Goal: Task Accomplishment & Management: Complete application form

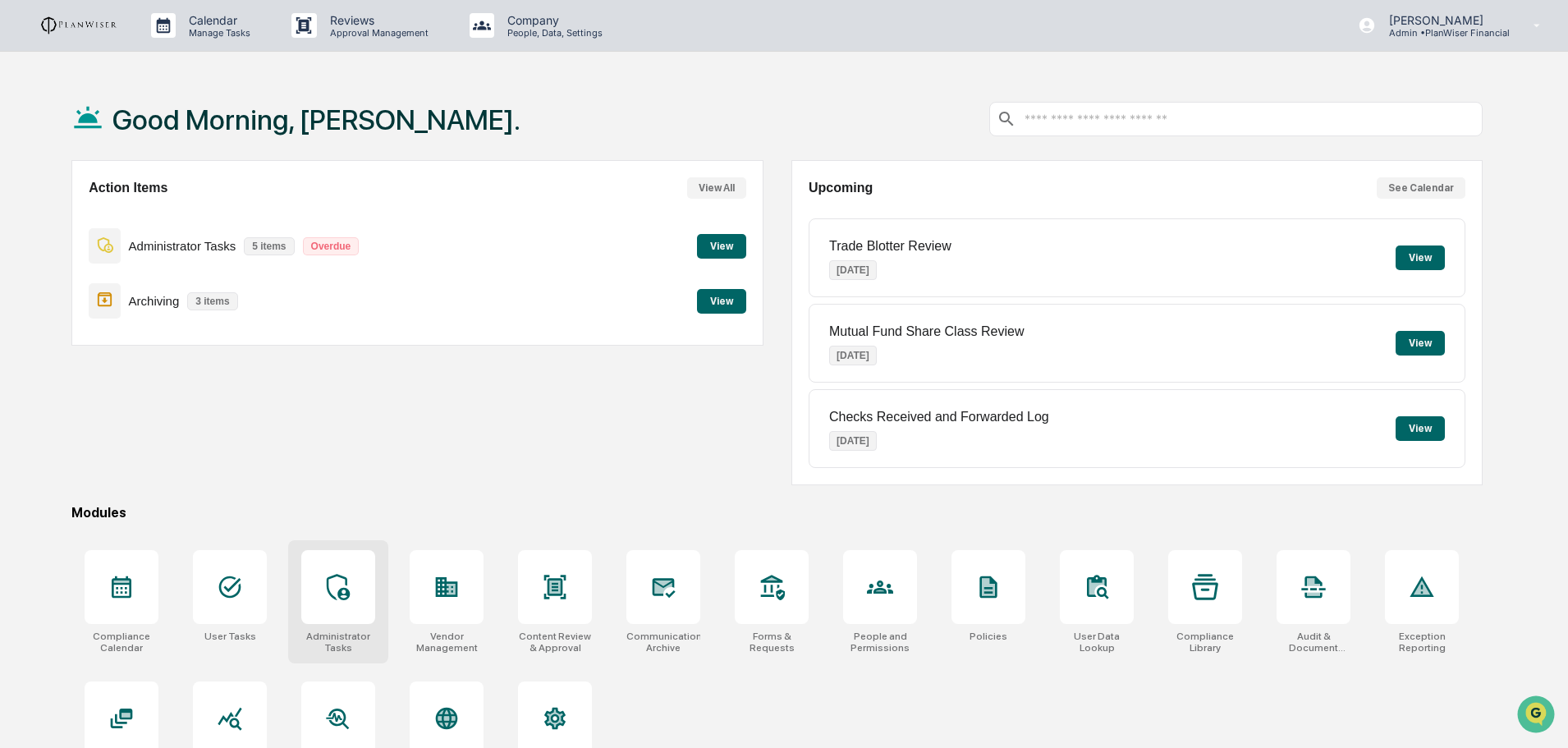
click at [335, 586] on icon at bounding box center [338, 586] width 26 height 26
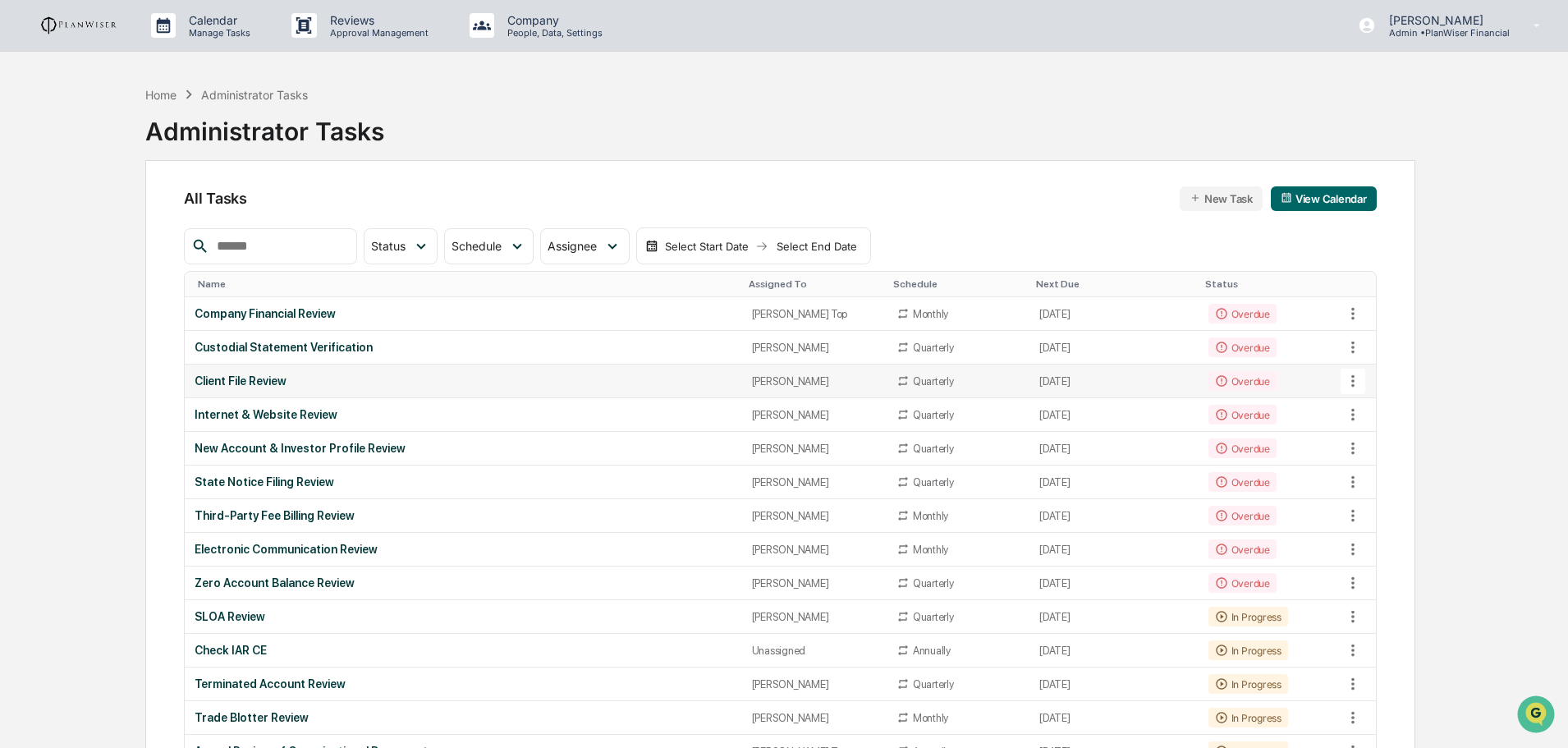
click at [254, 378] on div "Client File Review" at bounding box center [463, 381] width 537 height 13
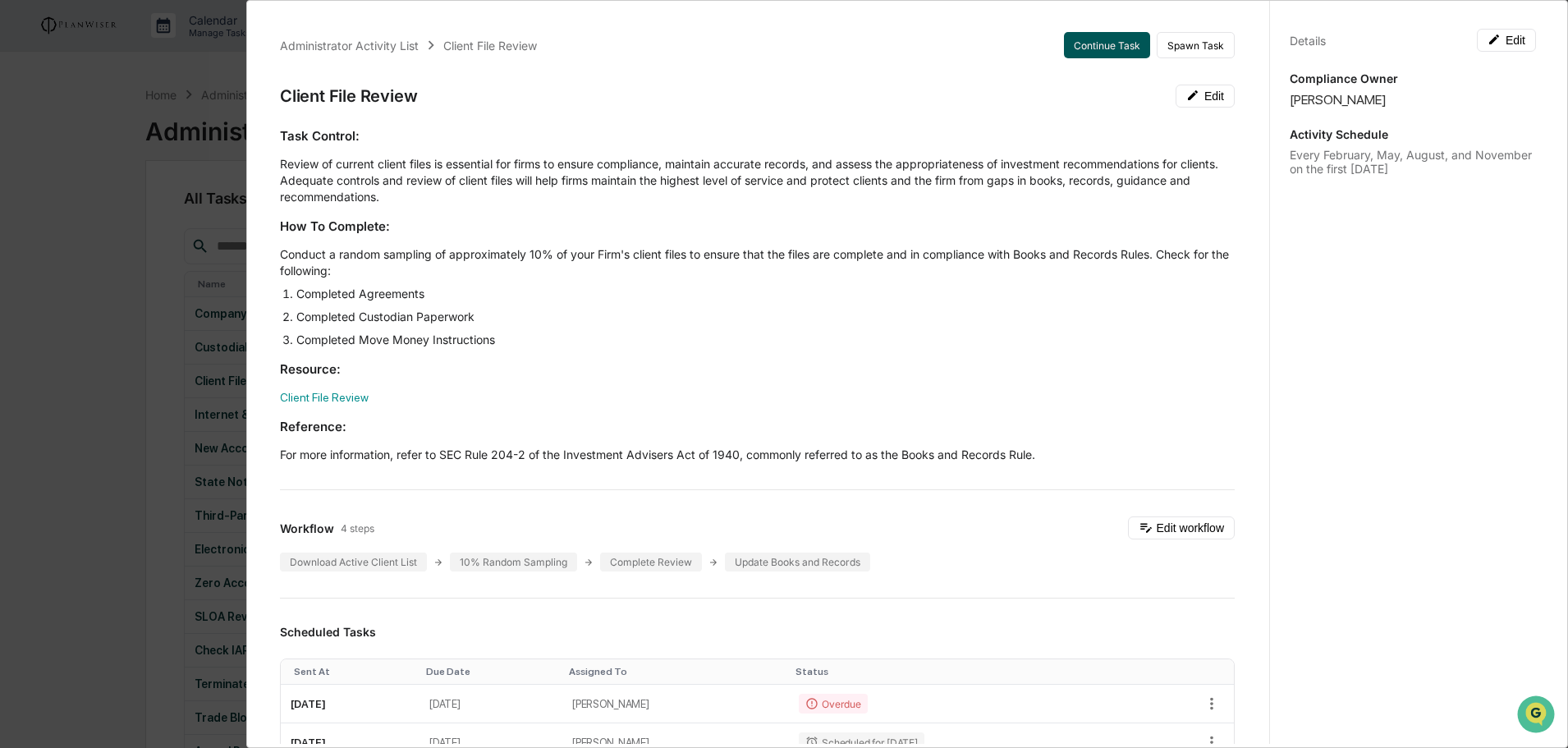
click at [1071, 45] on button "Continue Task" at bounding box center [1107, 45] width 86 height 26
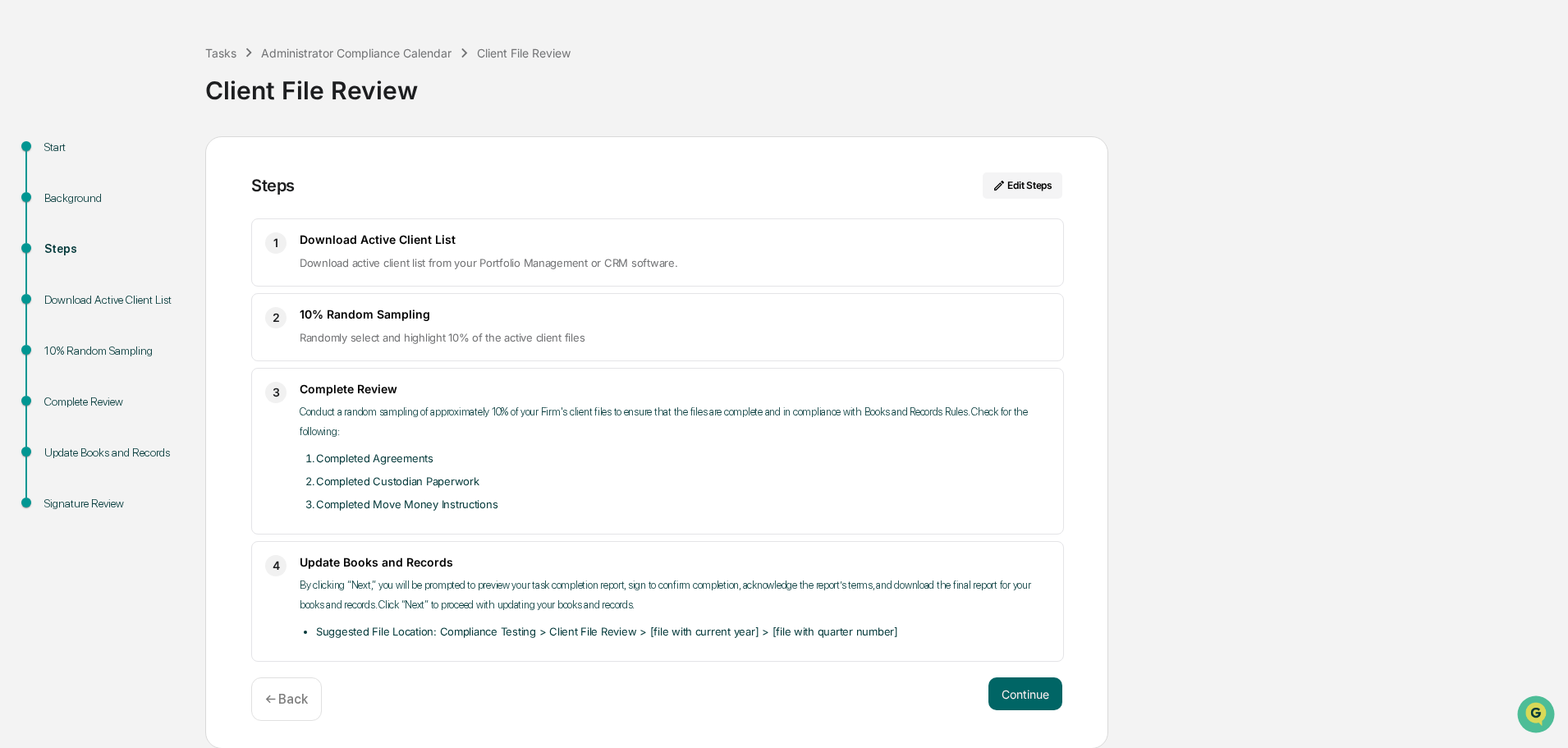
scroll to position [60, 0]
click at [225, 46] on div "Tasks" at bounding box center [221, 52] width 31 height 14
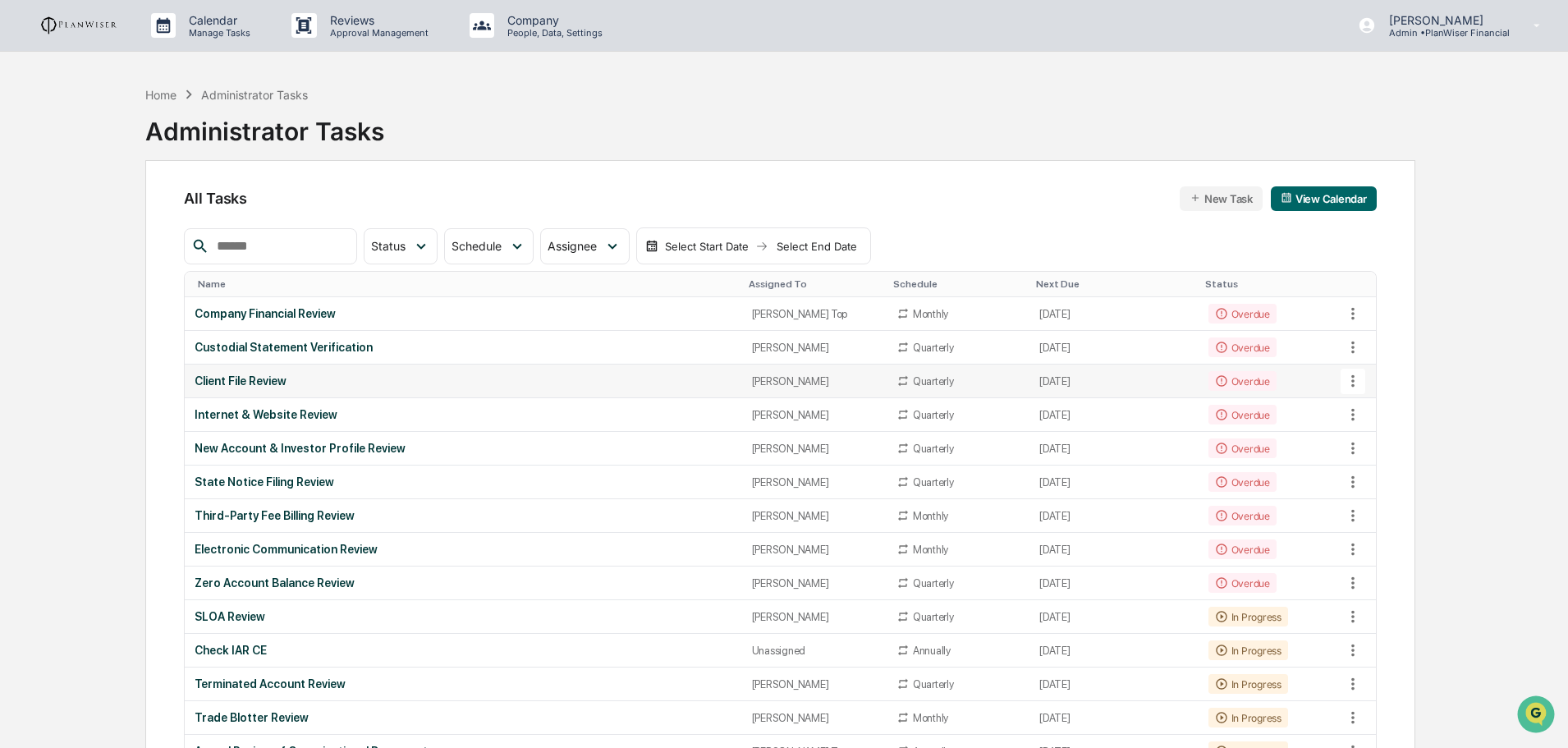
click at [256, 378] on div "Client File Review" at bounding box center [463, 381] width 537 height 13
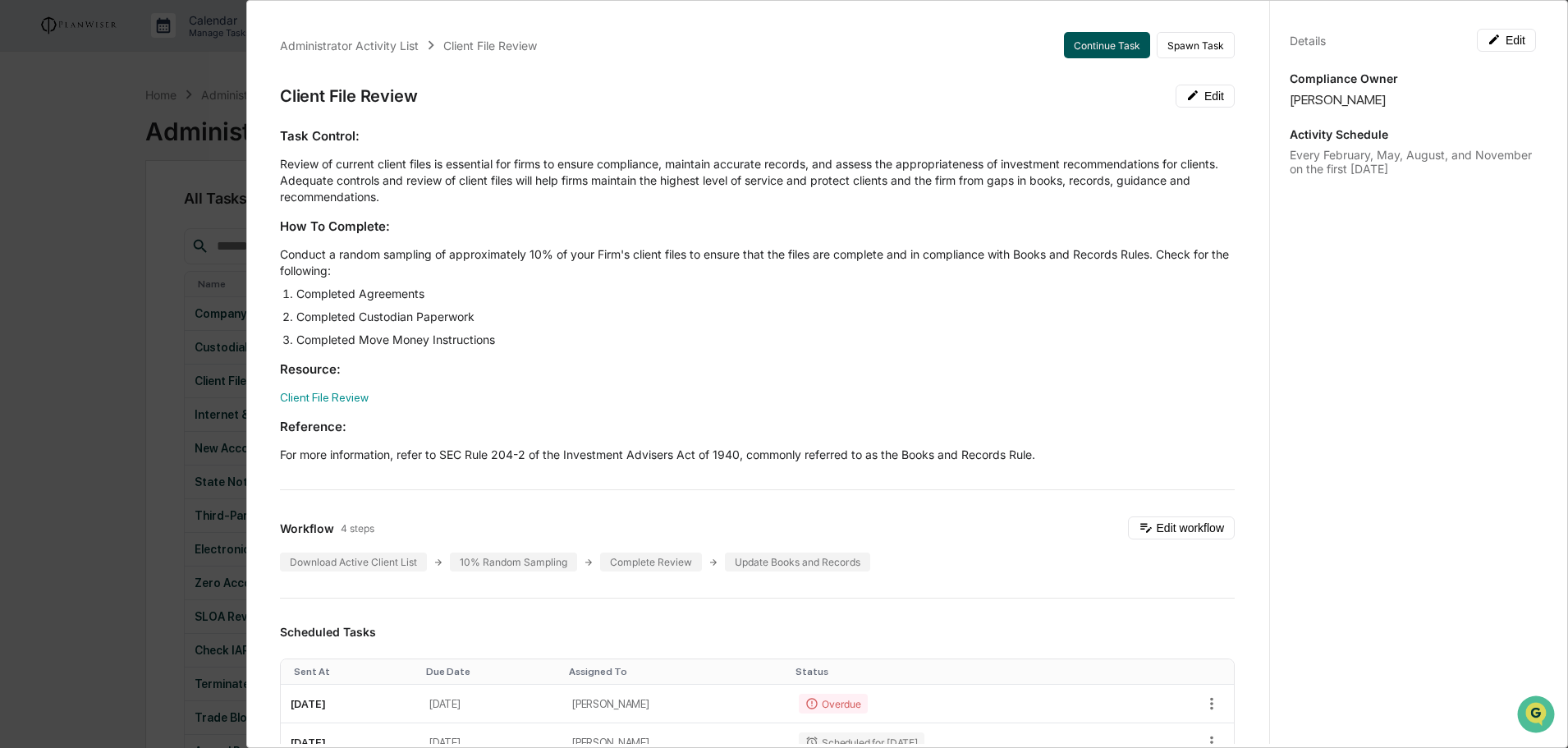
click at [1084, 43] on button "Continue Task" at bounding box center [1107, 45] width 86 height 26
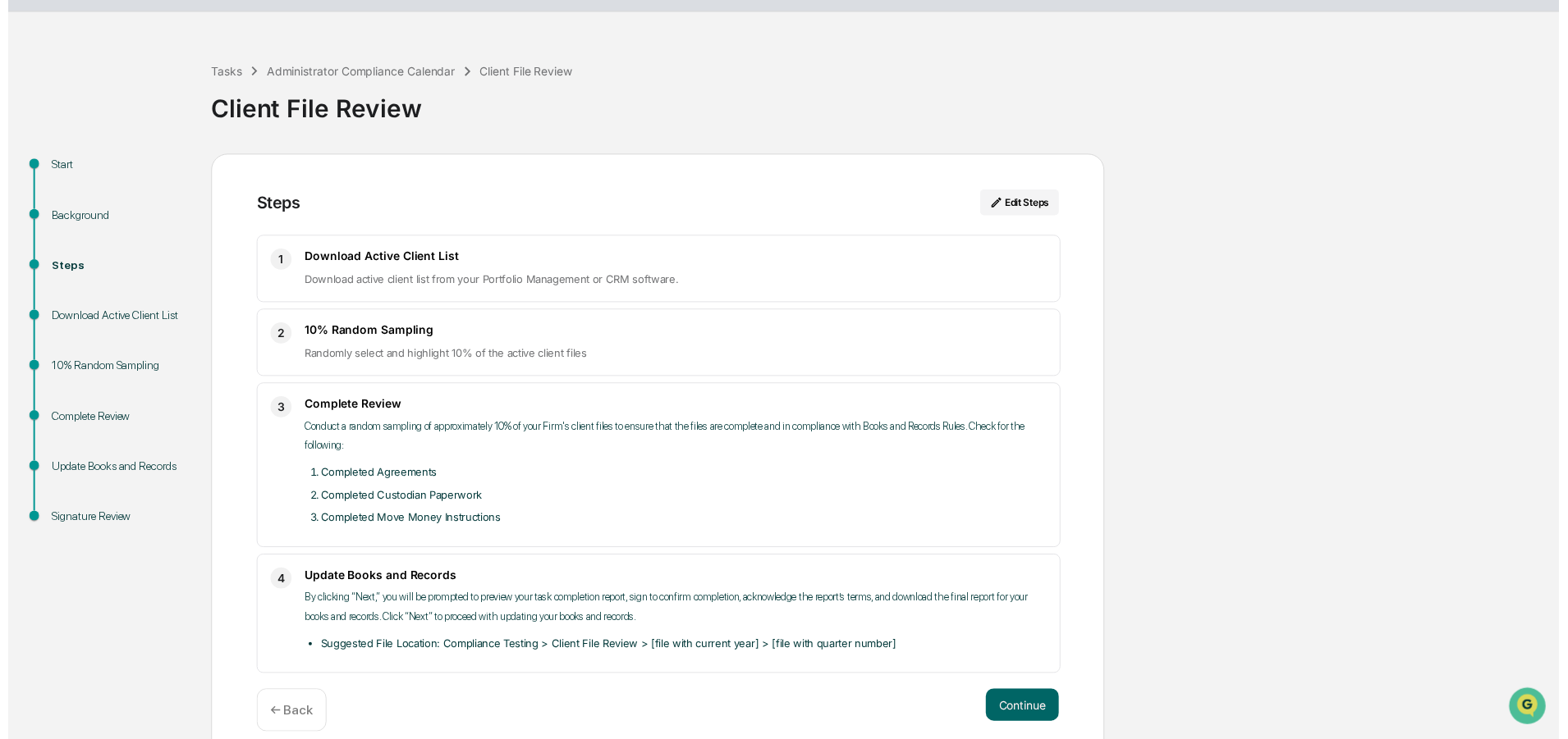
scroll to position [60, 0]
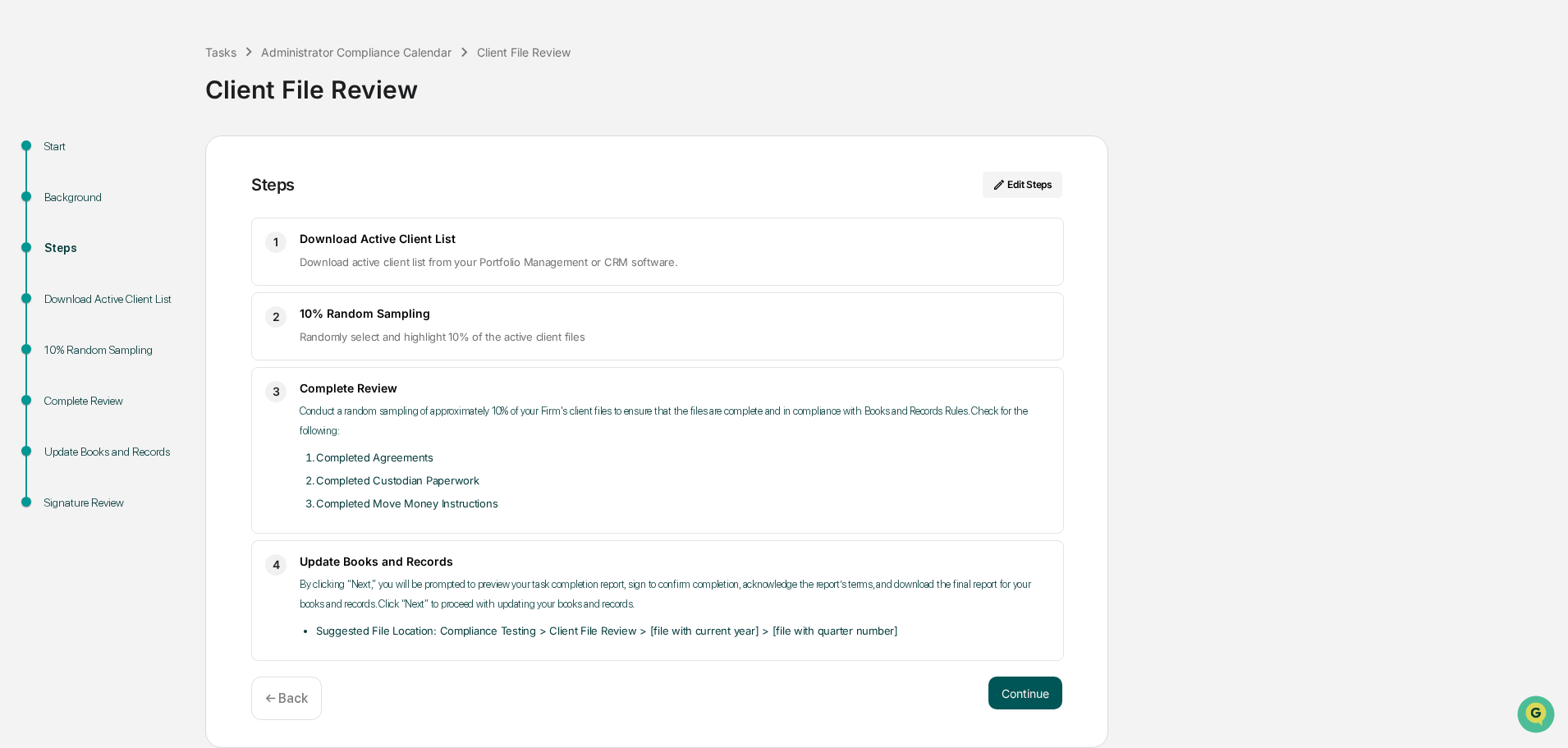
click at [1039, 694] on button "Continue" at bounding box center [1025, 693] width 74 height 33
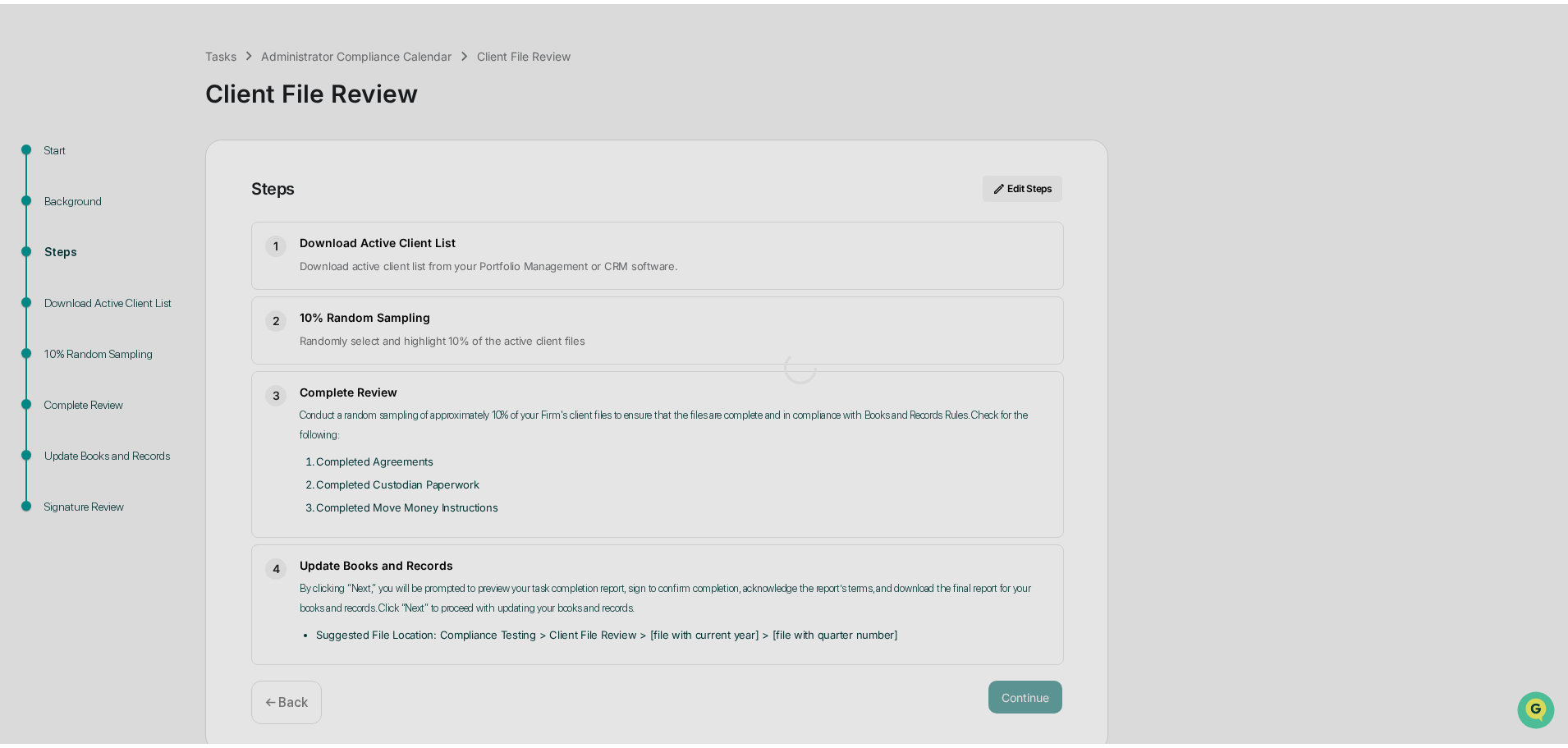
scroll to position [12, 0]
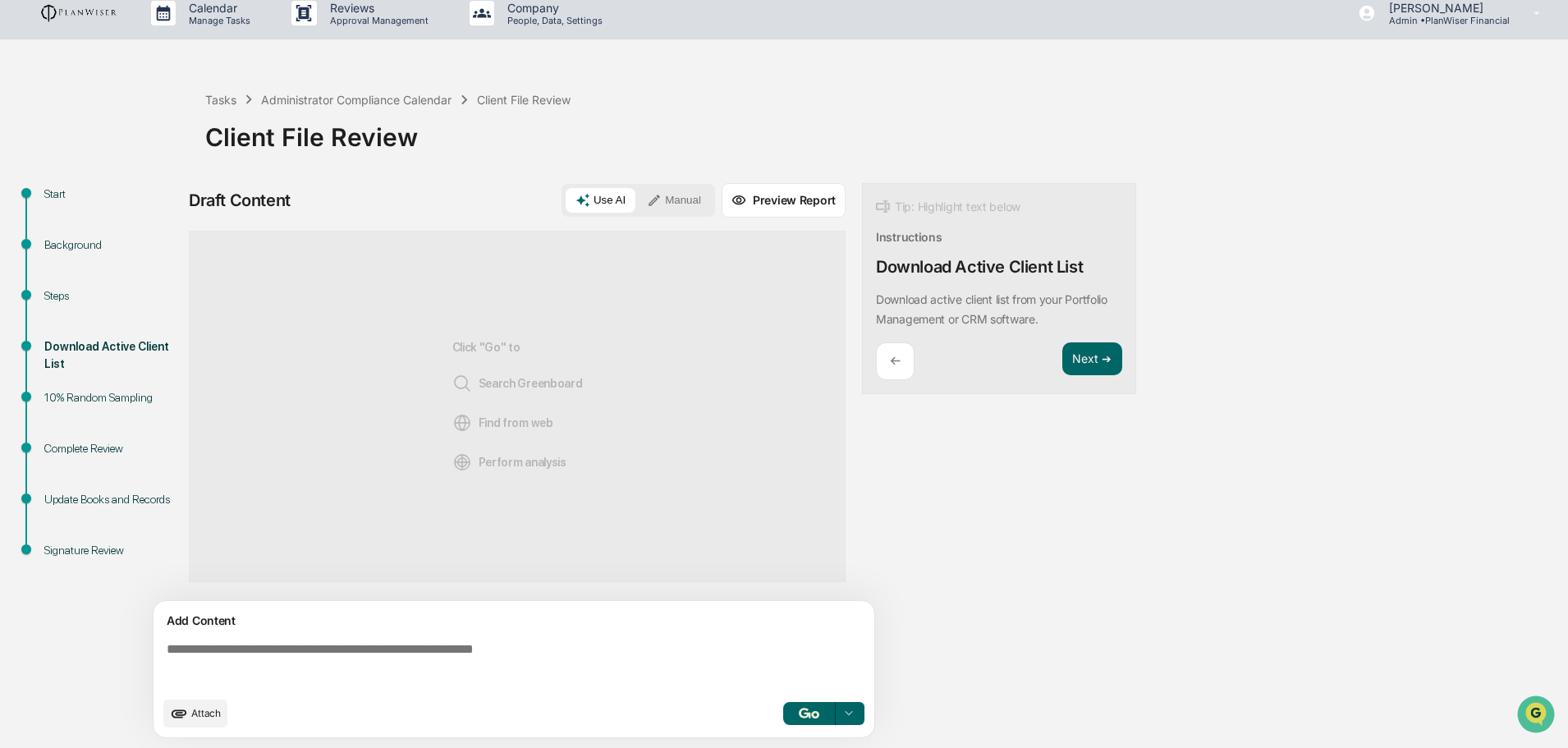
click at [182, 712] on icon "upload document" at bounding box center [179, 714] width 15 height 8
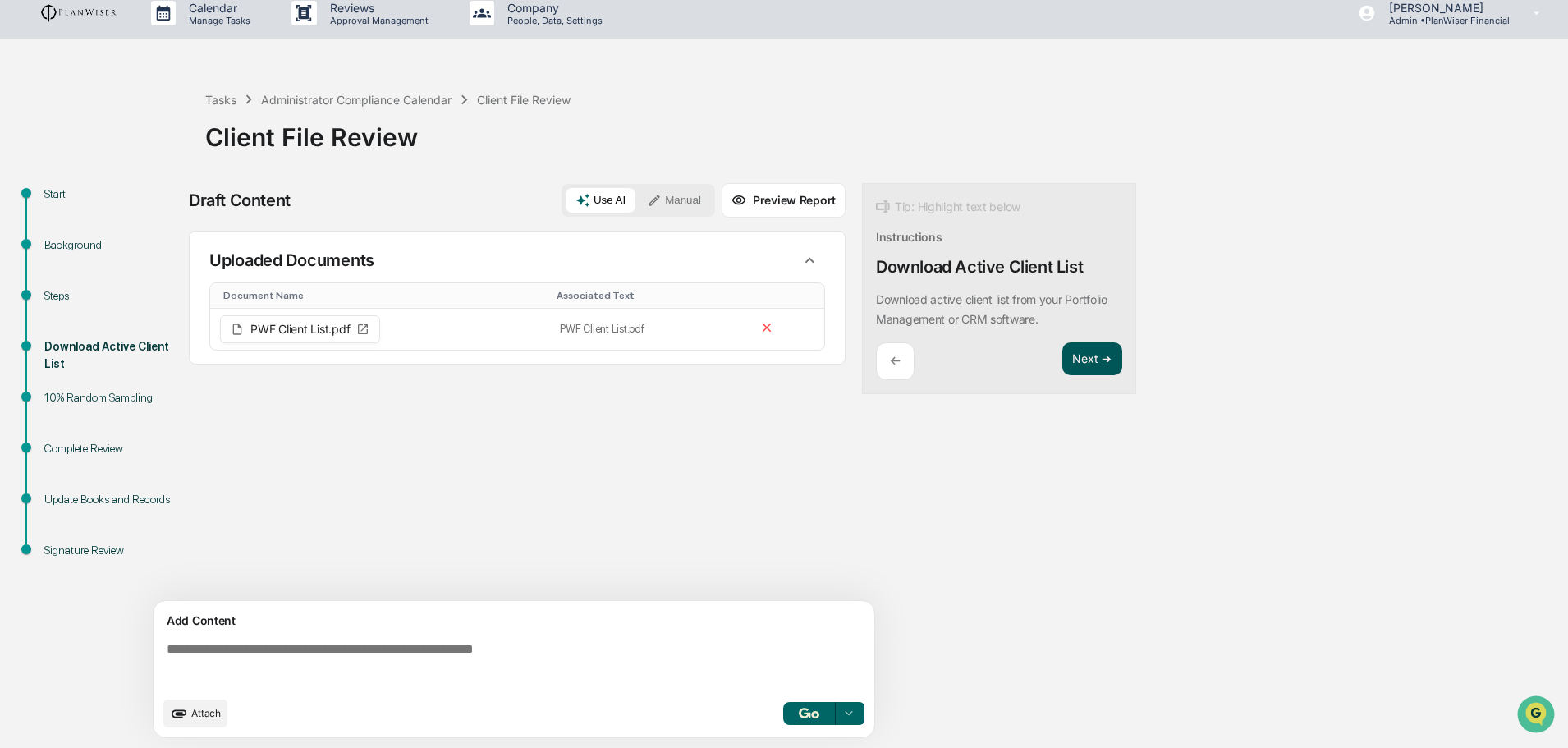
click at [1089, 350] on button "Next ➔" at bounding box center [1092, 360] width 60 height 34
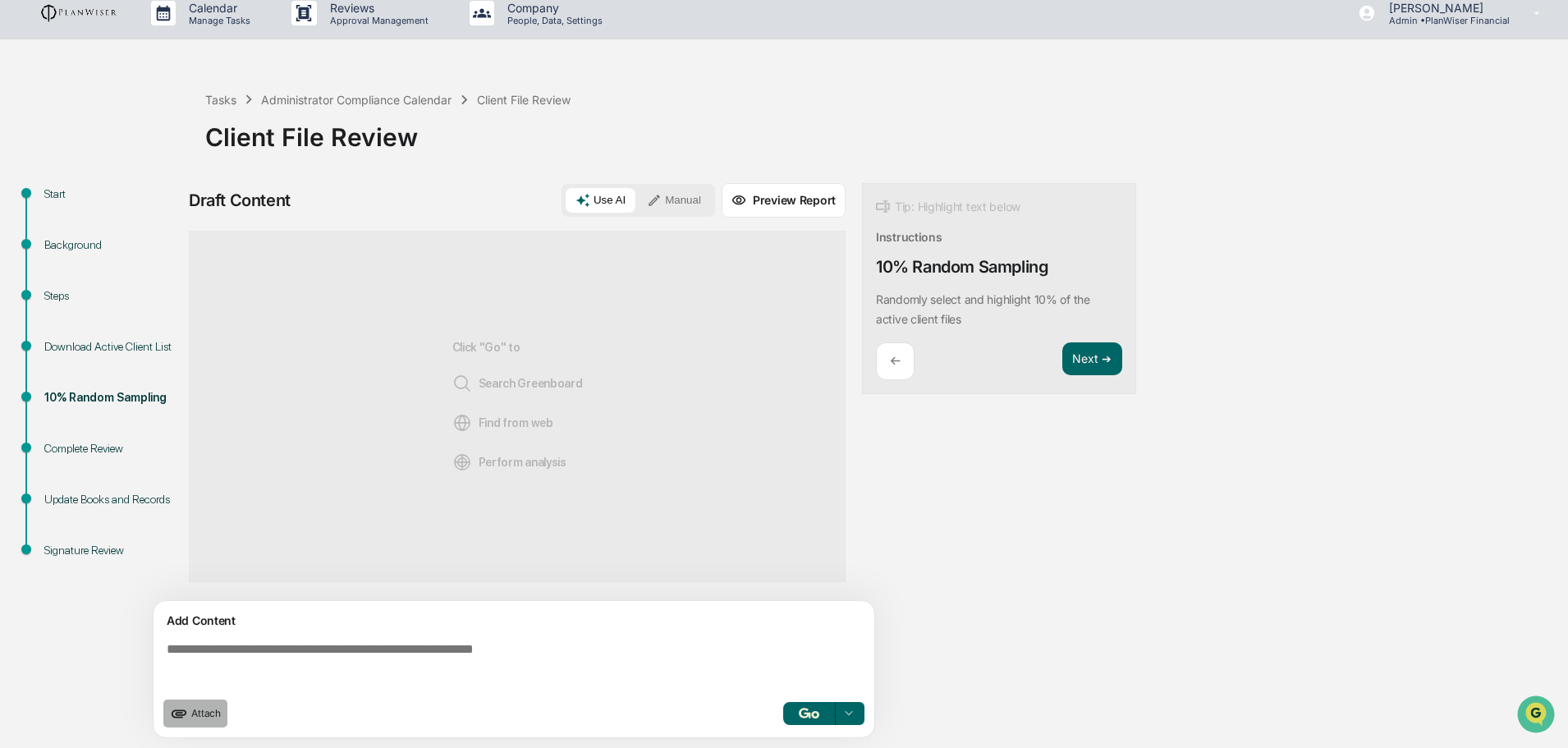
click at [182, 709] on icon "upload document" at bounding box center [178, 713] width 18 height 18
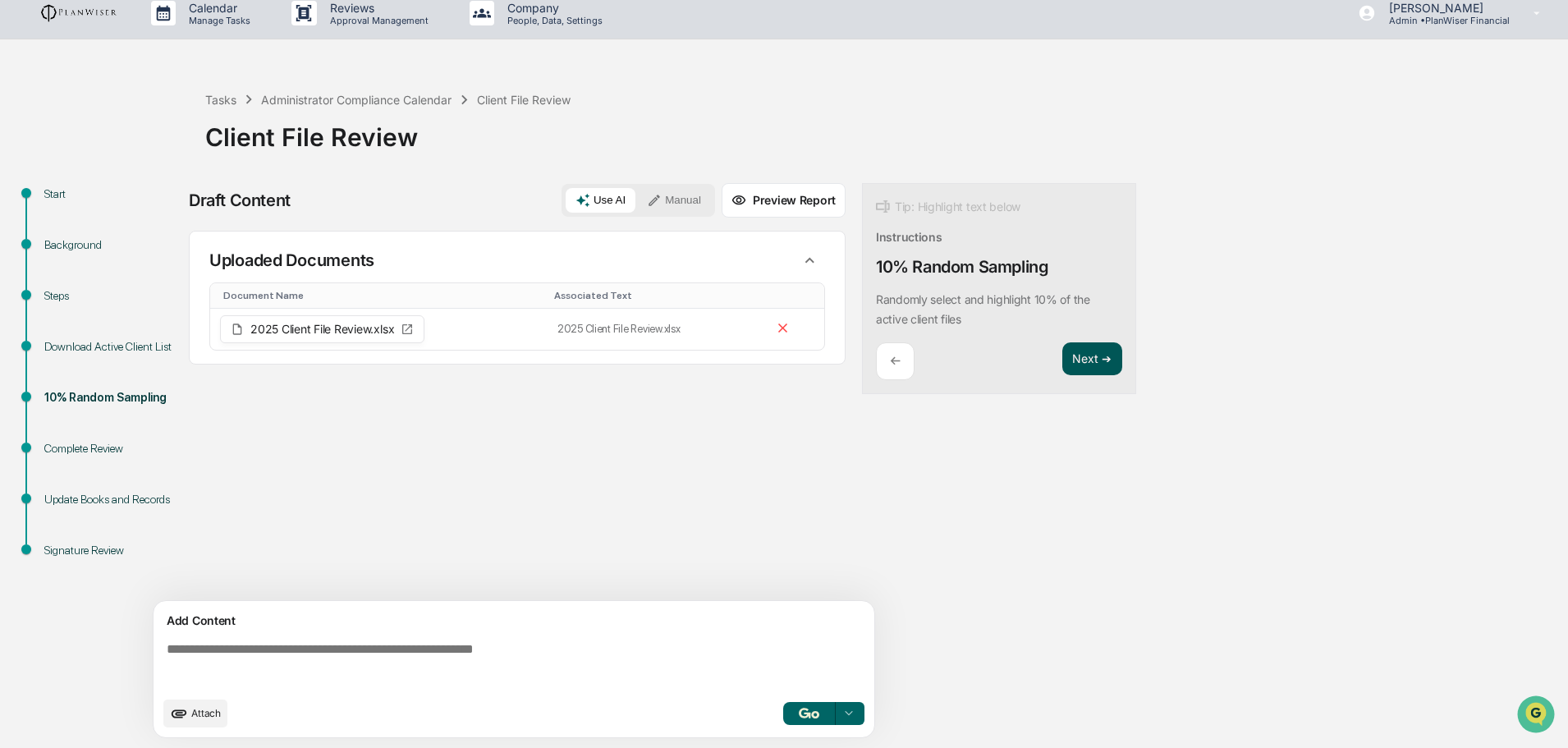
click at [1095, 360] on button "Next ➔" at bounding box center [1092, 360] width 60 height 34
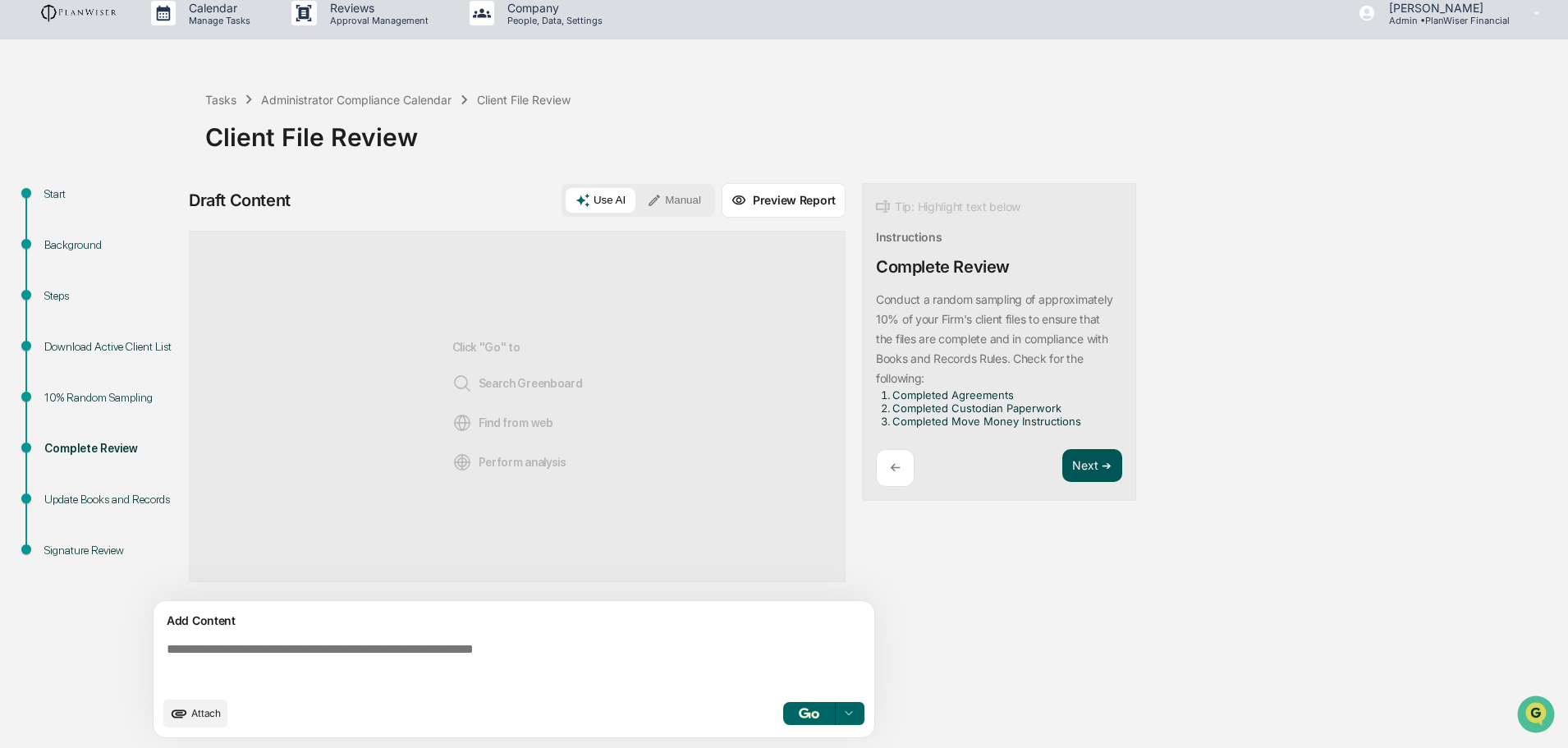
click at [1078, 460] on button "Next ➔" at bounding box center [1092, 466] width 60 height 34
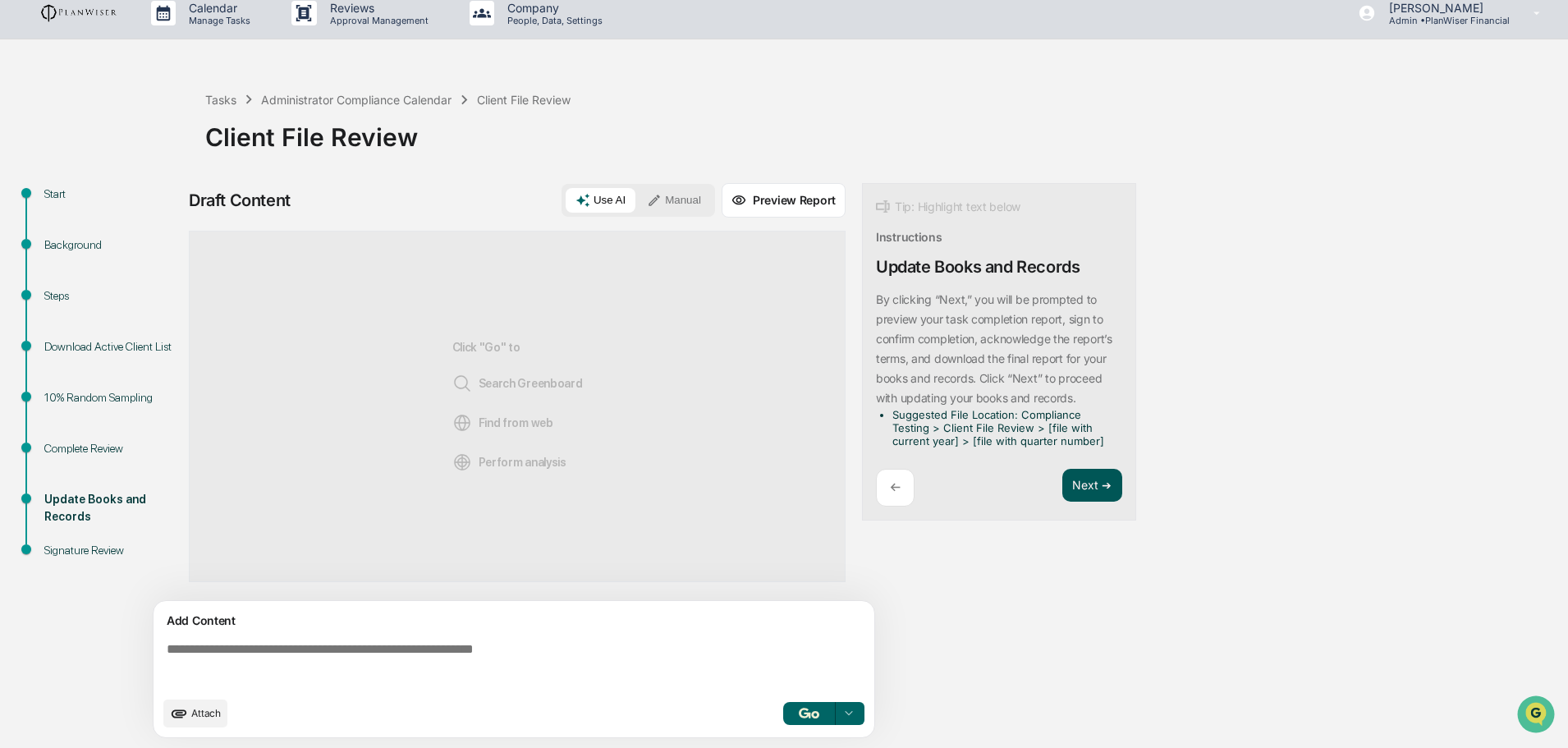
click at [1086, 479] on button "Next ➔" at bounding box center [1092, 486] width 60 height 34
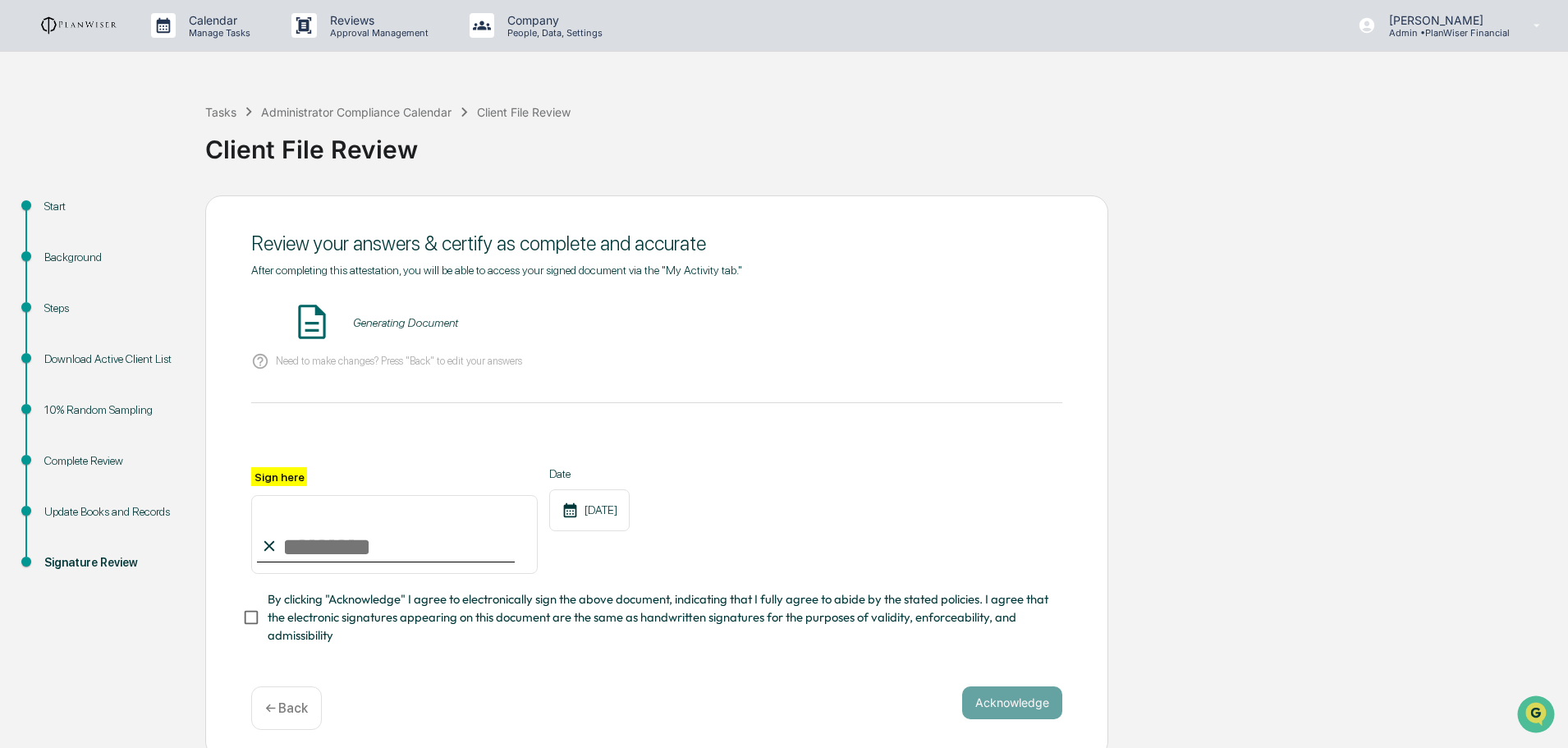
click at [388, 548] on input "Sign here" at bounding box center [394, 535] width 286 height 79
type input "**********"
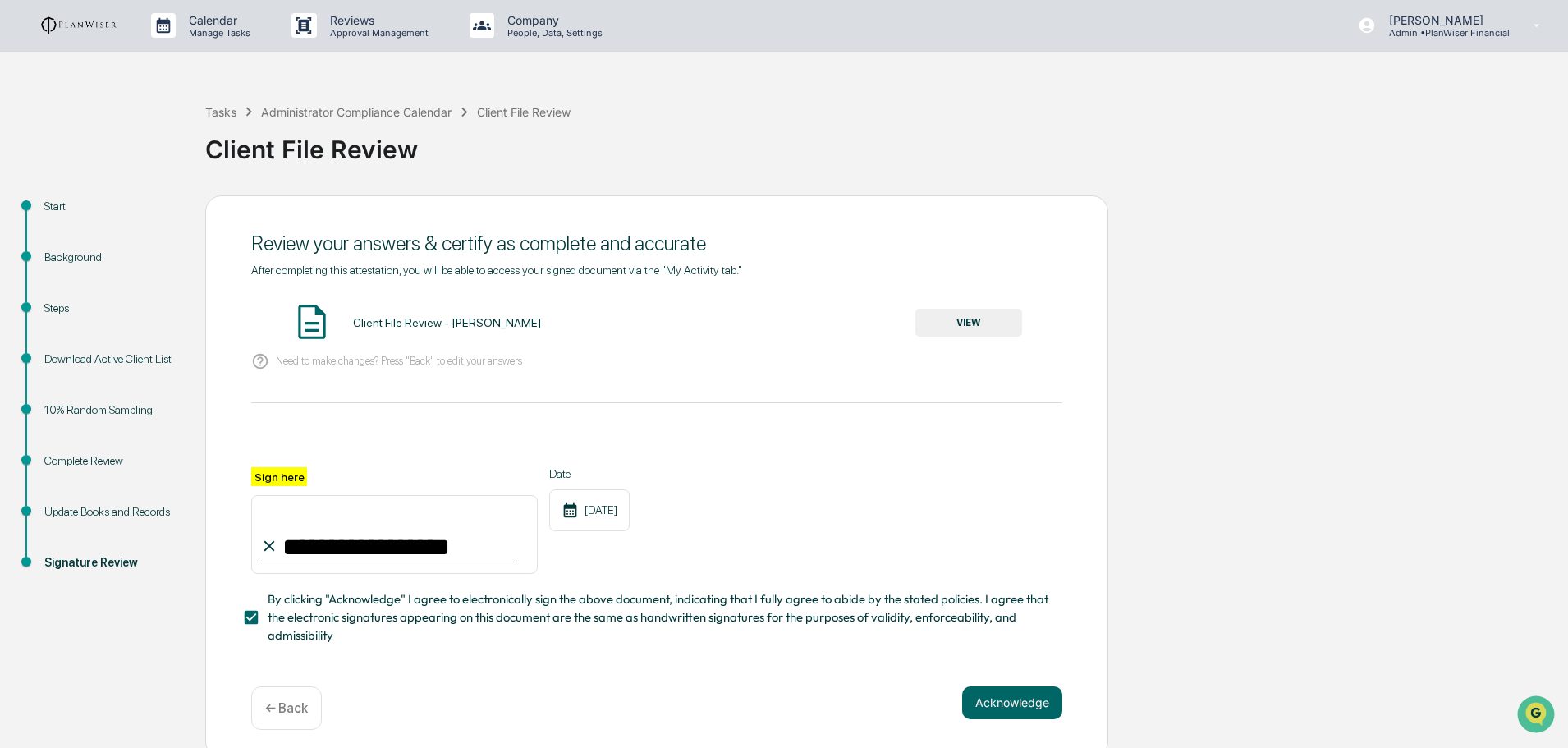
click at [955, 322] on button "VIEW" at bounding box center [969, 322] width 107 height 28
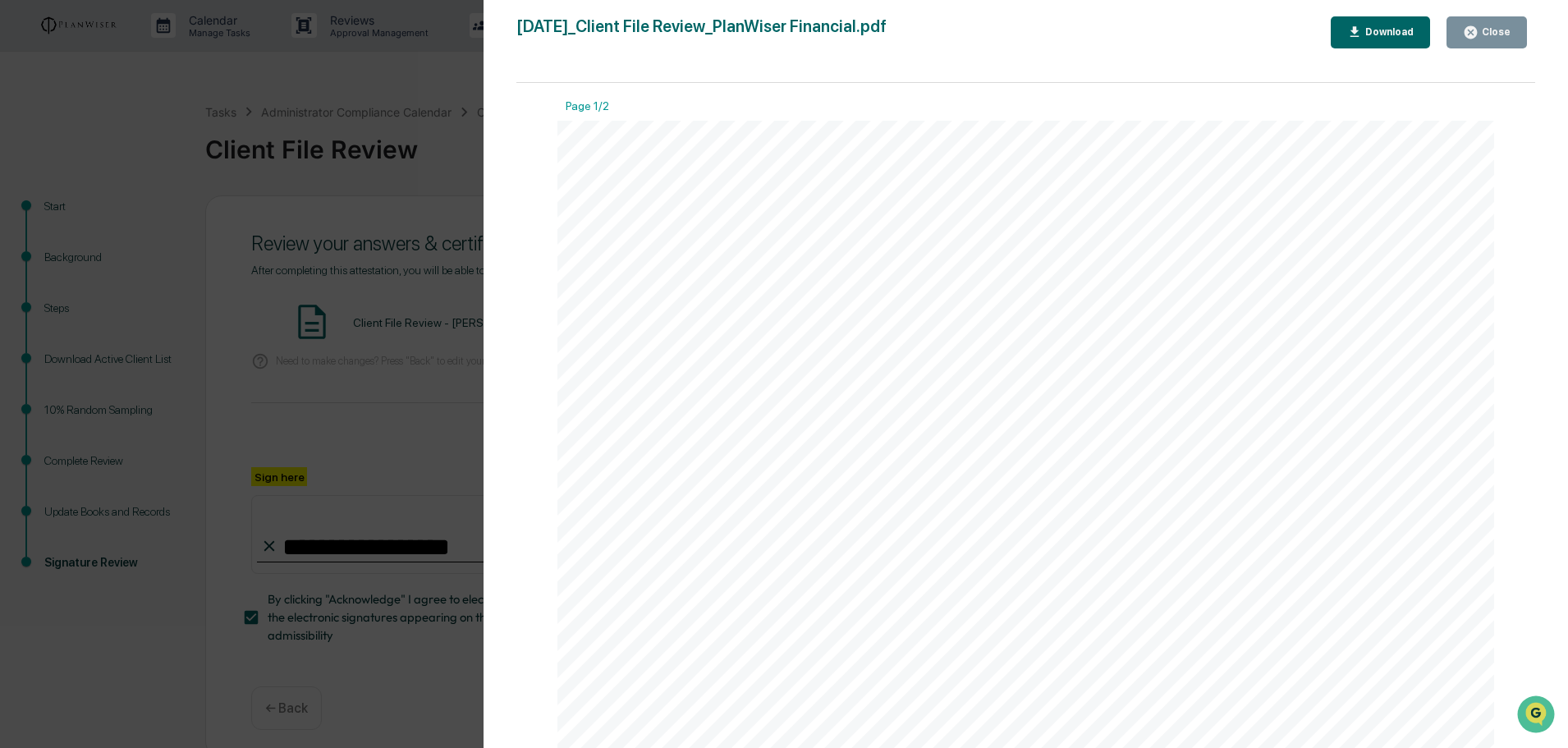
click at [1481, 31] on div "Close" at bounding box center [1495, 32] width 32 height 12
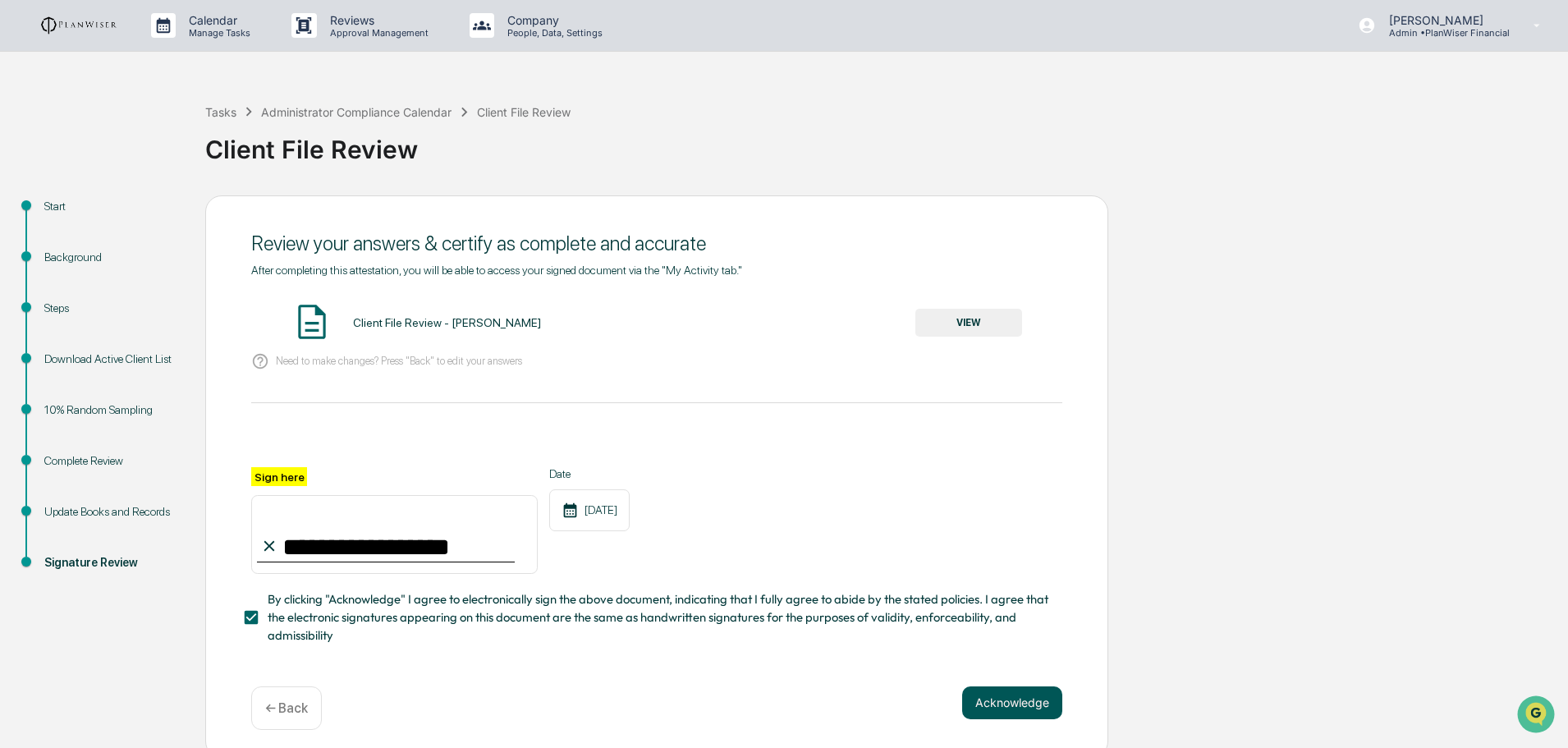
click at [1021, 704] on button "Acknowledge" at bounding box center [1012, 703] width 100 height 33
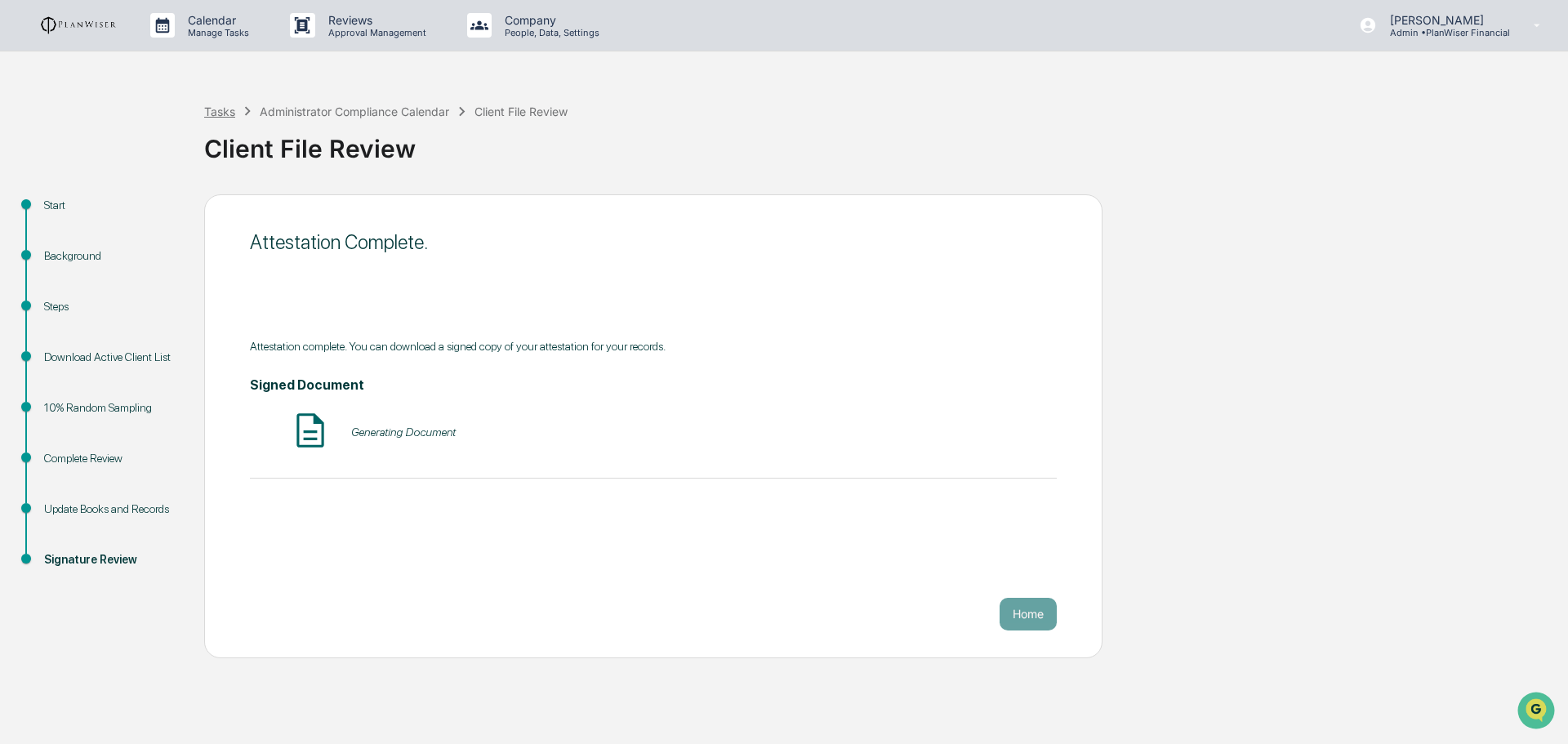
click at [221, 115] on div "Tasks" at bounding box center [220, 112] width 31 height 14
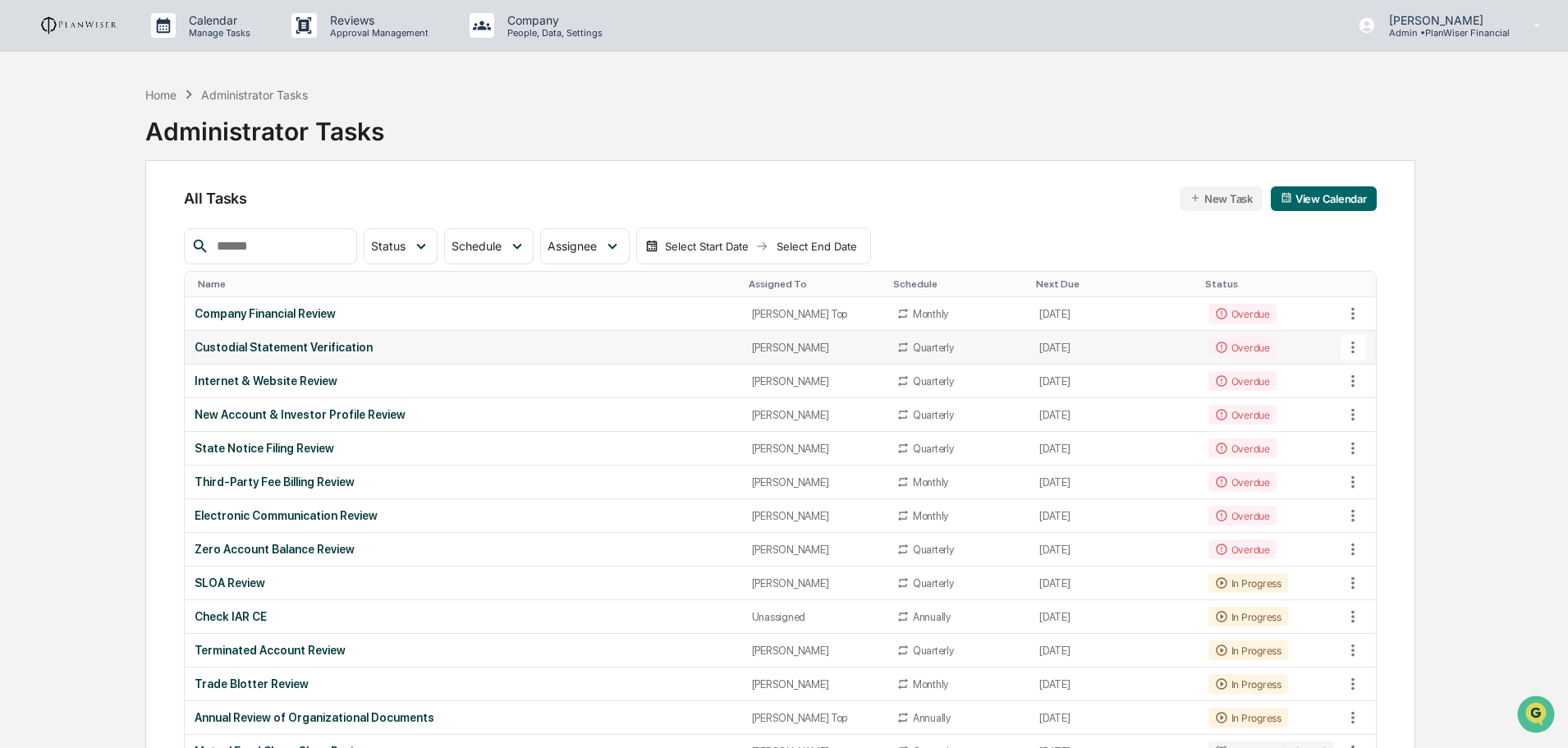
click at [279, 348] on div "Custodial Statement Verification" at bounding box center [463, 347] width 537 height 13
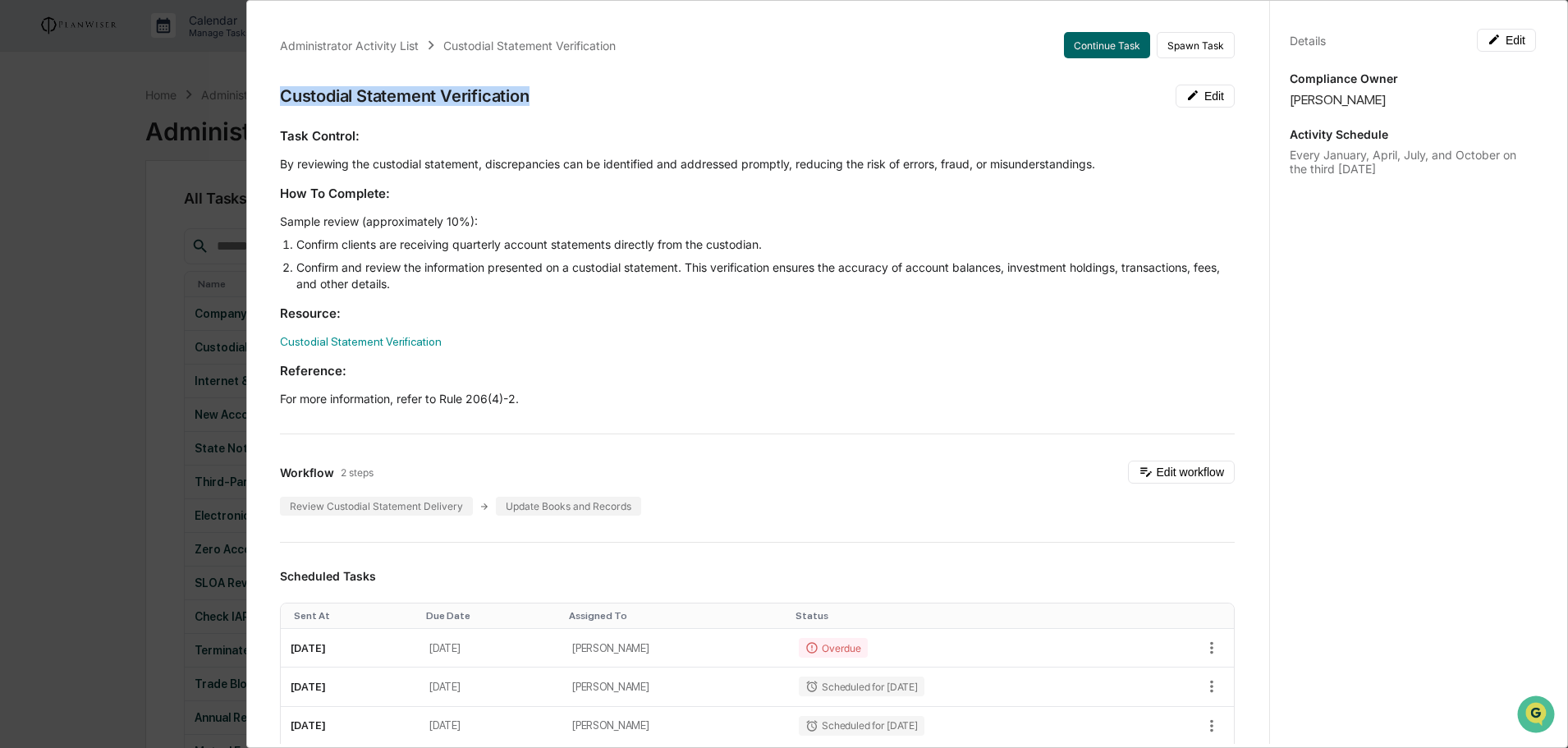
drag, startPoint x: 533, startPoint y: 95, endPoint x: 280, endPoint y: 85, distance: 253.2
click at [280, 85] on div "Custodial Statement Verification Edit" at bounding box center [757, 96] width 955 height 23
drag, startPoint x: 303, startPoint y: 91, endPoint x: 755, endPoint y: 87, distance: 452.0
click at [755, 87] on div "Custodial Statement Verification Edit" at bounding box center [757, 96] width 955 height 23
drag, startPoint x: 699, startPoint y: 589, endPoint x: 693, endPoint y: 606, distance: 18.0
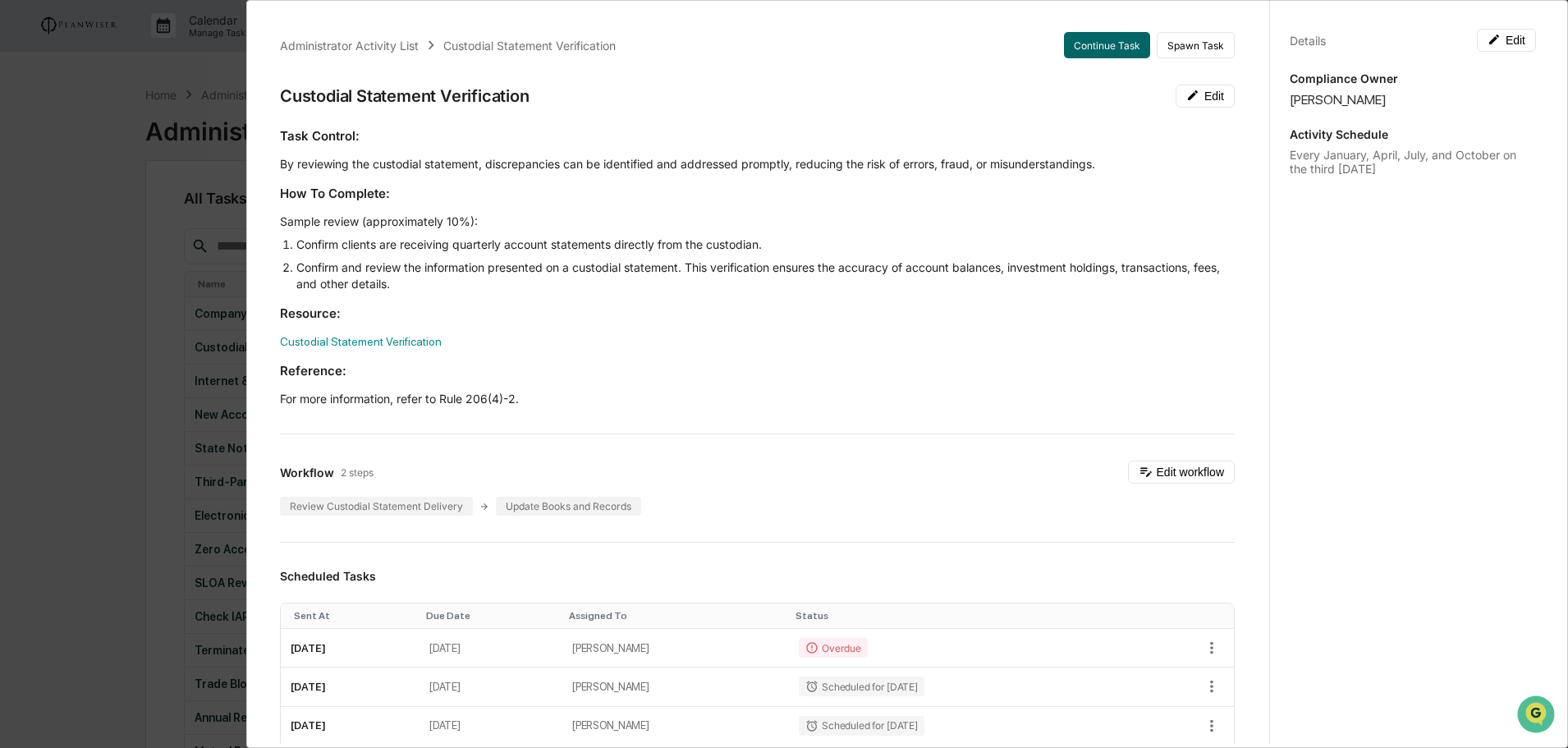
click at [695, 605] on div "Scheduled Tasks Sent At Due Date Assigned To Status July 21, 2025 July 24, 2025…" at bounding box center [757, 724] width 955 height 309
click at [892, 492] on div "Workflow 2 steps Edit workflow Review Custodial Statement Delivery Update Books…" at bounding box center [757, 488] width 955 height 55
click at [1101, 43] on button "Continue Task" at bounding box center [1107, 45] width 86 height 26
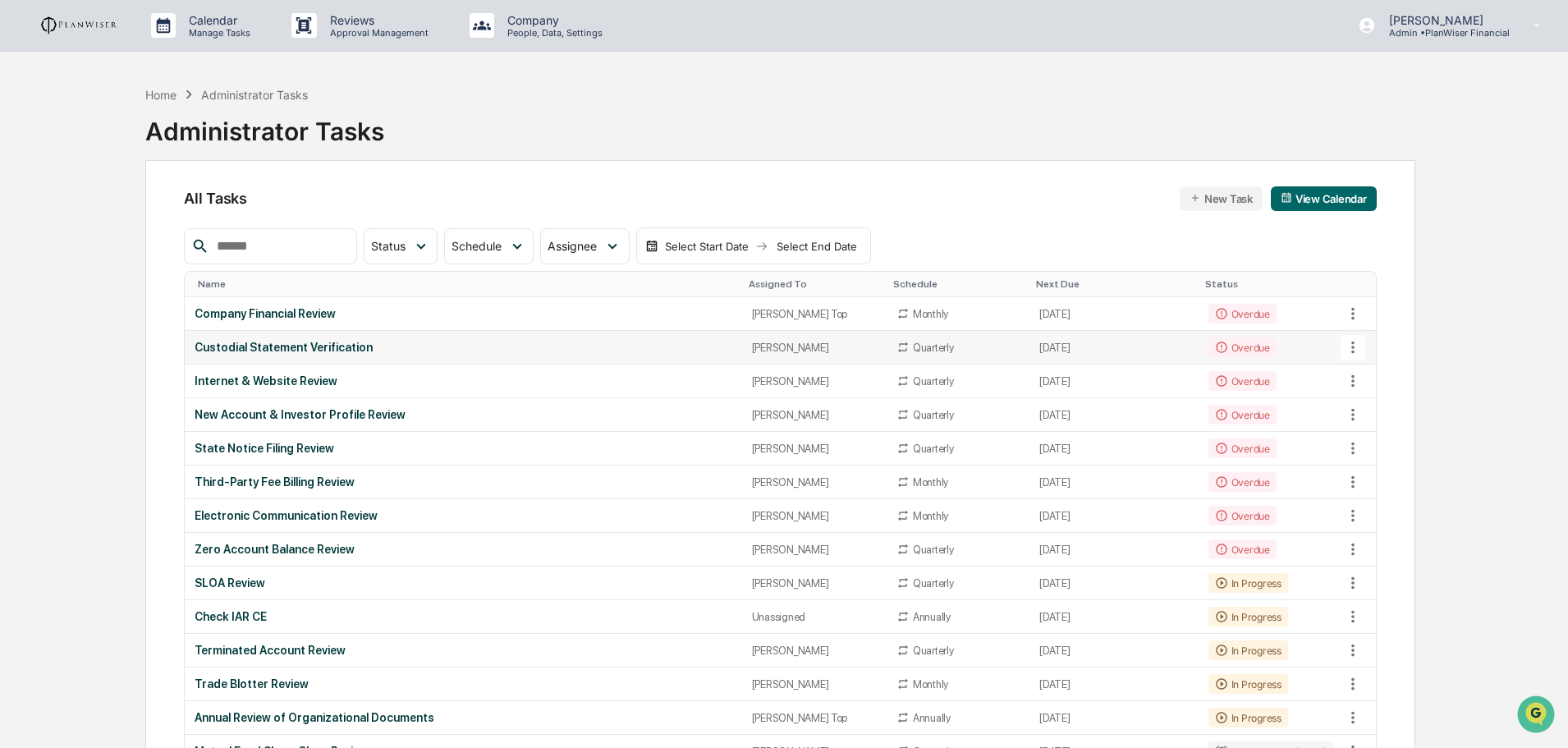
click at [252, 350] on div "Custodial Statement Verification" at bounding box center [463, 347] width 537 height 13
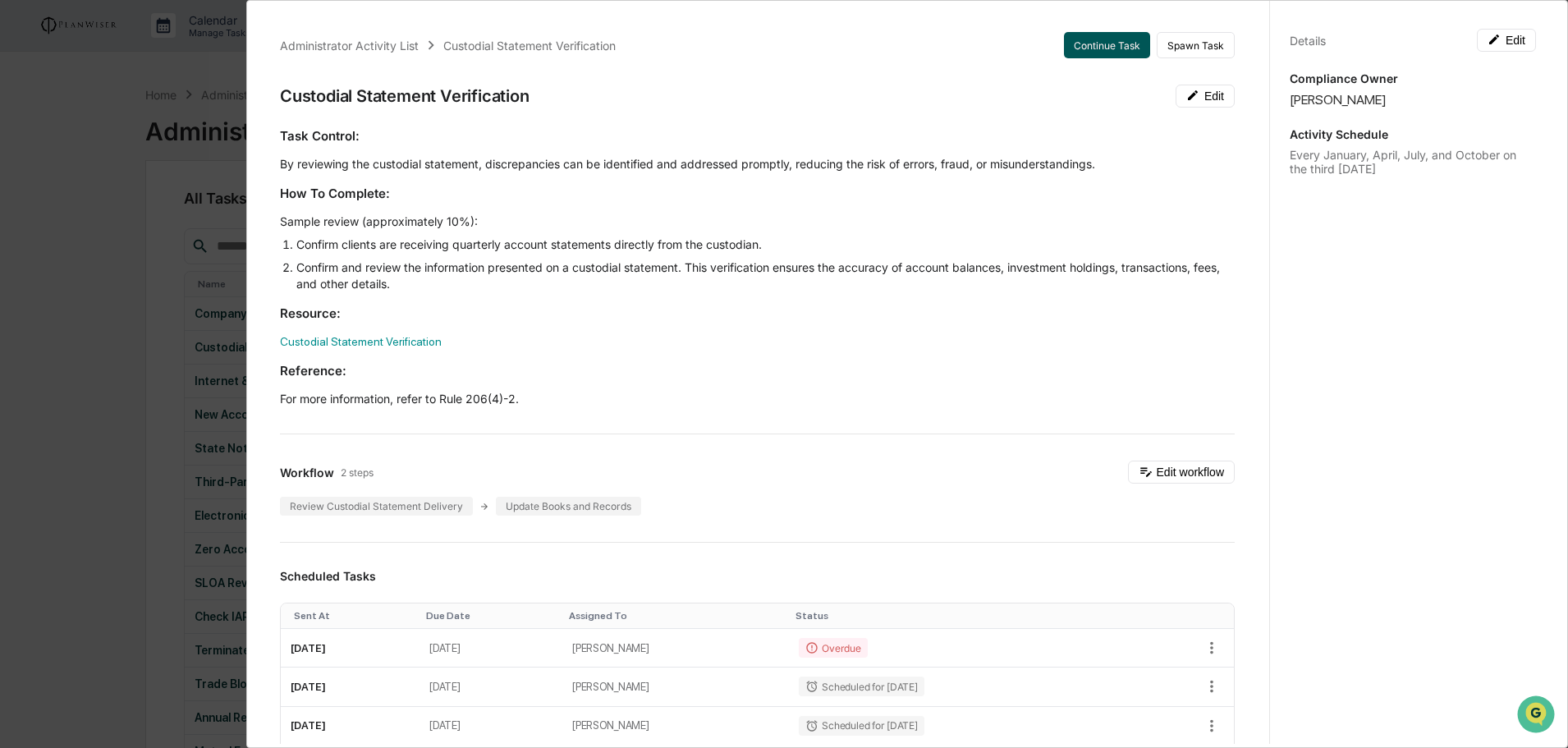
click at [1108, 32] on button "Continue Task" at bounding box center [1107, 45] width 86 height 26
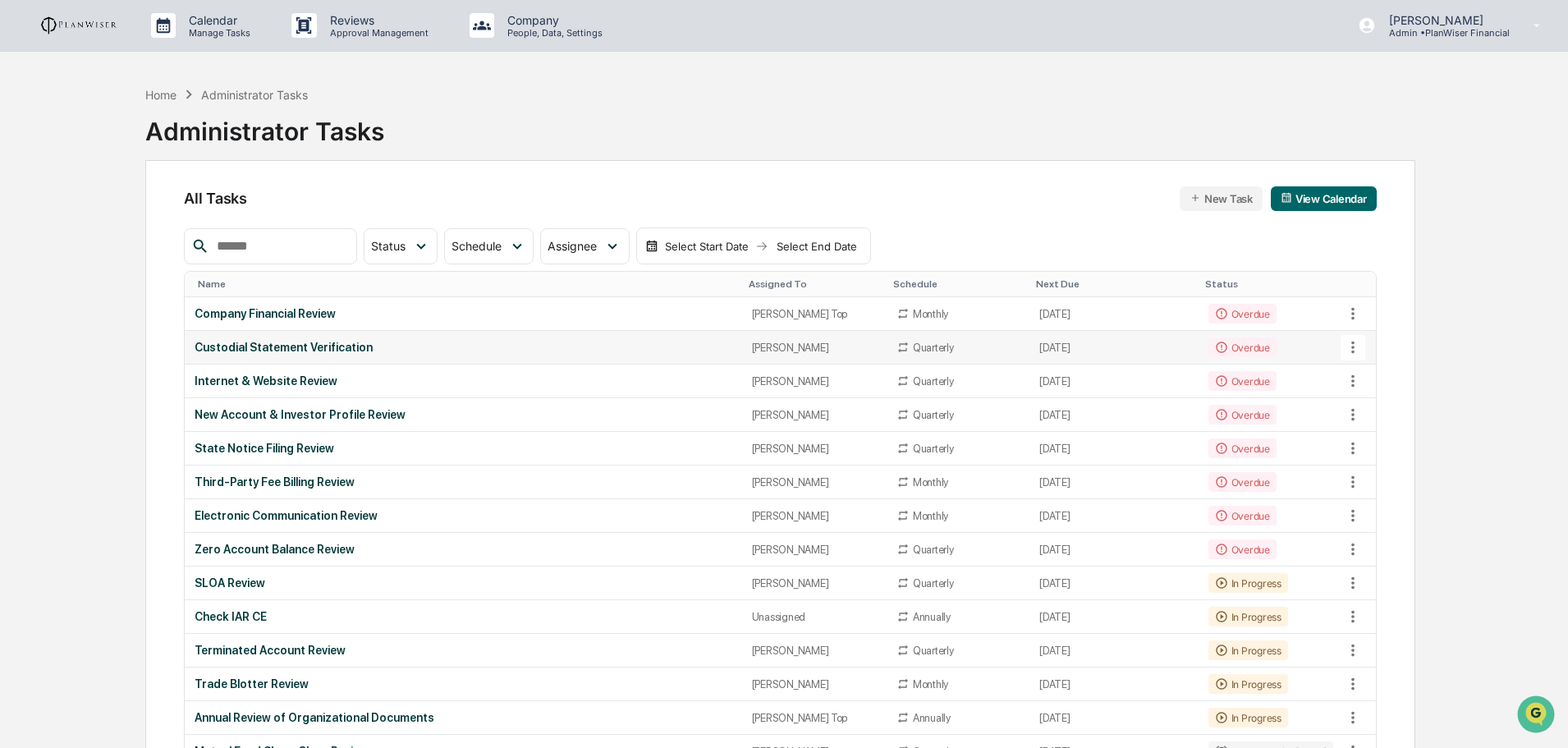
click at [316, 347] on div "Custodial Statement Verification" at bounding box center [463, 347] width 537 height 13
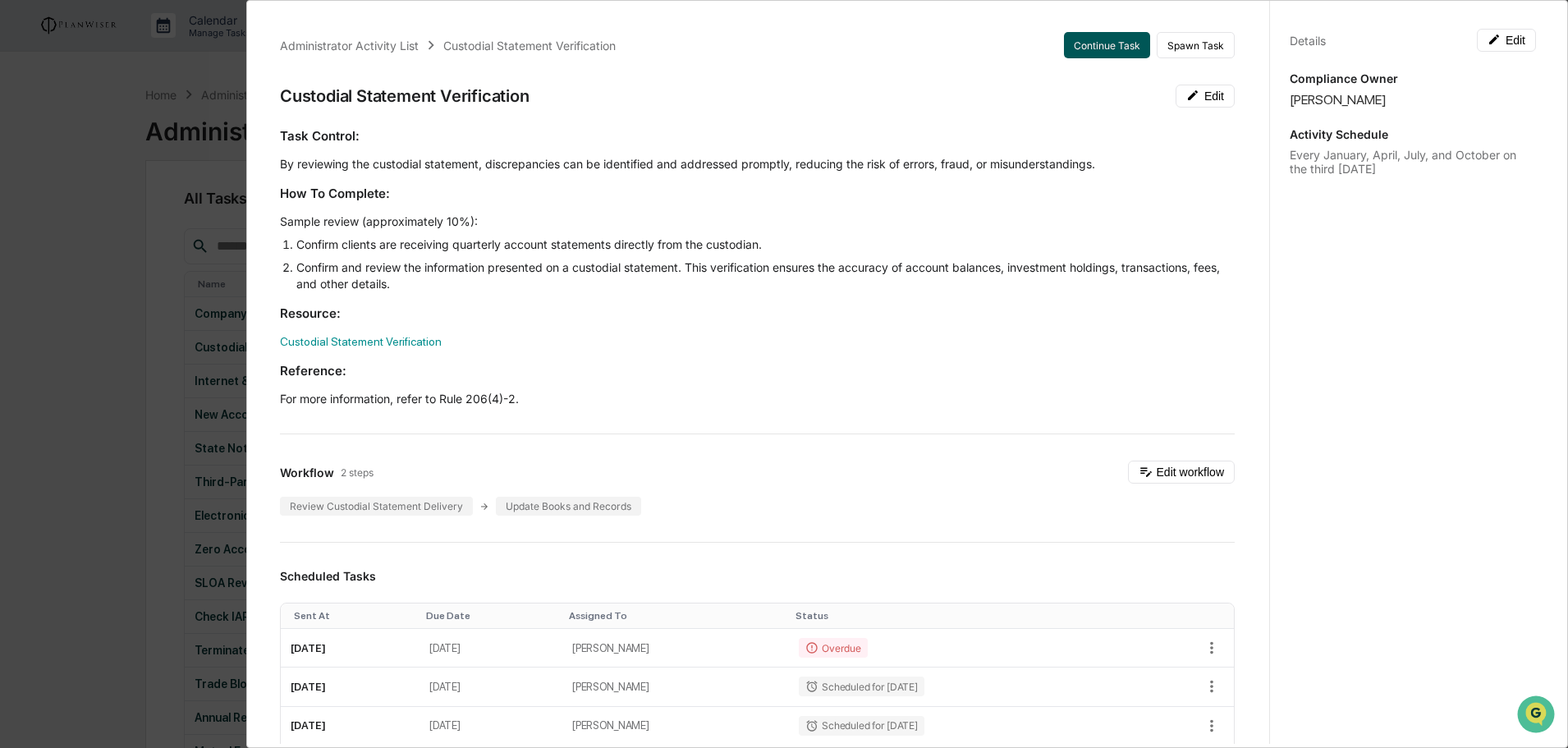
click at [1089, 47] on button "Continue Task" at bounding box center [1107, 45] width 86 height 26
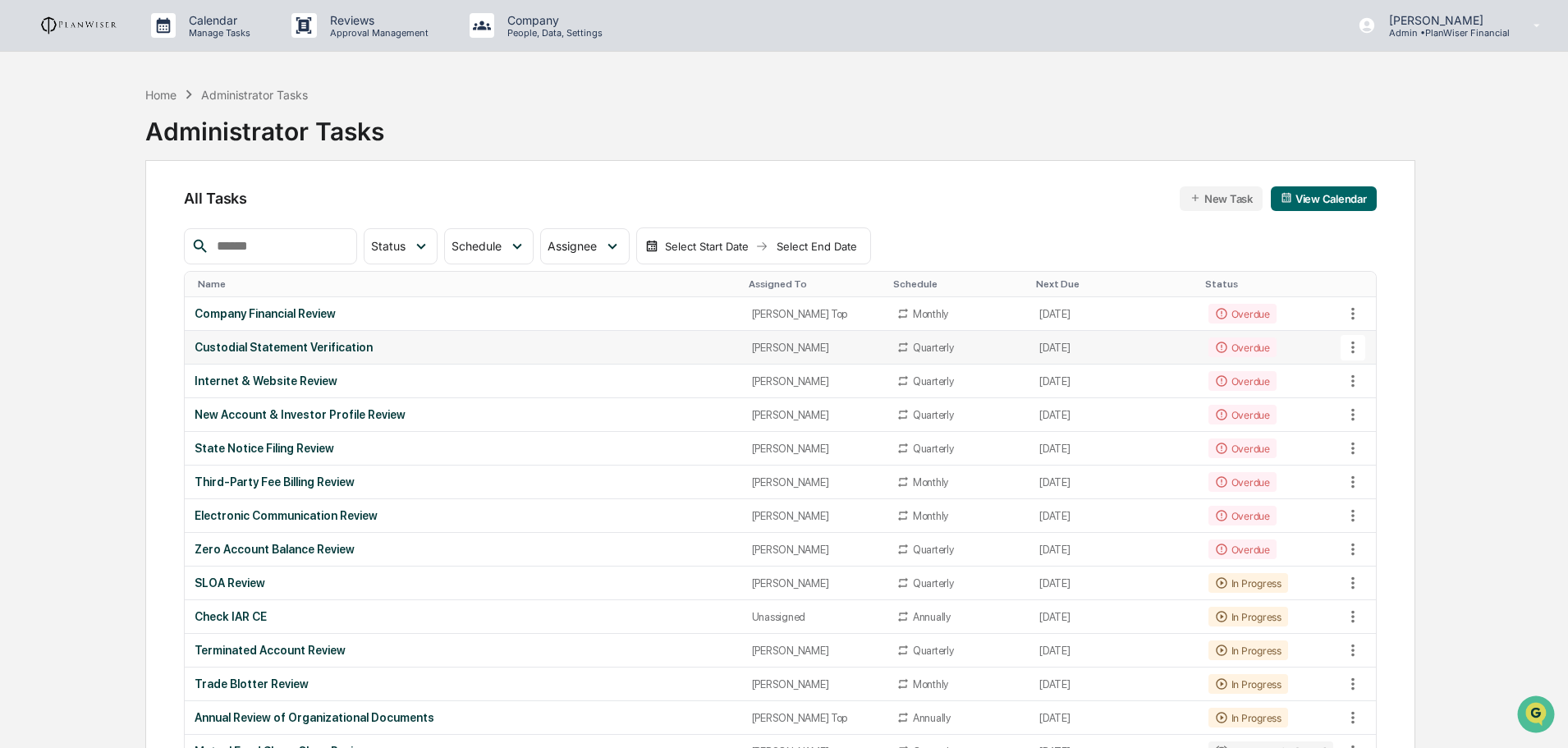
click at [256, 350] on div "Custodial Statement Verification" at bounding box center [463, 347] width 537 height 13
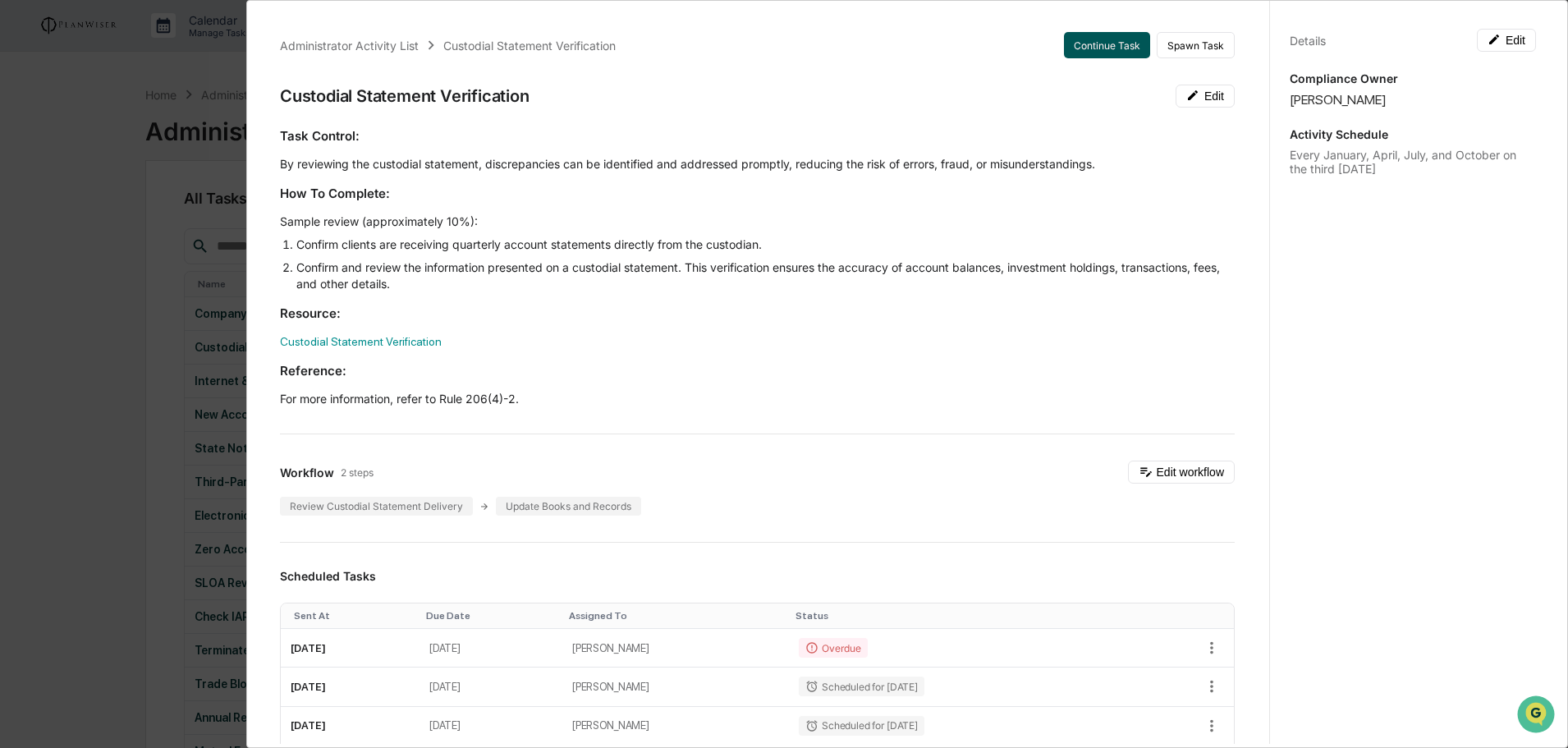
click at [1109, 49] on button "Continue Task" at bounding box center [1107, 45] width 86 height 26
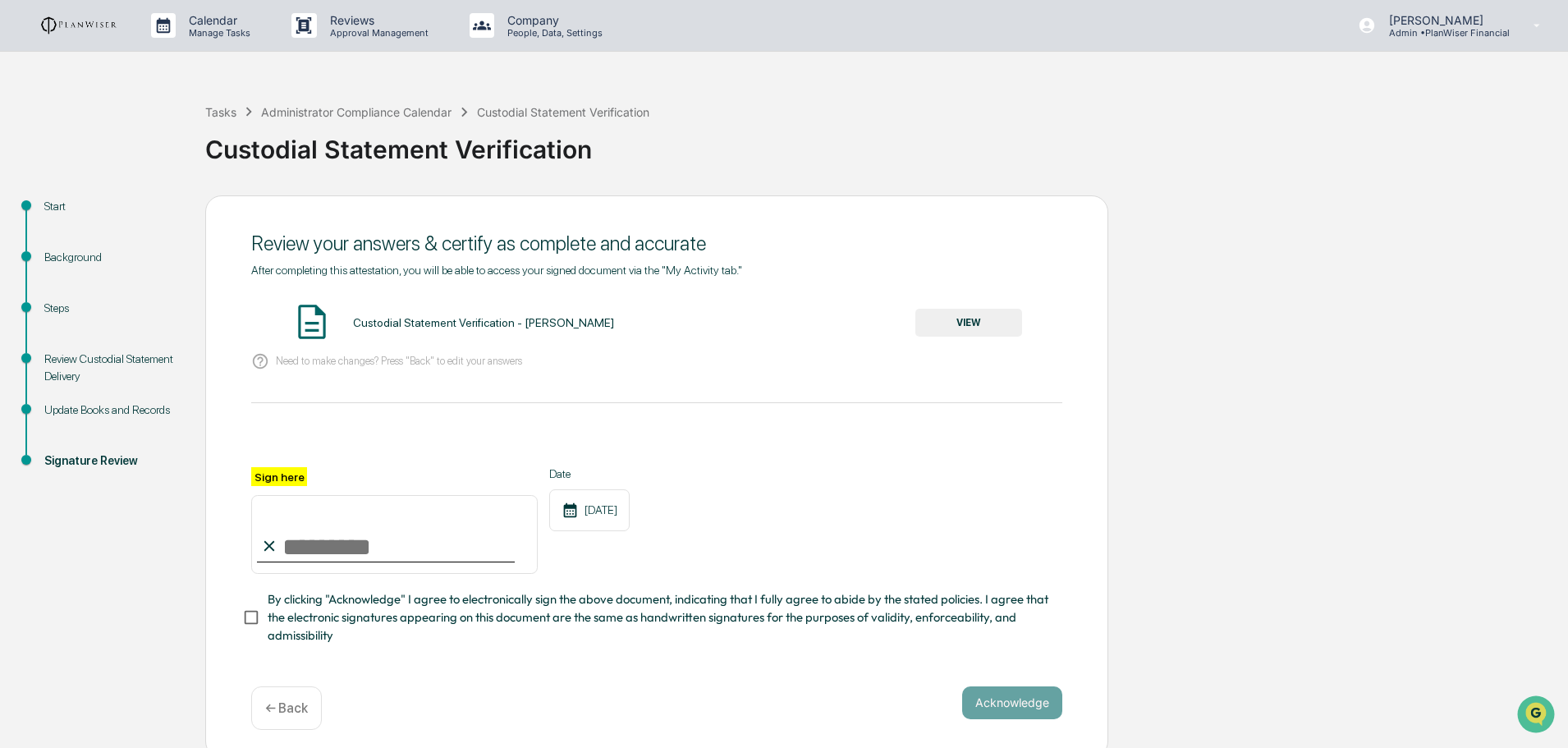
click at [981, 320] on button "VIEW" at bounding box center [969, 322] width 107 height 28
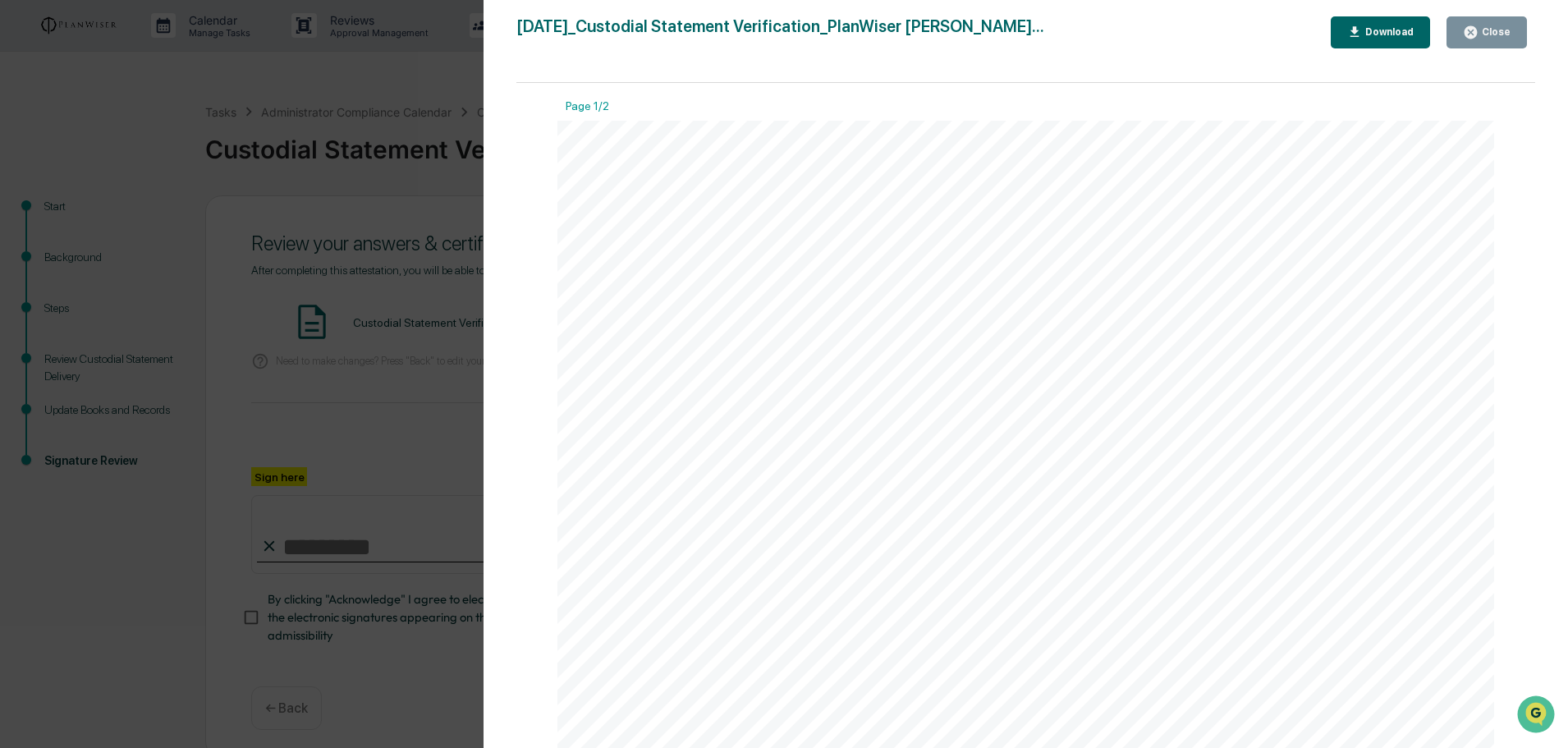
click at [1494, 26] on div "Close" at bounding box center [1487, 32] width 48 height 15
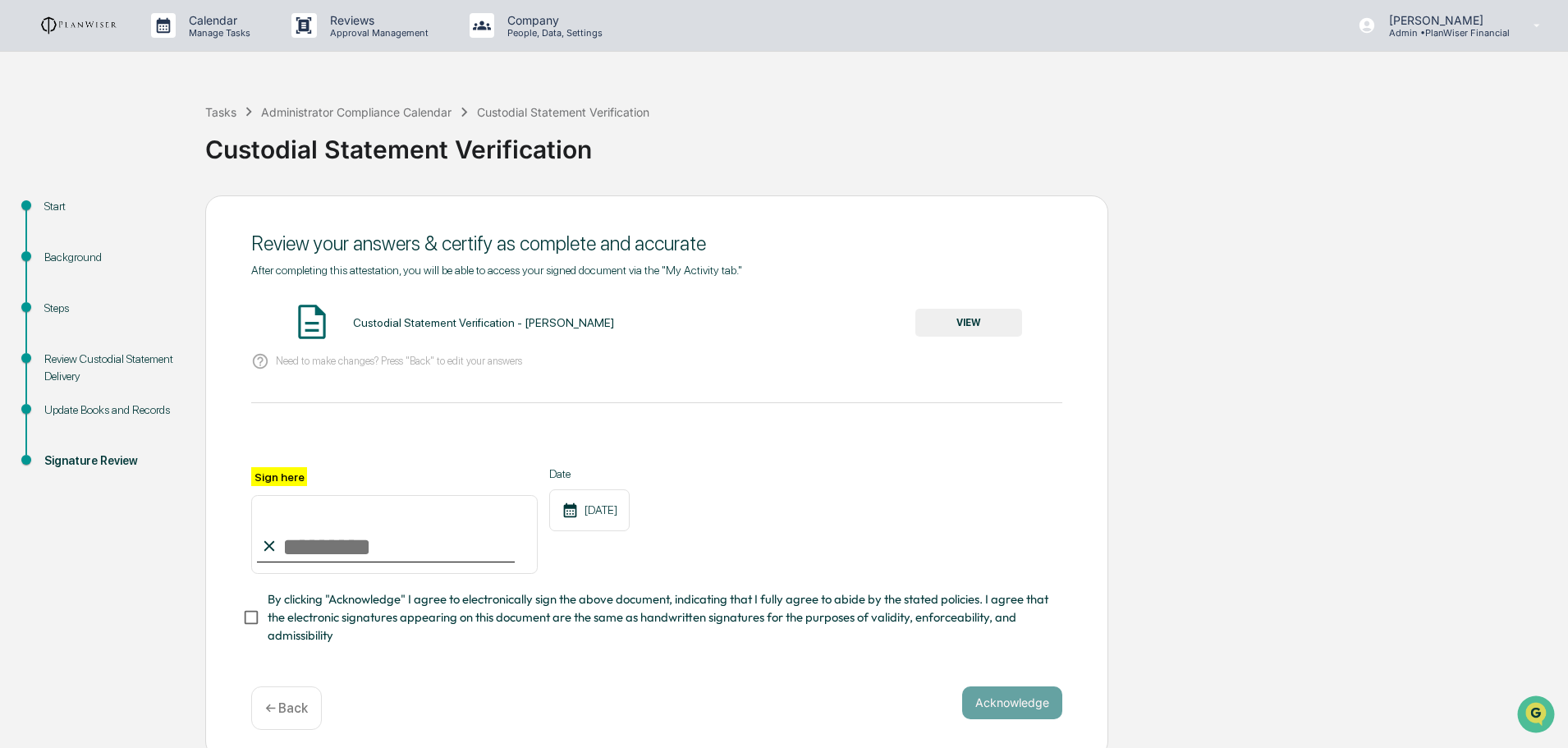
click at [295, 710] on p "← Back" at bounding box center [286, 708] width 42 height 15
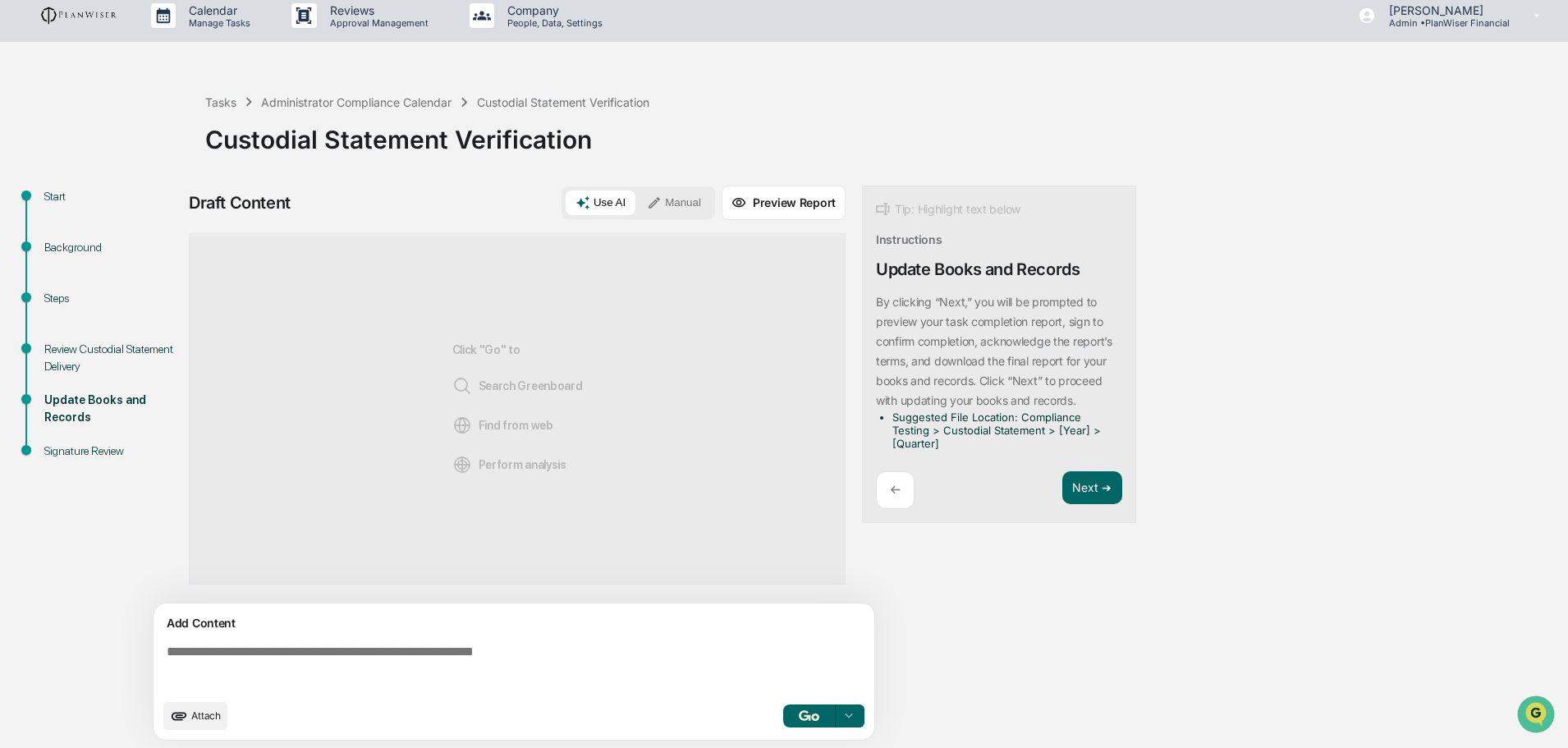
scroll to position [12, 0]
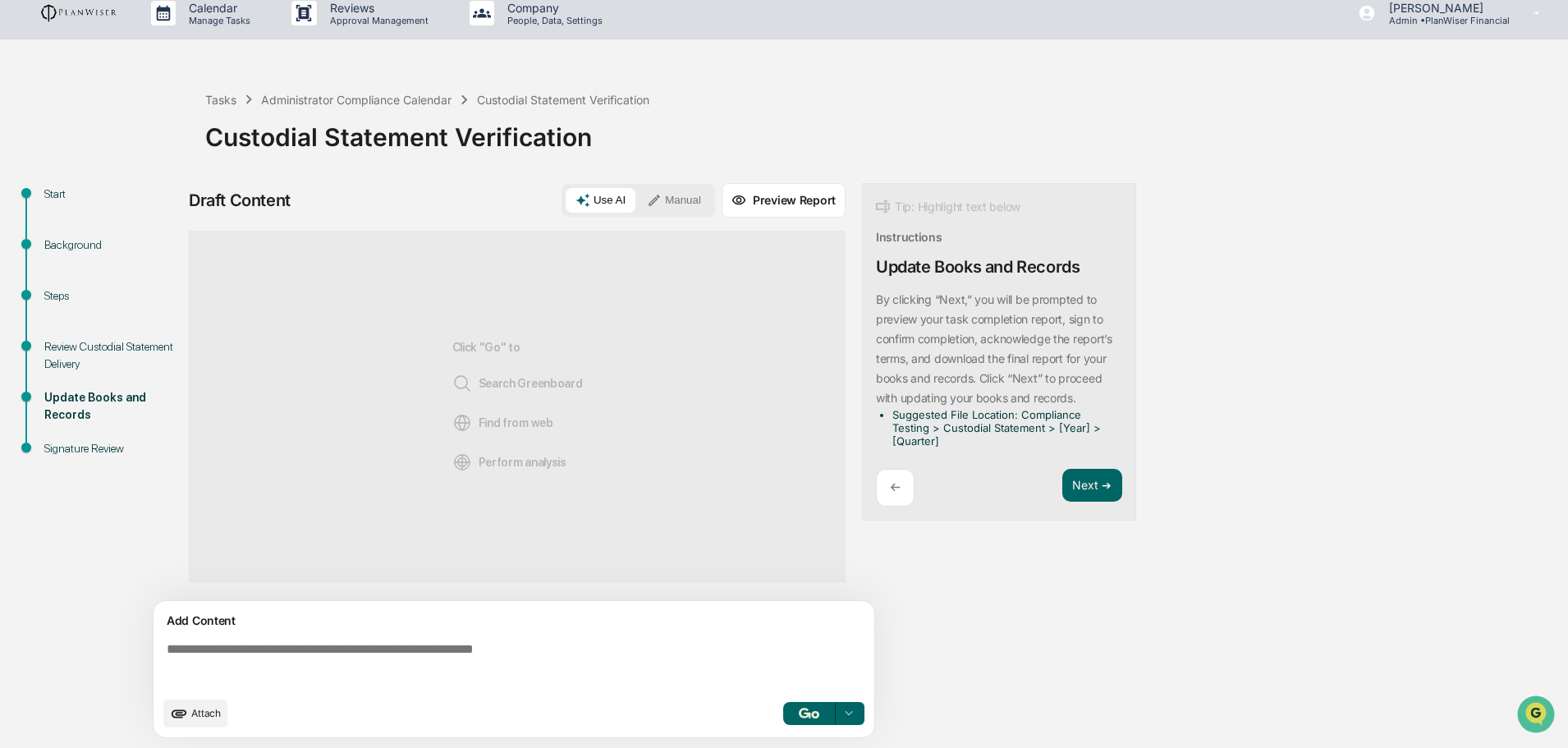
click at [219, 653] on textarea at bounding box center [517, 666] width 715 height 60
click at [198, 713] on span "Attach" at bounding box center [206, 713] width 30 height 12
click at [194, 711] on span "Attach" at bounding box center [206, 713] width 30 height 12
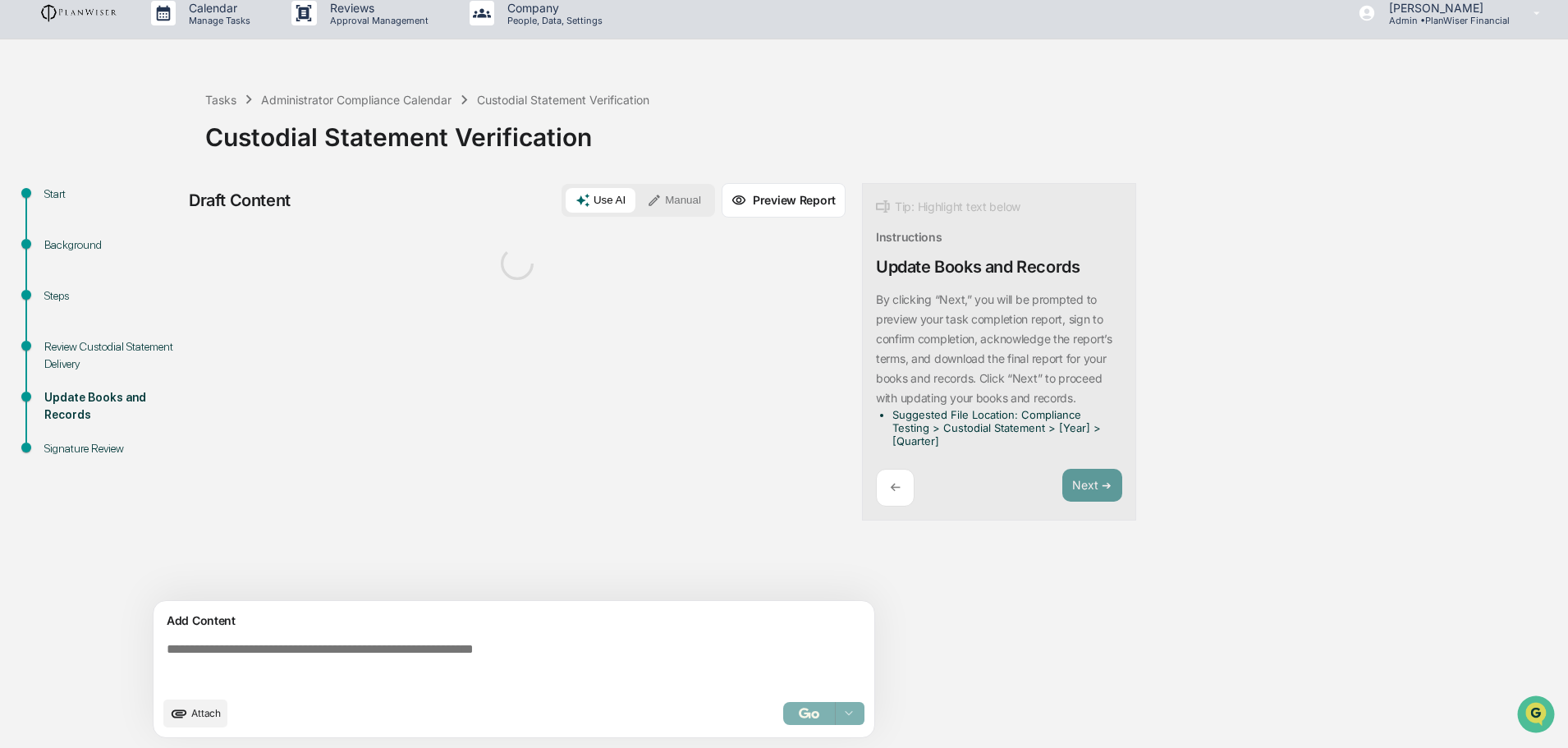
click at [203, 710] on span "Attach" at bounding box center [206, 713] width 30 height 12
click at [206, 715] on span "Attach" at bounding box center [206, 713] width 30 height 12
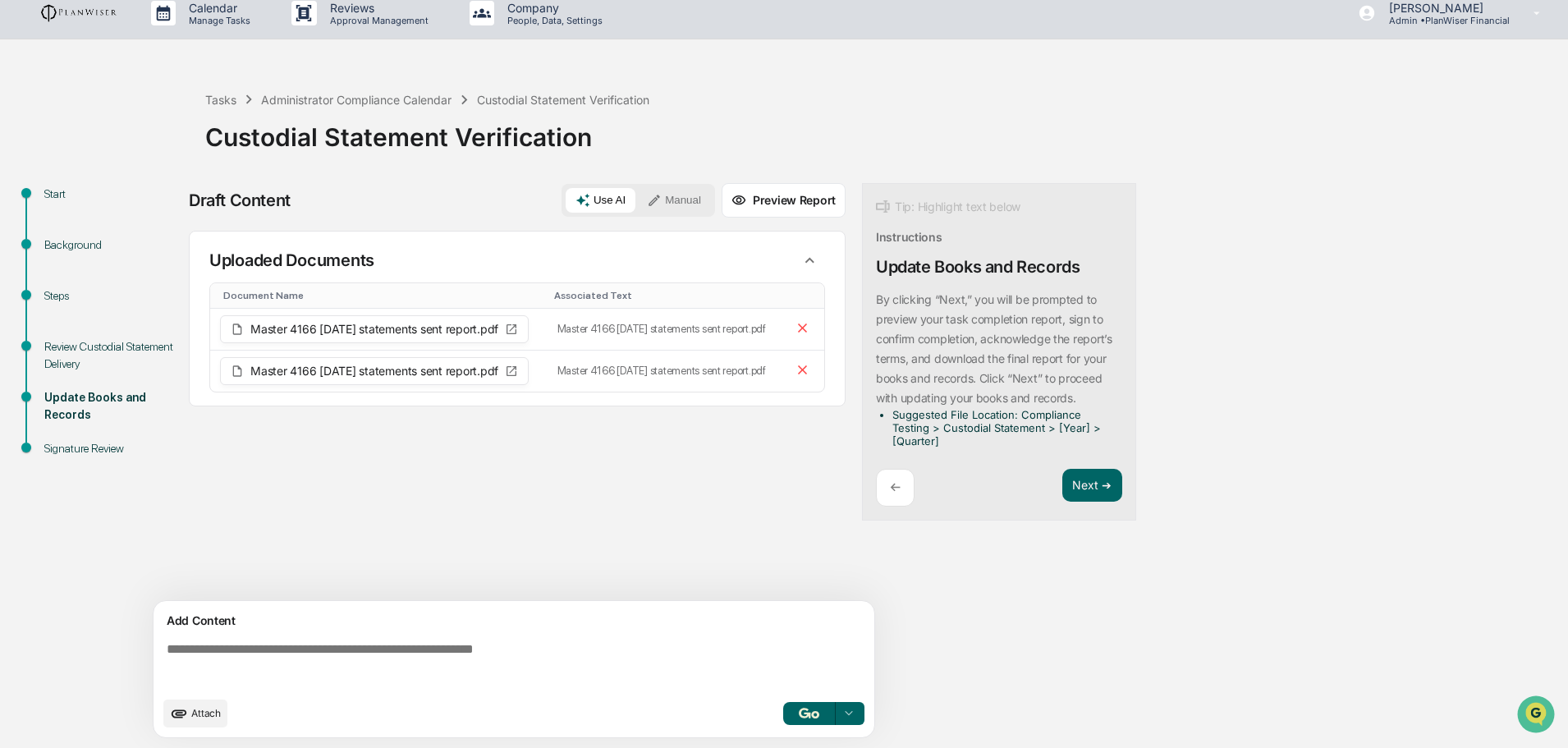
click at [200, 654] on textarea at bounding box center [517, 666] width 715 height 60
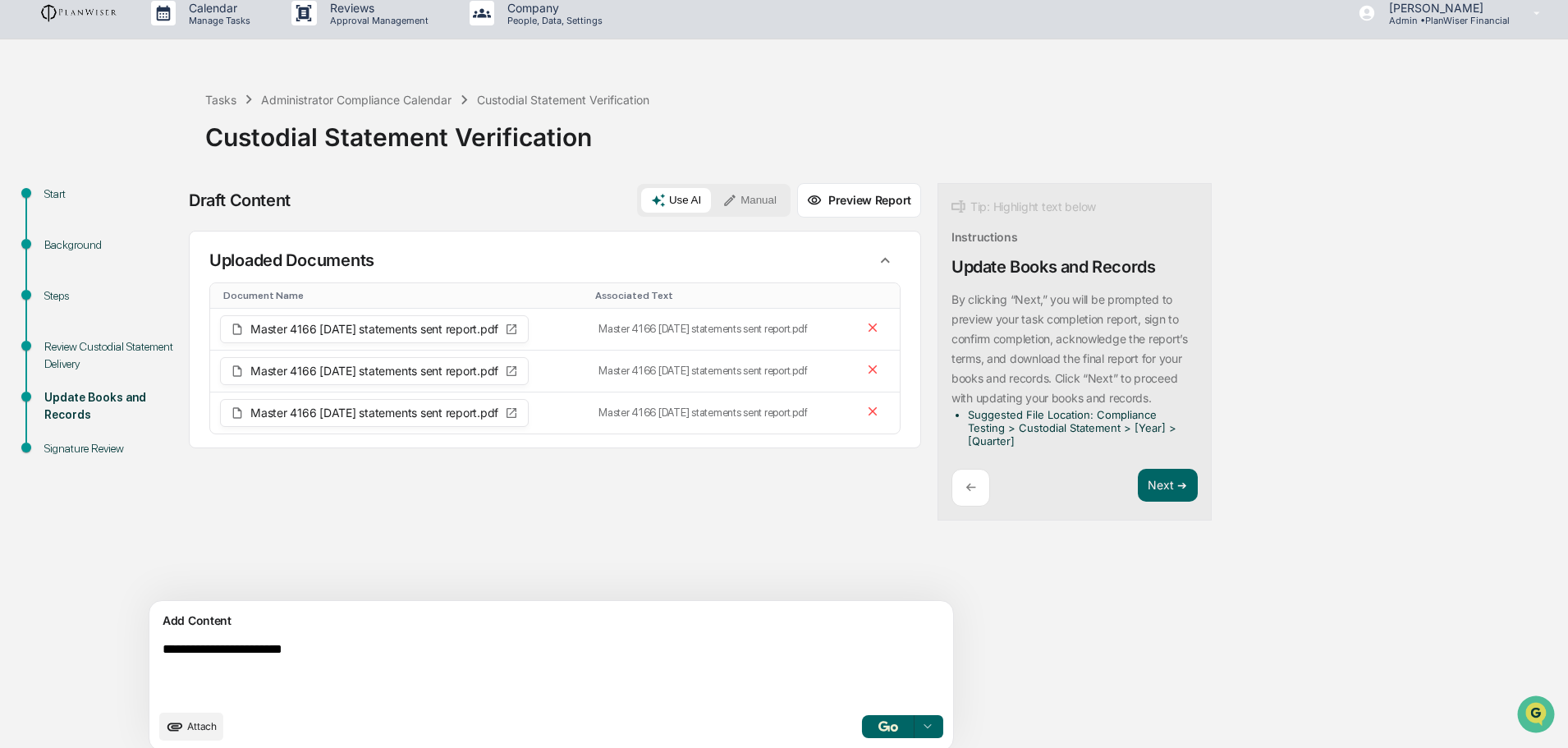
type textarea "**********"
click at [879, 721] on img "button" at bounding box center [888, 726] width 20 height 11
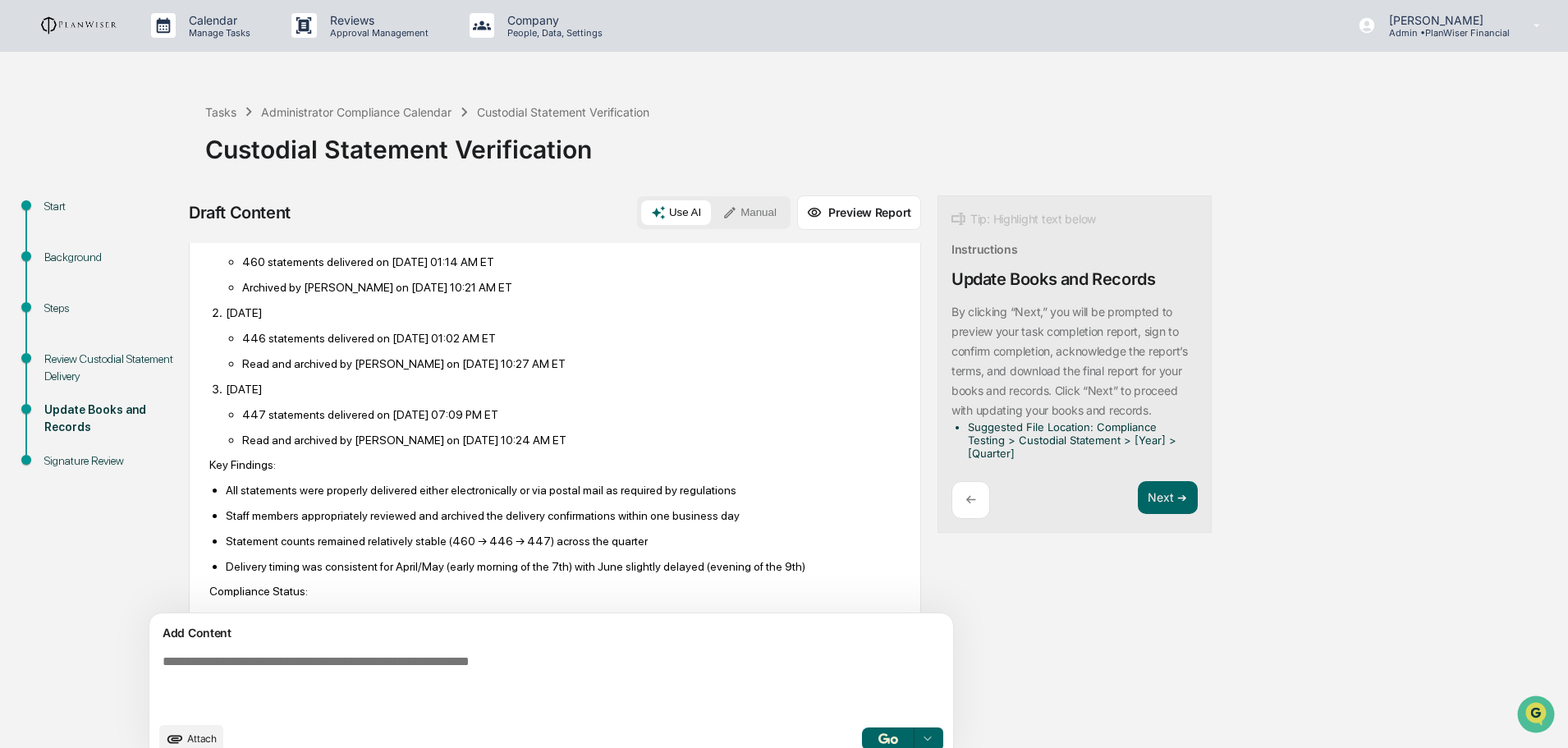
scroll to position [164, 0]
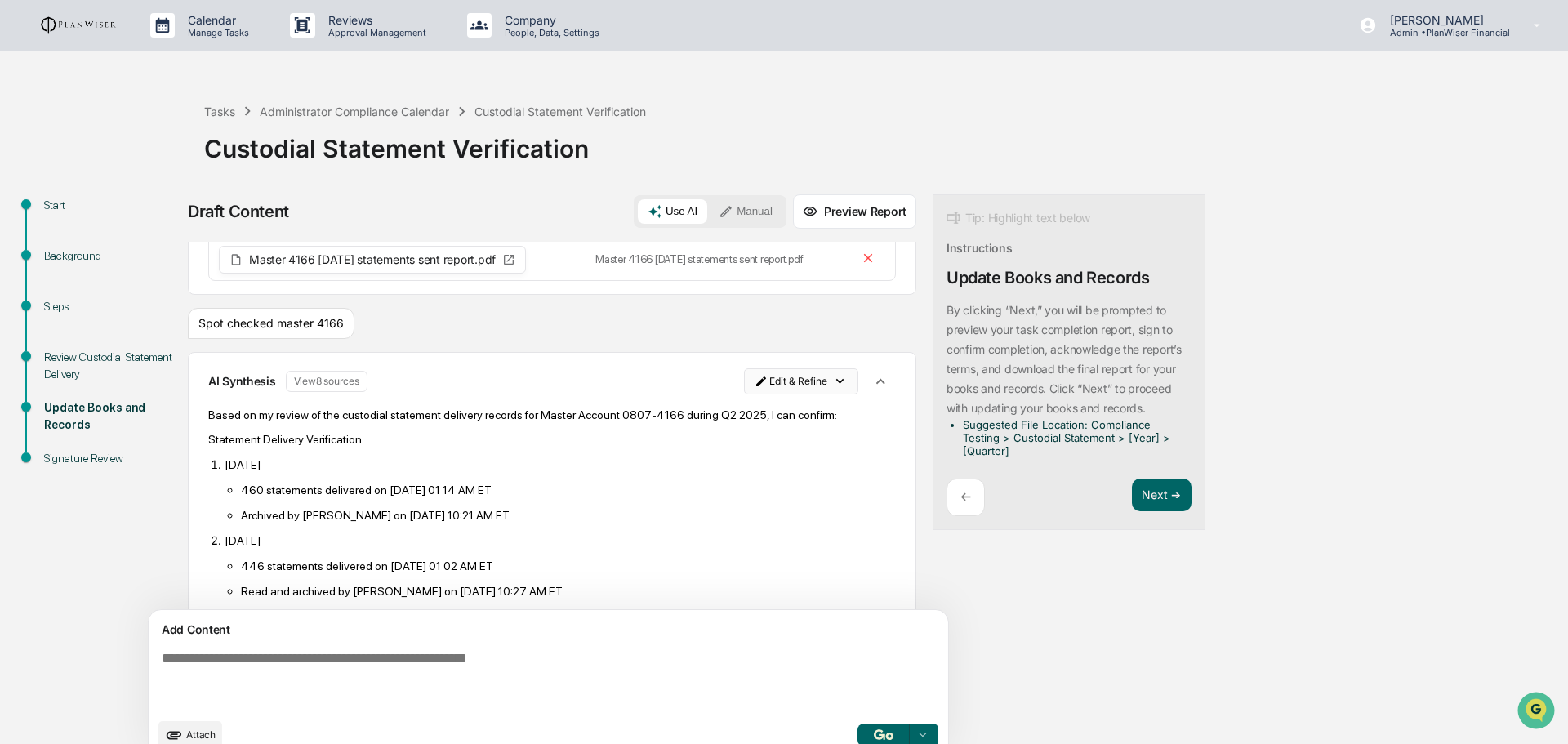
click at [715, 408] on html "Calendar Manage Tasks Reviews Approval Management Company People, Data, Setting…" at bounding box center [784, 372] width 1568 height 744
click at [726, 446] on div "Edit Result" at bounding box center [720, 444] width 120 height 26
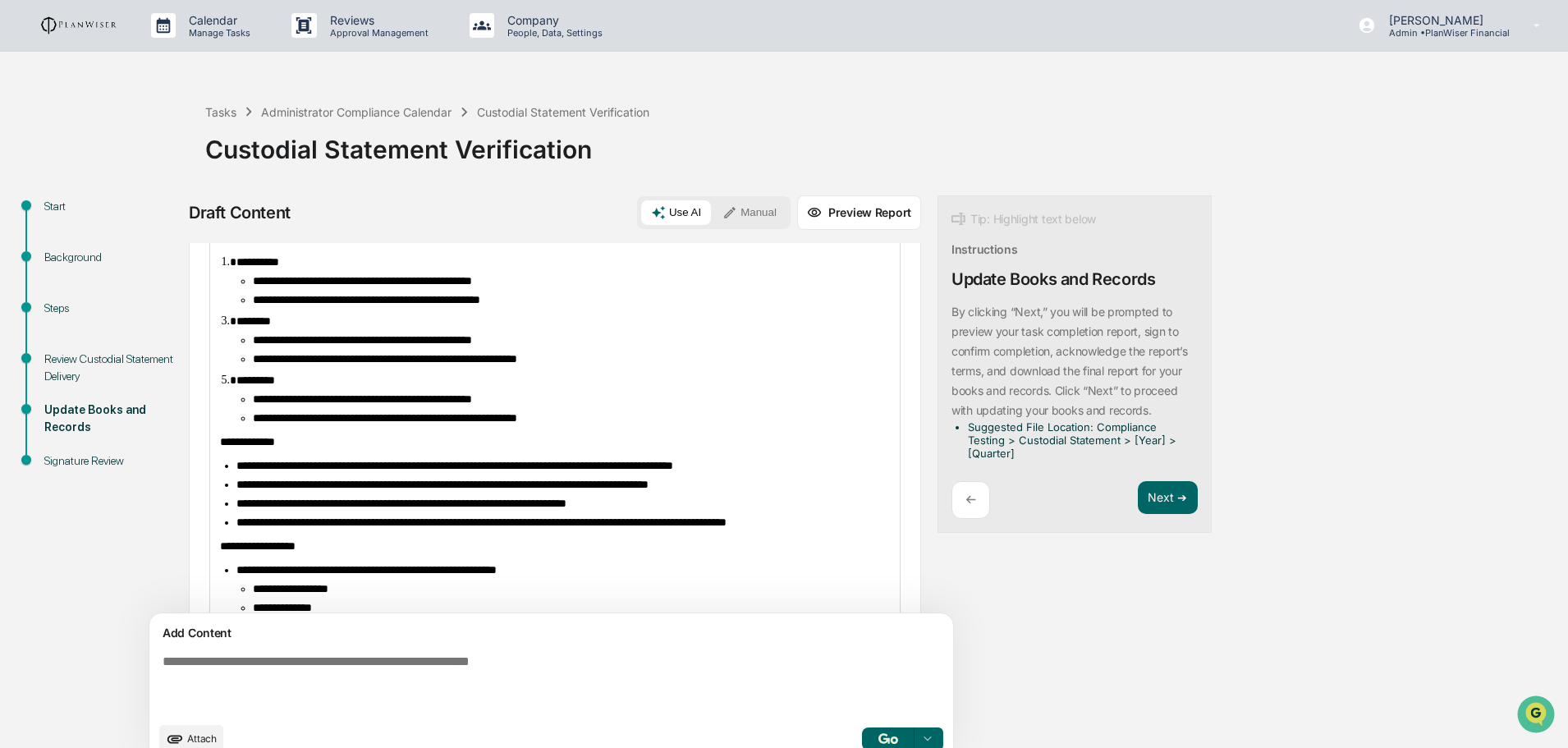
scroll to position [493, 0]
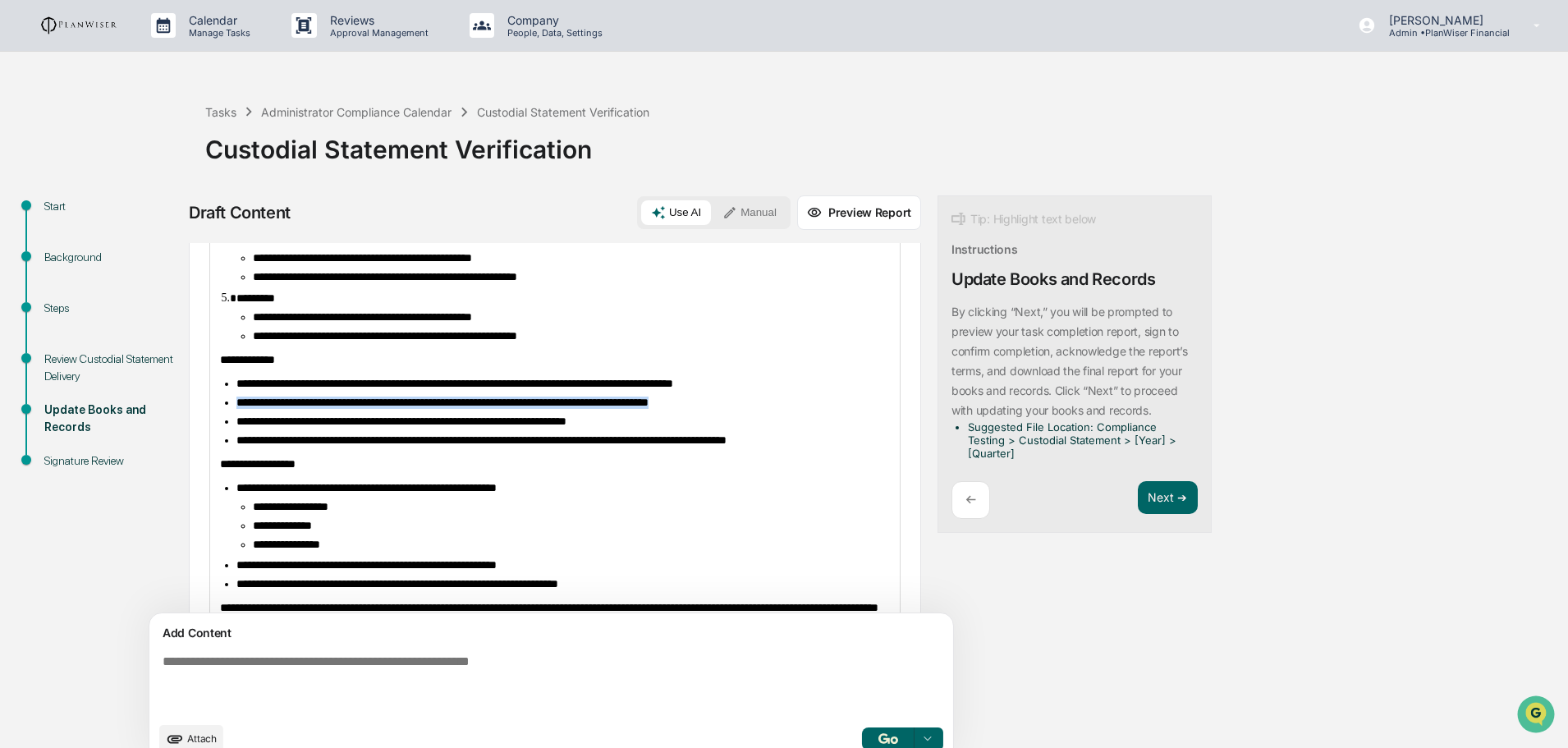
drag, startPoint x: 795, startPoint y: 464, endPoint x: 208, endPoint y: 457, distance: 587.0
click at [208, 457] on div "**********" at bounding box center [555, 342] width 733 height 633
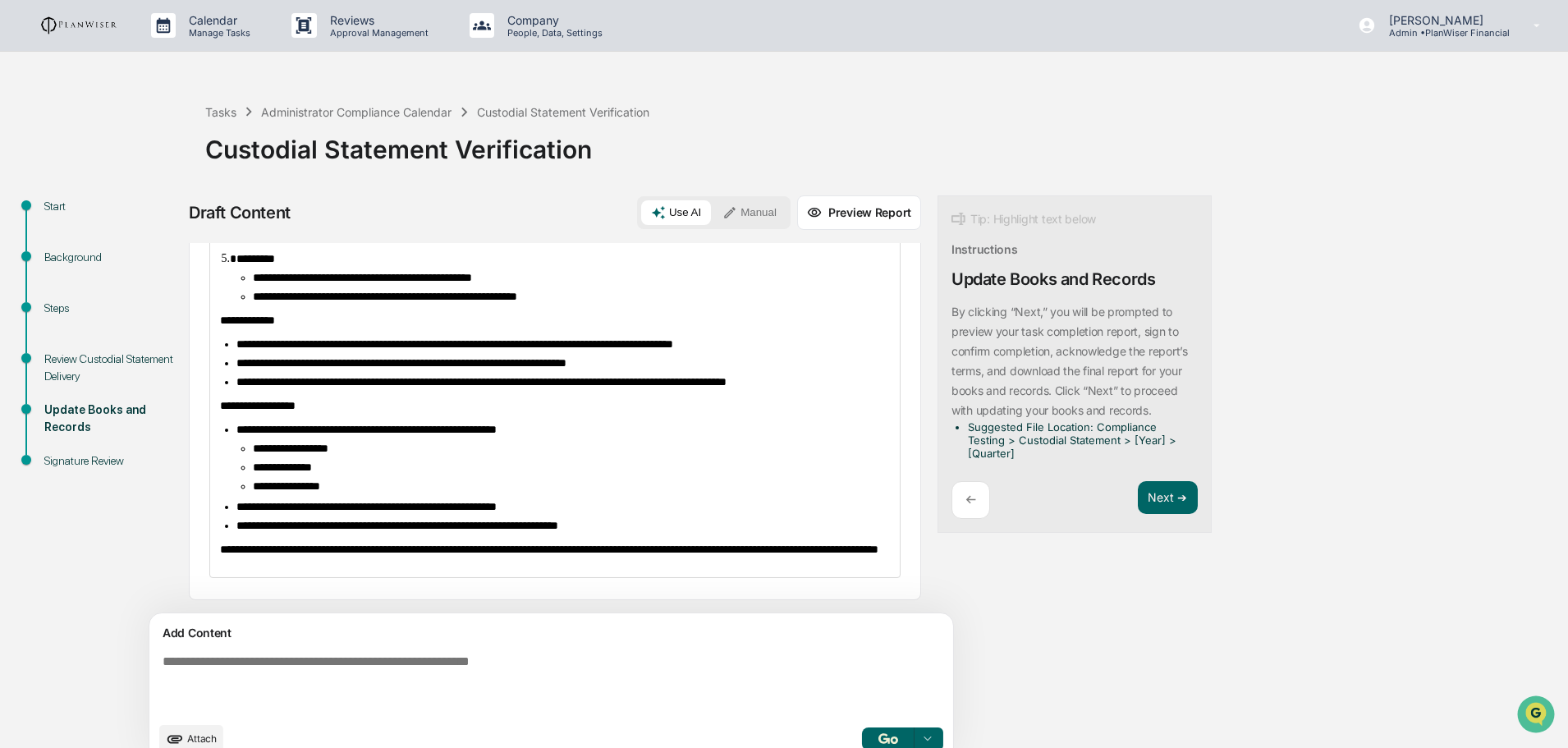
scroll to position [633, 0]
drag, startPoint x: 351, startPoint y: 468, endPoint x: 253, endPoint y: 431, distance: 104.8
click at [253, 443] on ul "**********" at bounding box center [563, 468] width 654 height 50
copy ul "**********"
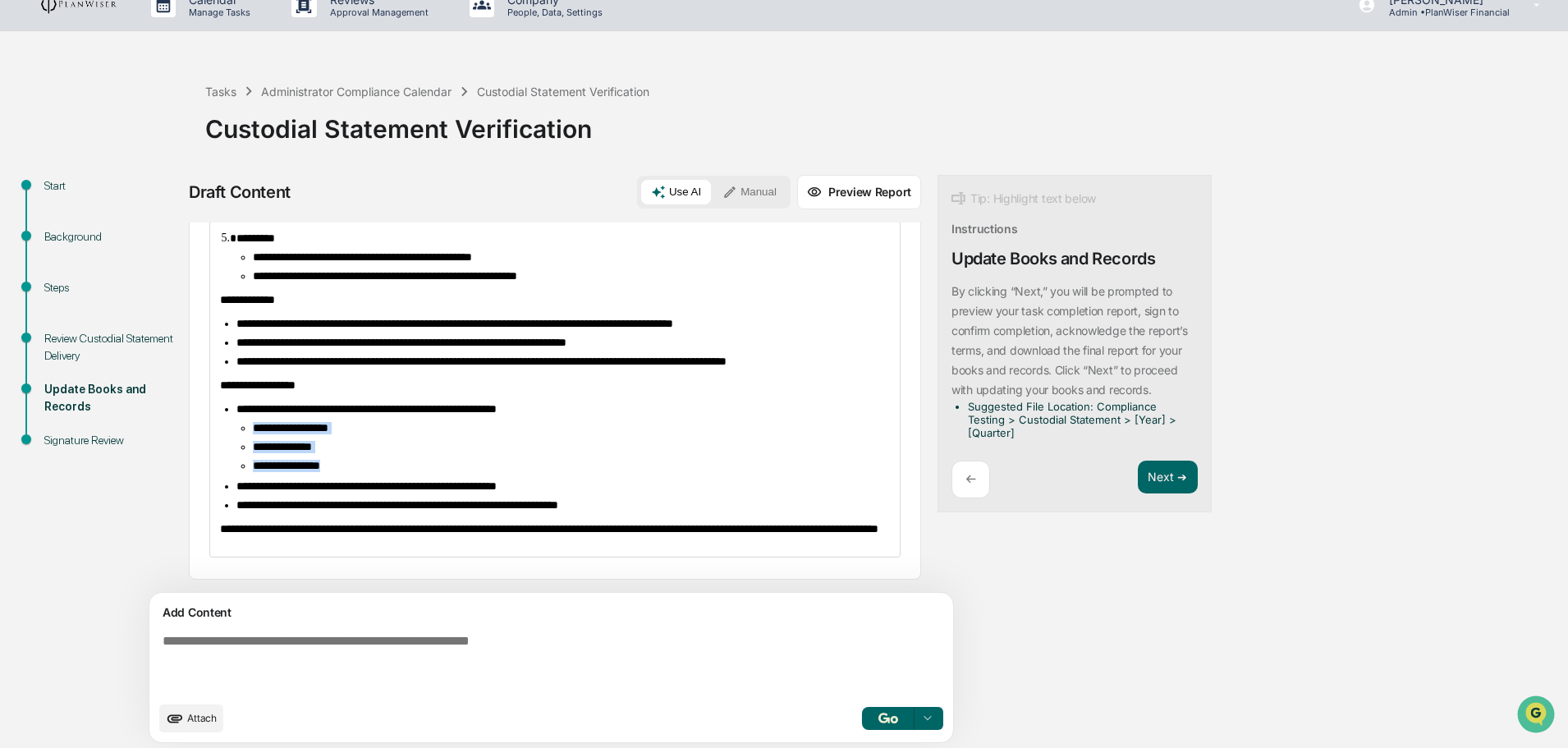
scroll to position [26, 0]
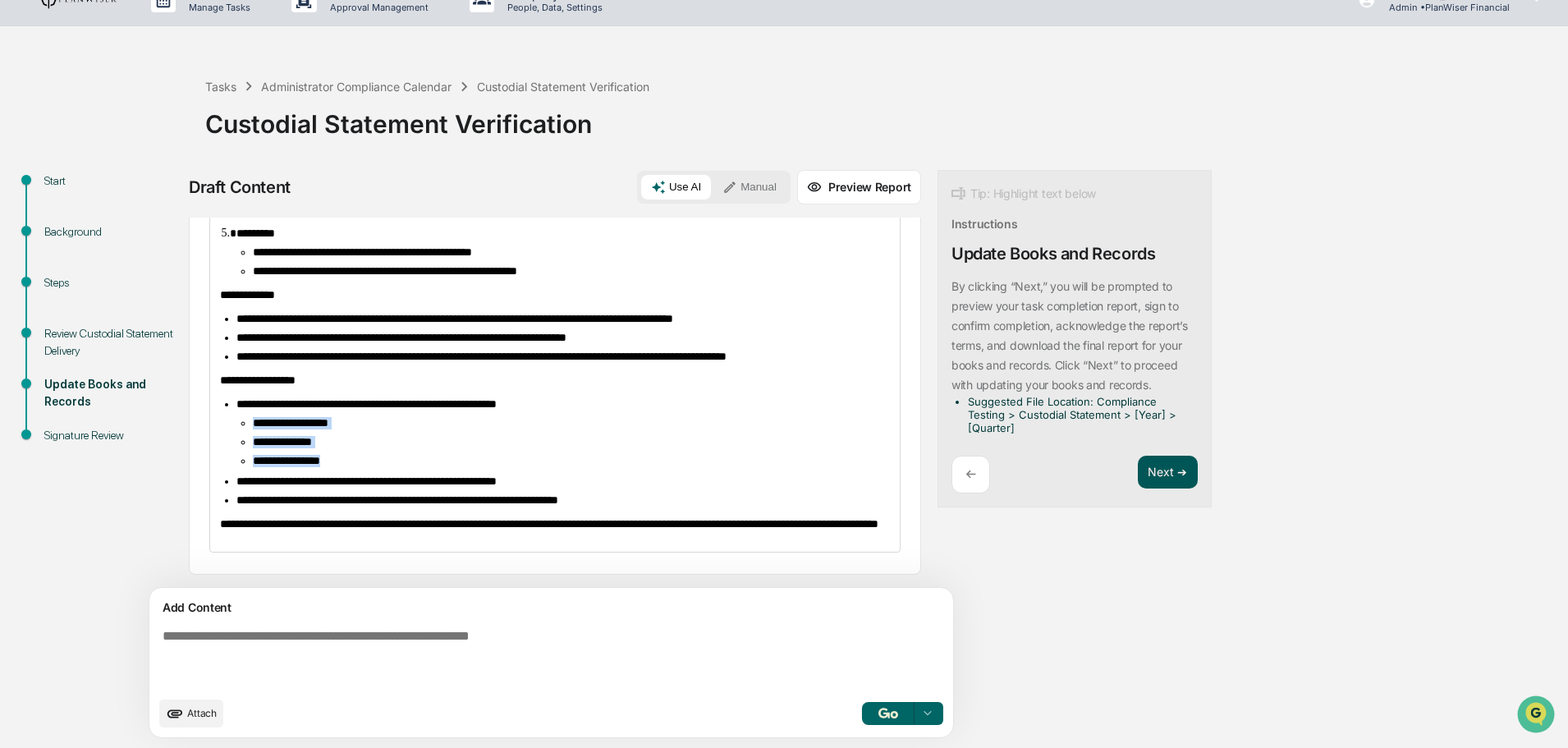
click at [1138, 467] on button "Next ➔" at bounding box center [1168, 473] width 60 height 34
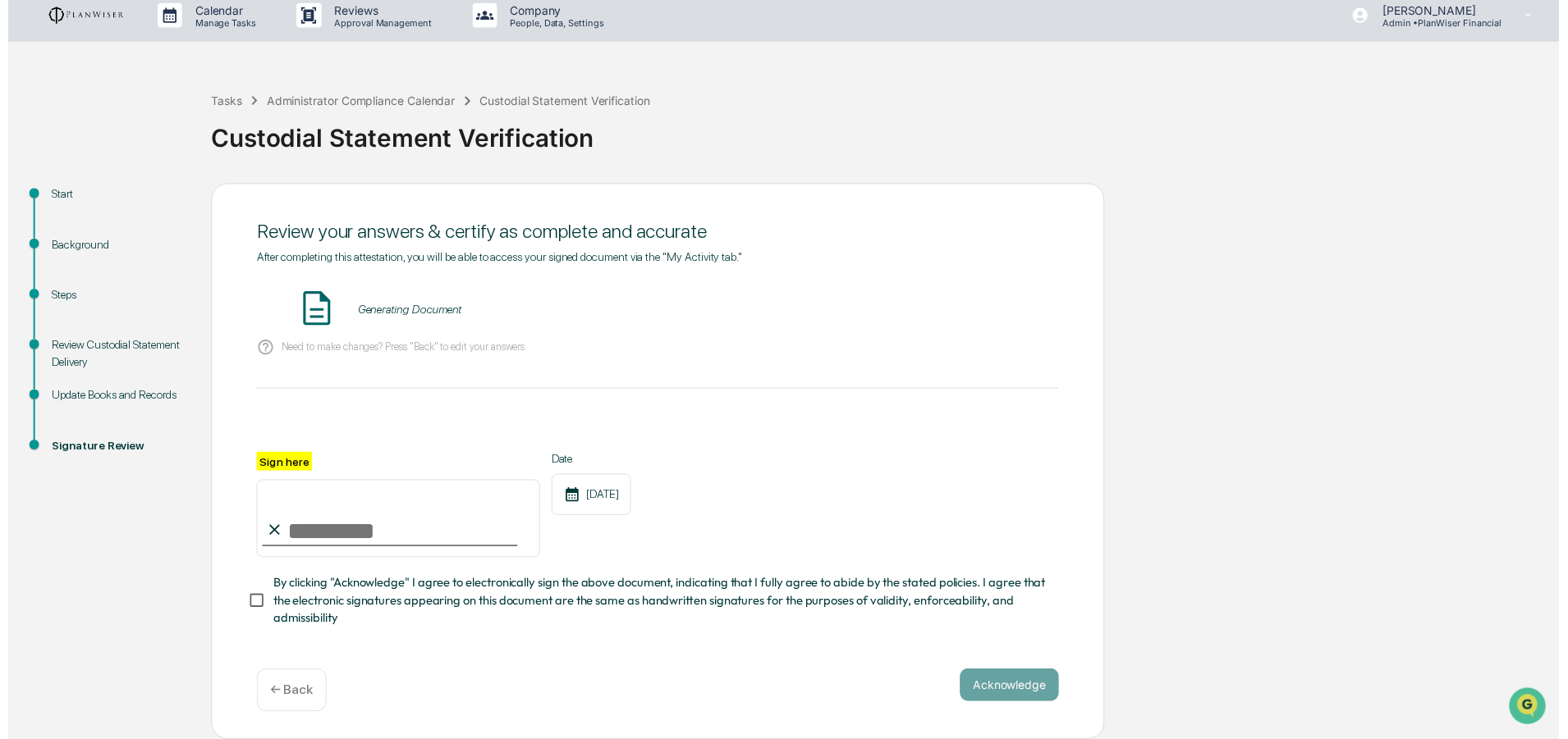
scroll to position [14, 0]
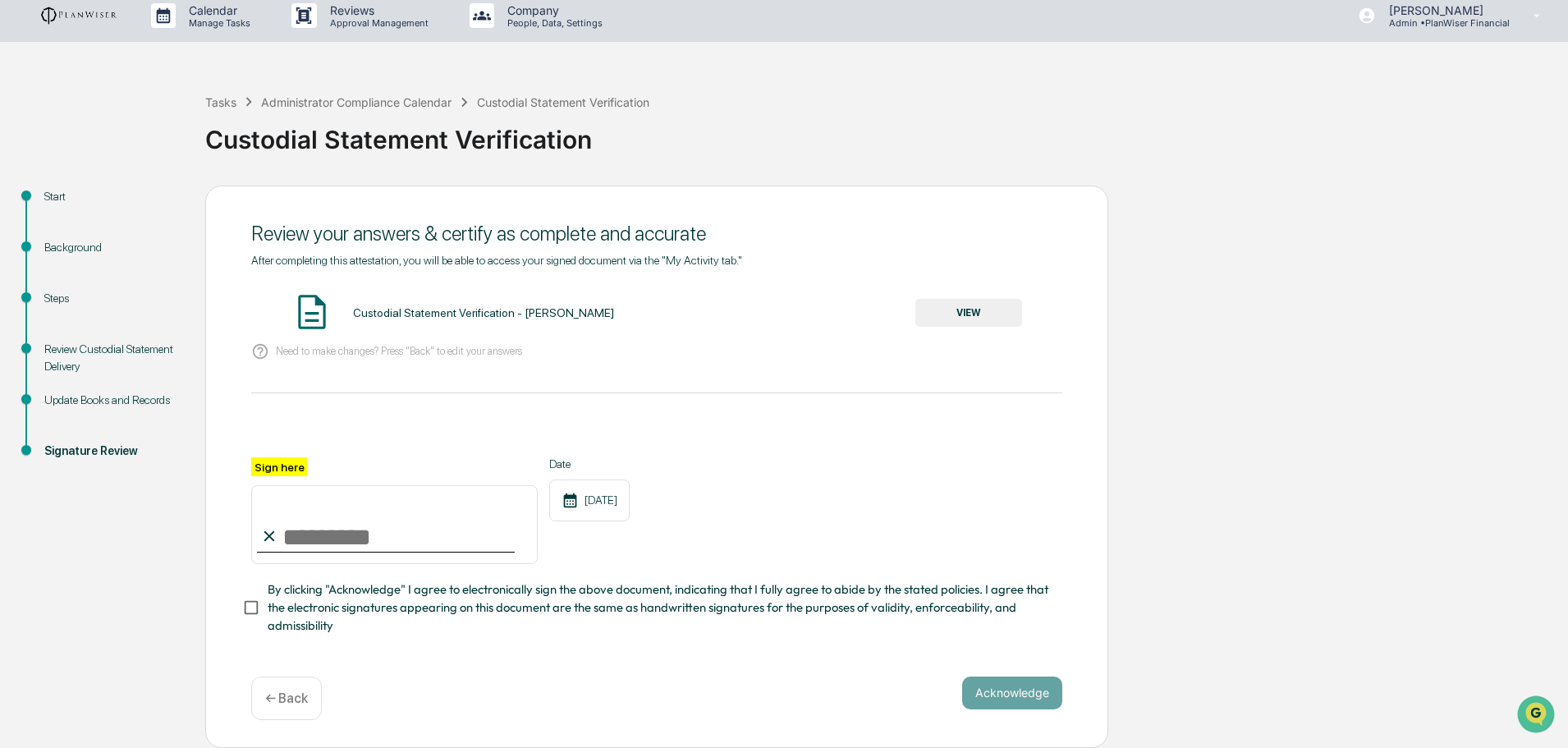
click at [333, 540] on input "Sign here" at bounding box center [394, 524] width 286 height 79
type input "**********"
click at [975, 299] on button "VIEW" at bounding box center [969, 313] width 107 height 28
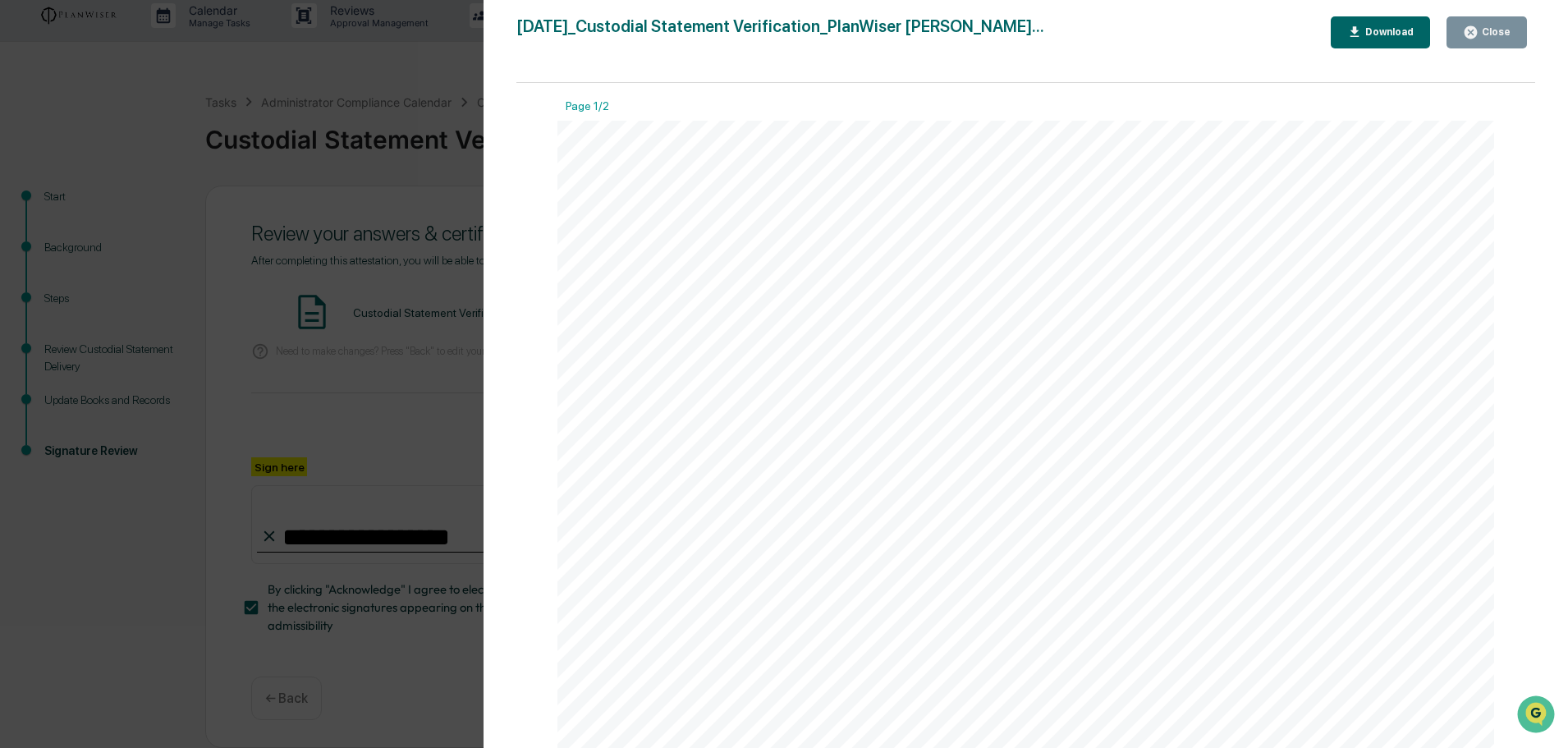
click at [1493, 26] on div "Close" at bounding box center [1487, 32] width 48 height 15
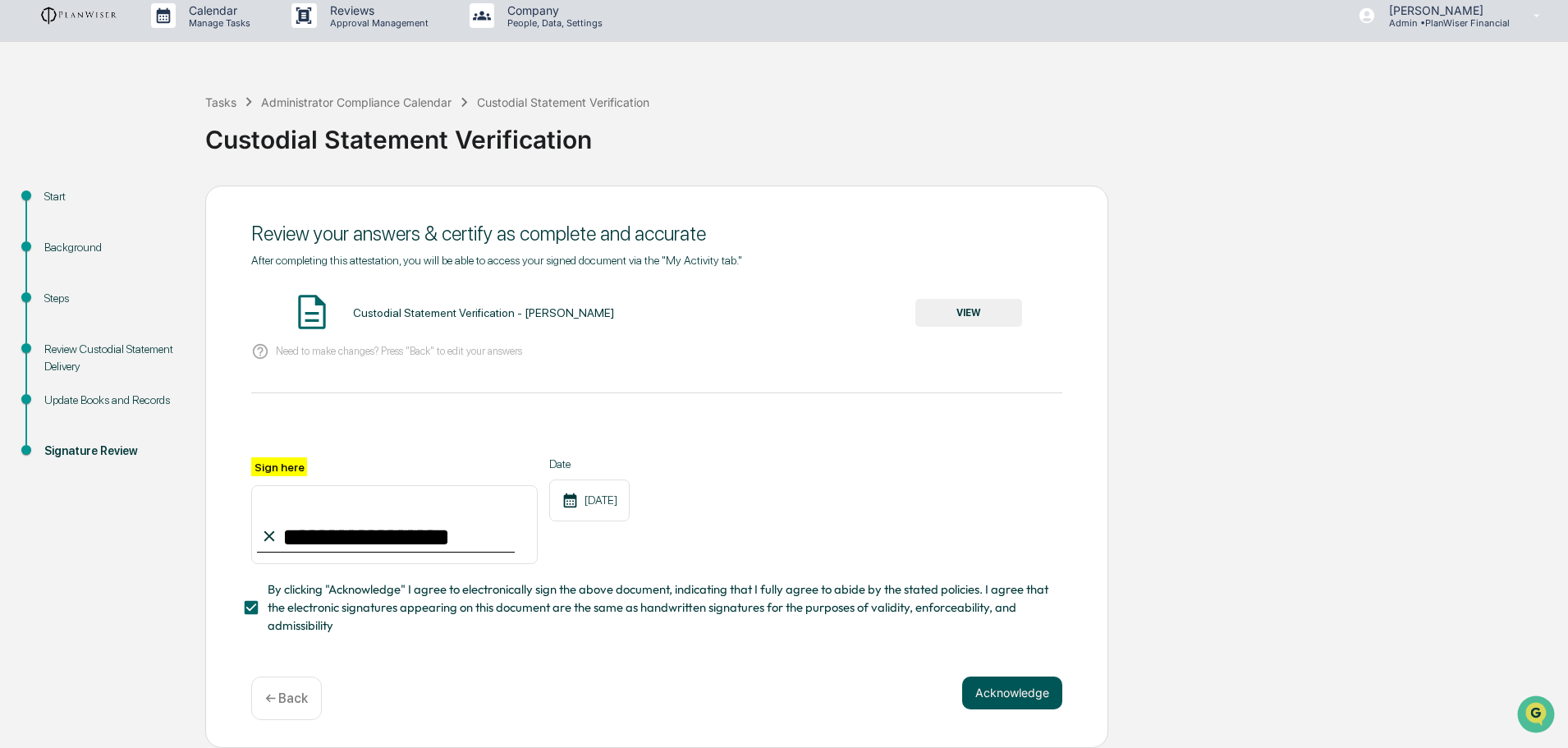
click at [1012, 696] on button "Acknowledge" at bounding box center [1012, 693] width 100 height 33
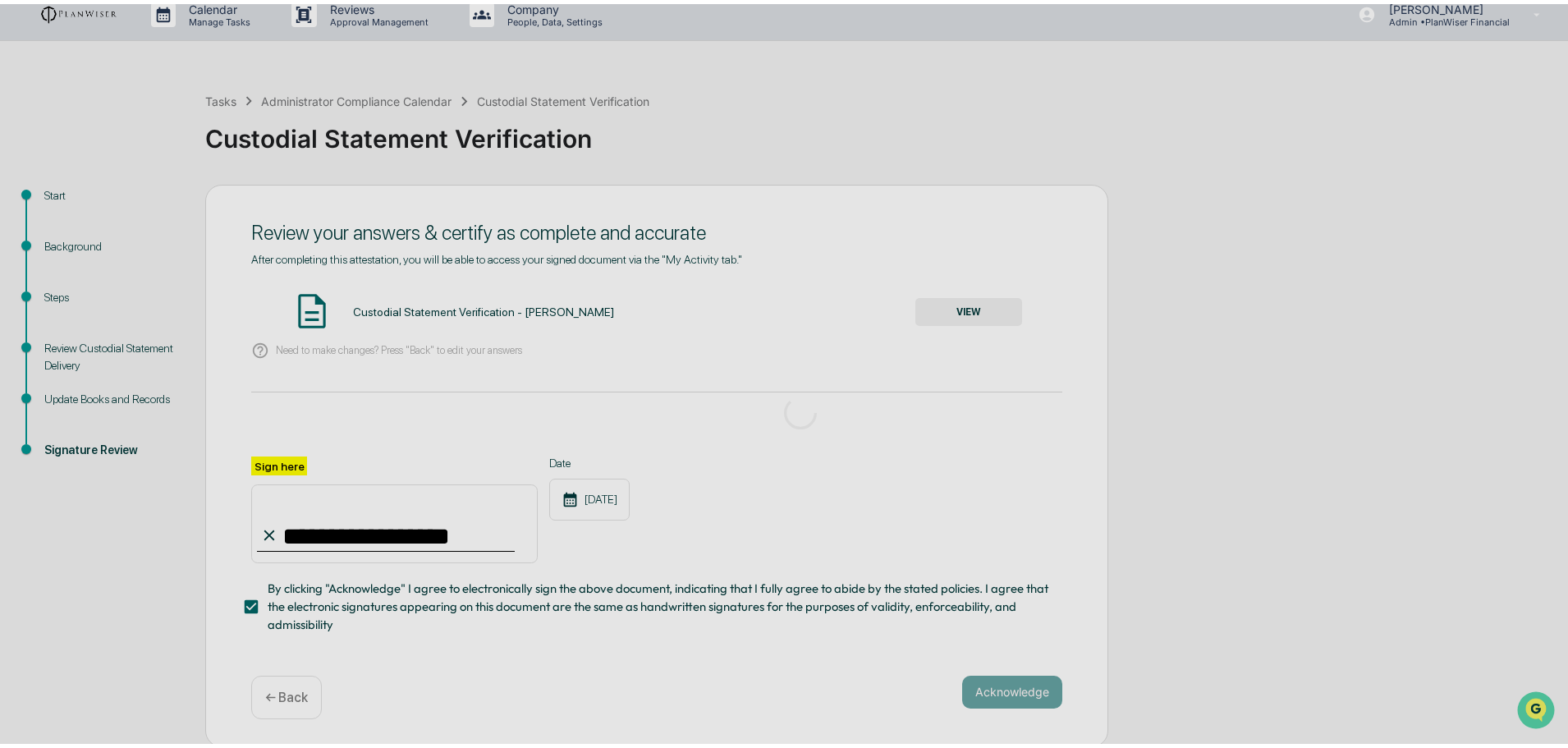
scroll to position [0, 0]
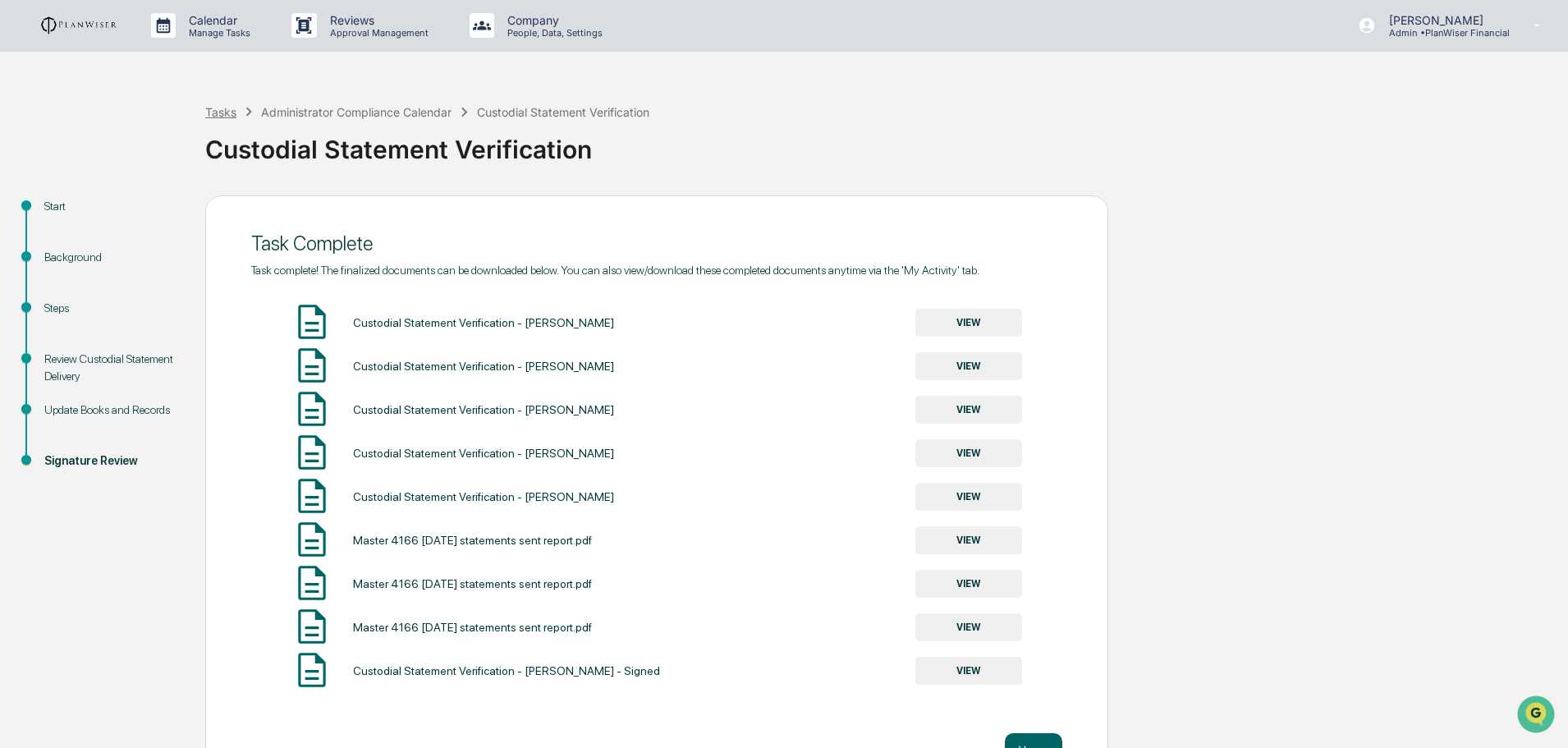
click at [223, 111] on div "Tasks" at bounding box center [221, 112] width 31 height 14
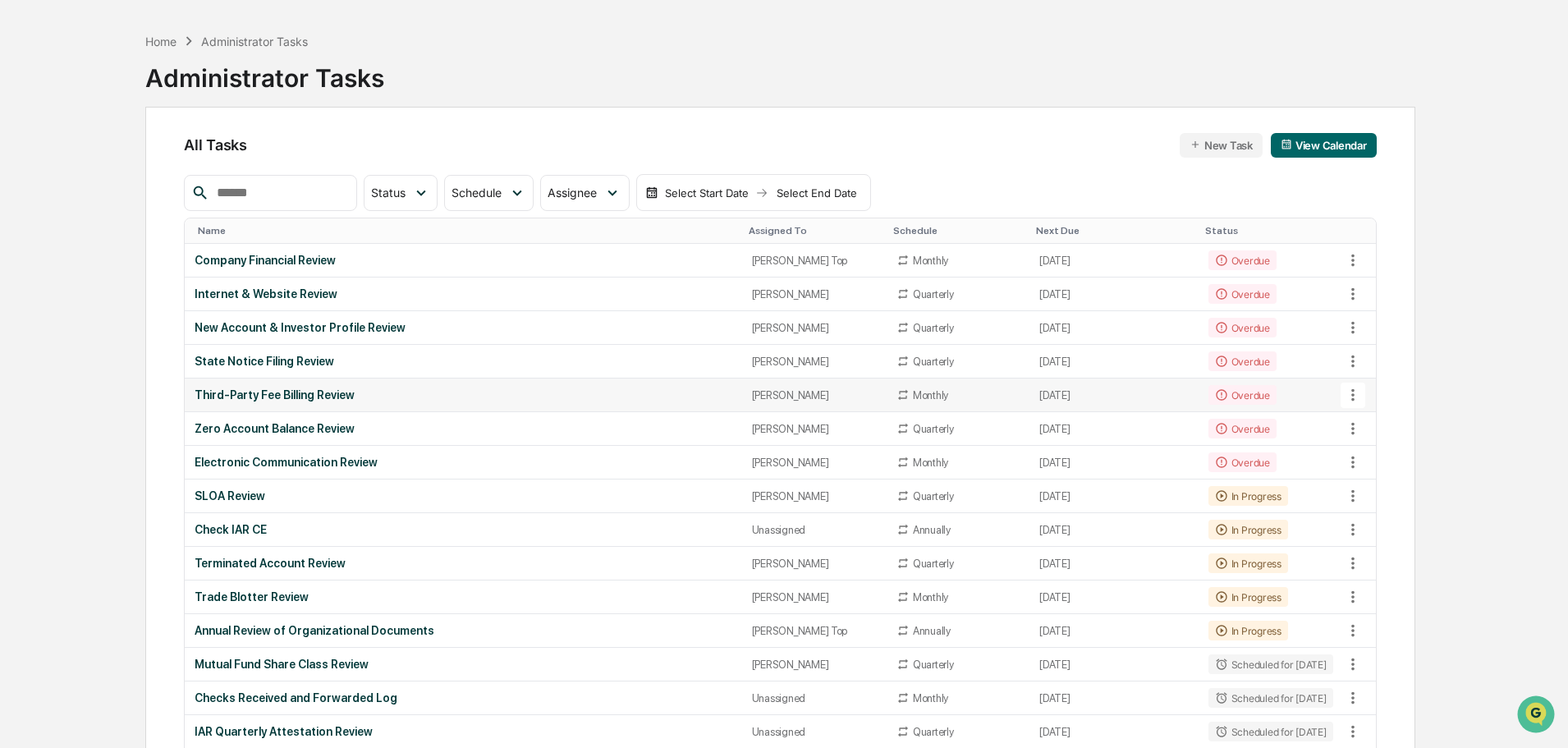
scroll to position [82, 0]
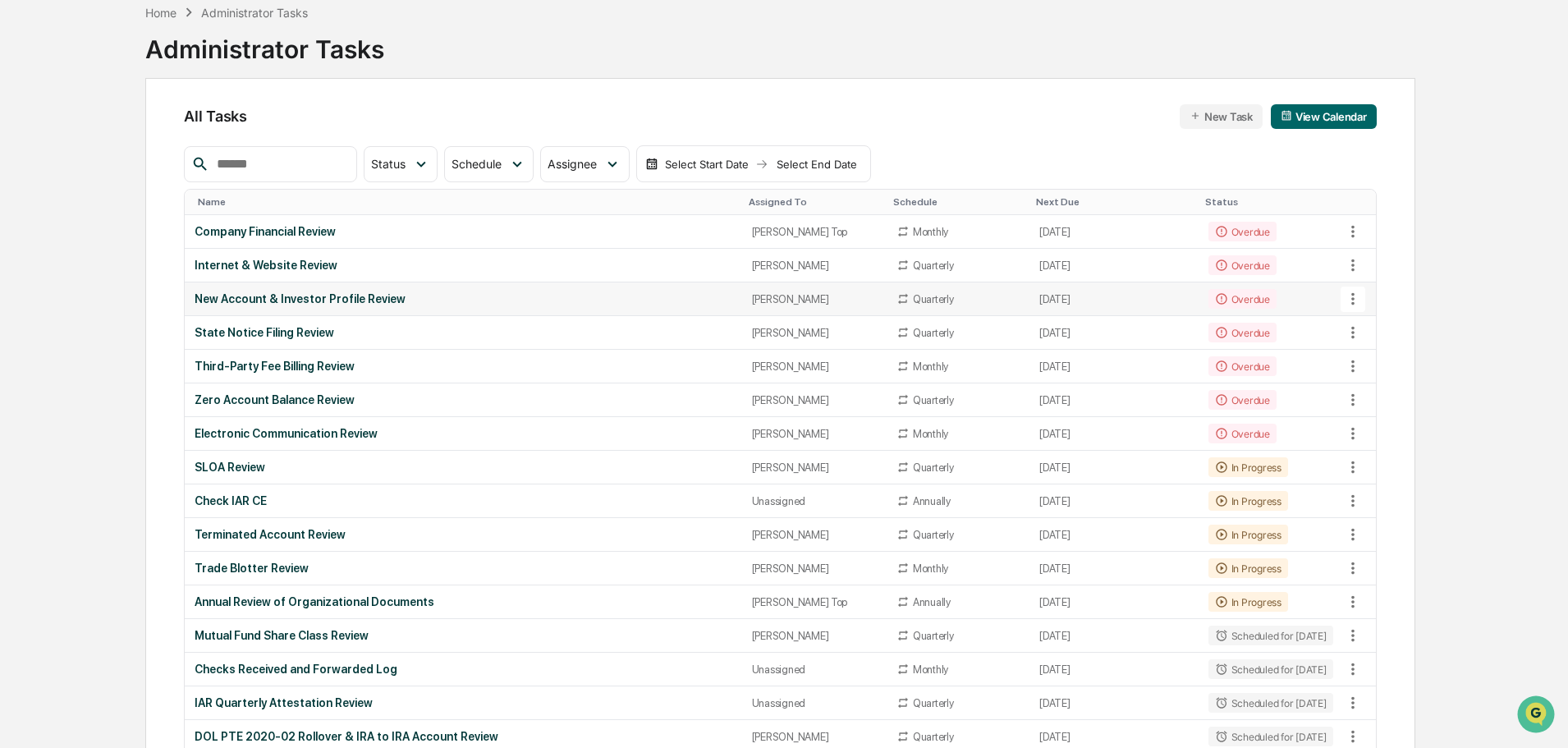
click at [351, 297] on div "New Account & Investor Profile Review" at bounding box center [463, 298] width 537 height 13
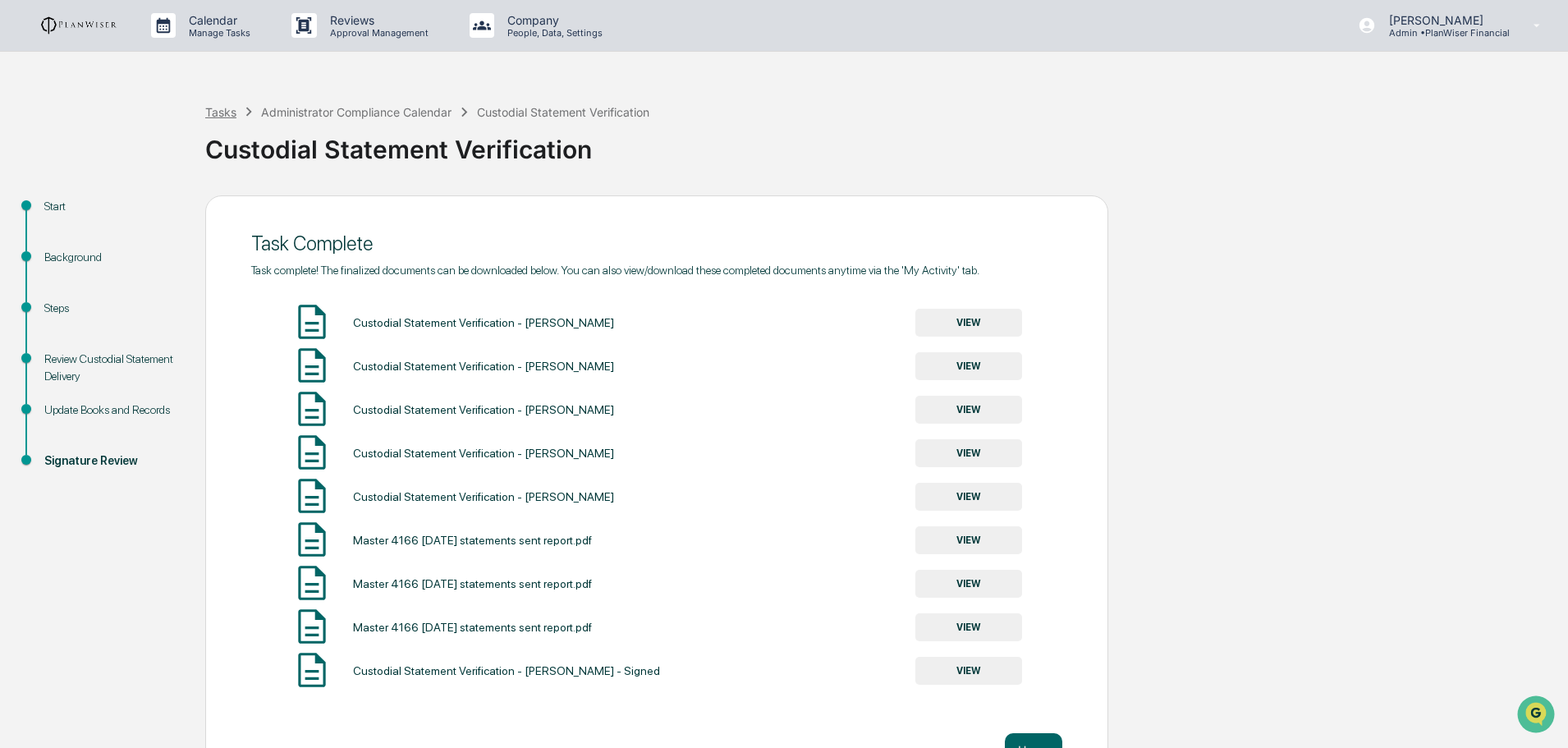
click at [230, 110] on div "Tasks" at bounding box center [221, 112] width 31 height 14
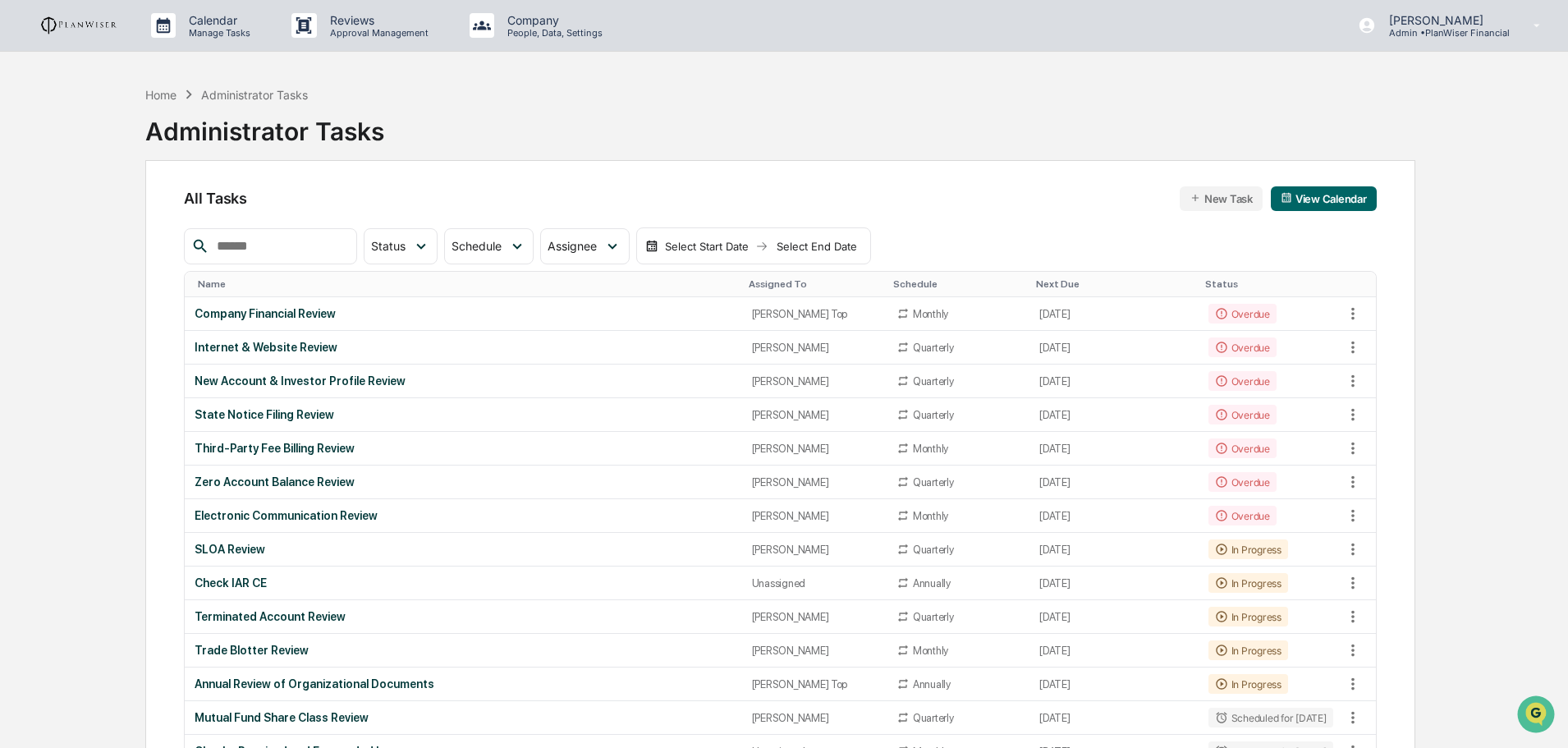
click at [340, 513] on div "Electronic Communication Review" at bounding box center [463, 515] width 537 height 13
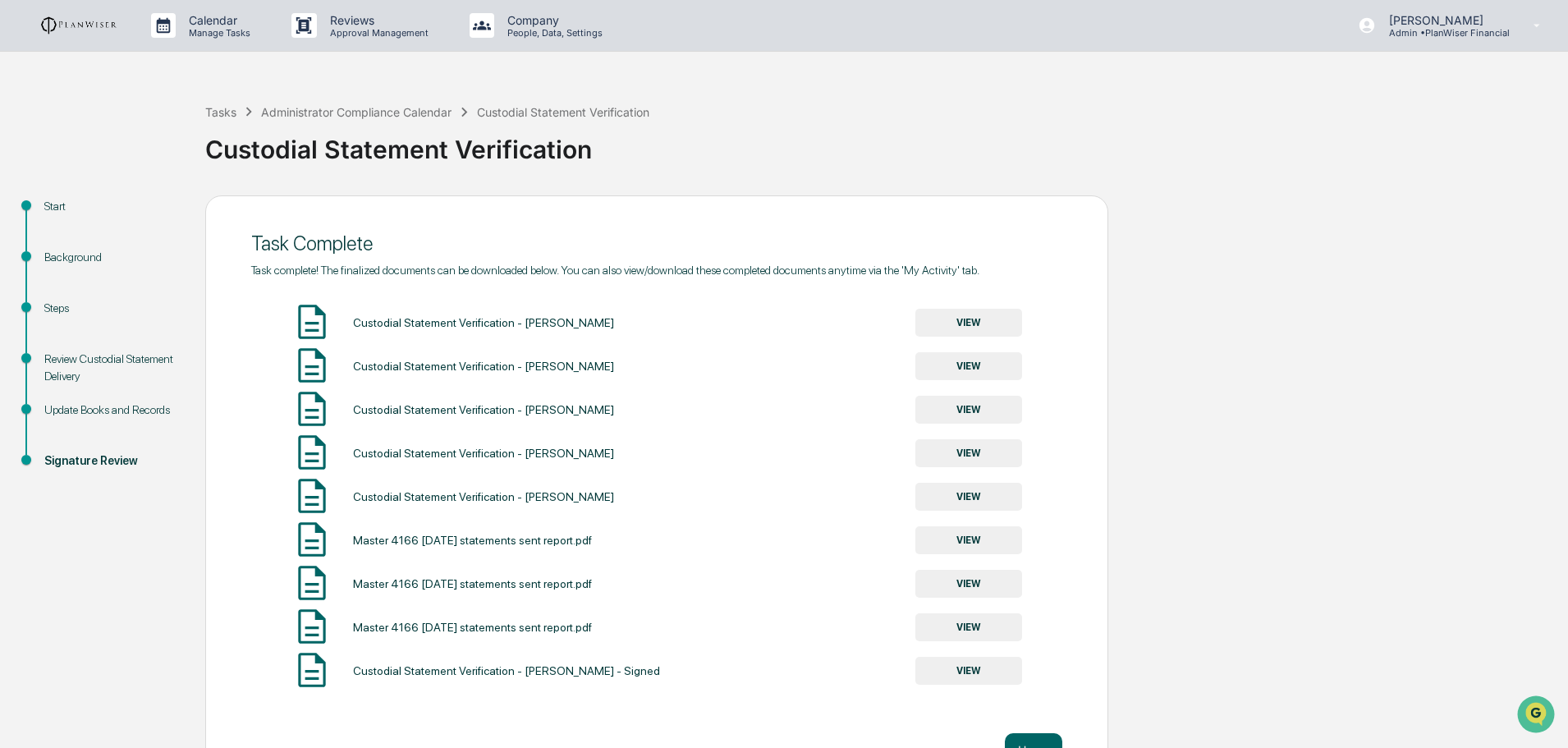
scroll to position [46, 0]
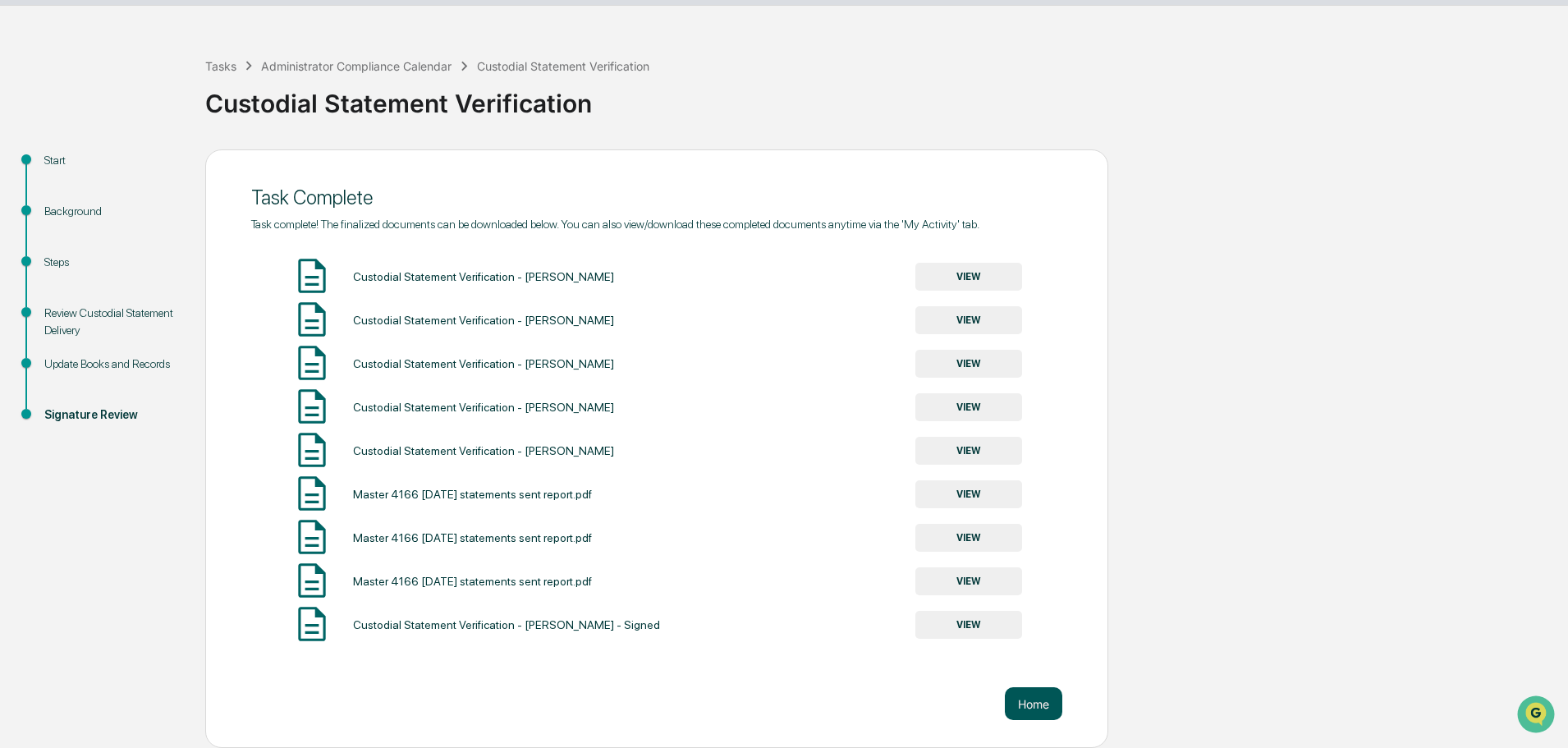
click at [1051, 694] on button "Home" at bounding box center [1034, 704] width 58 height 33
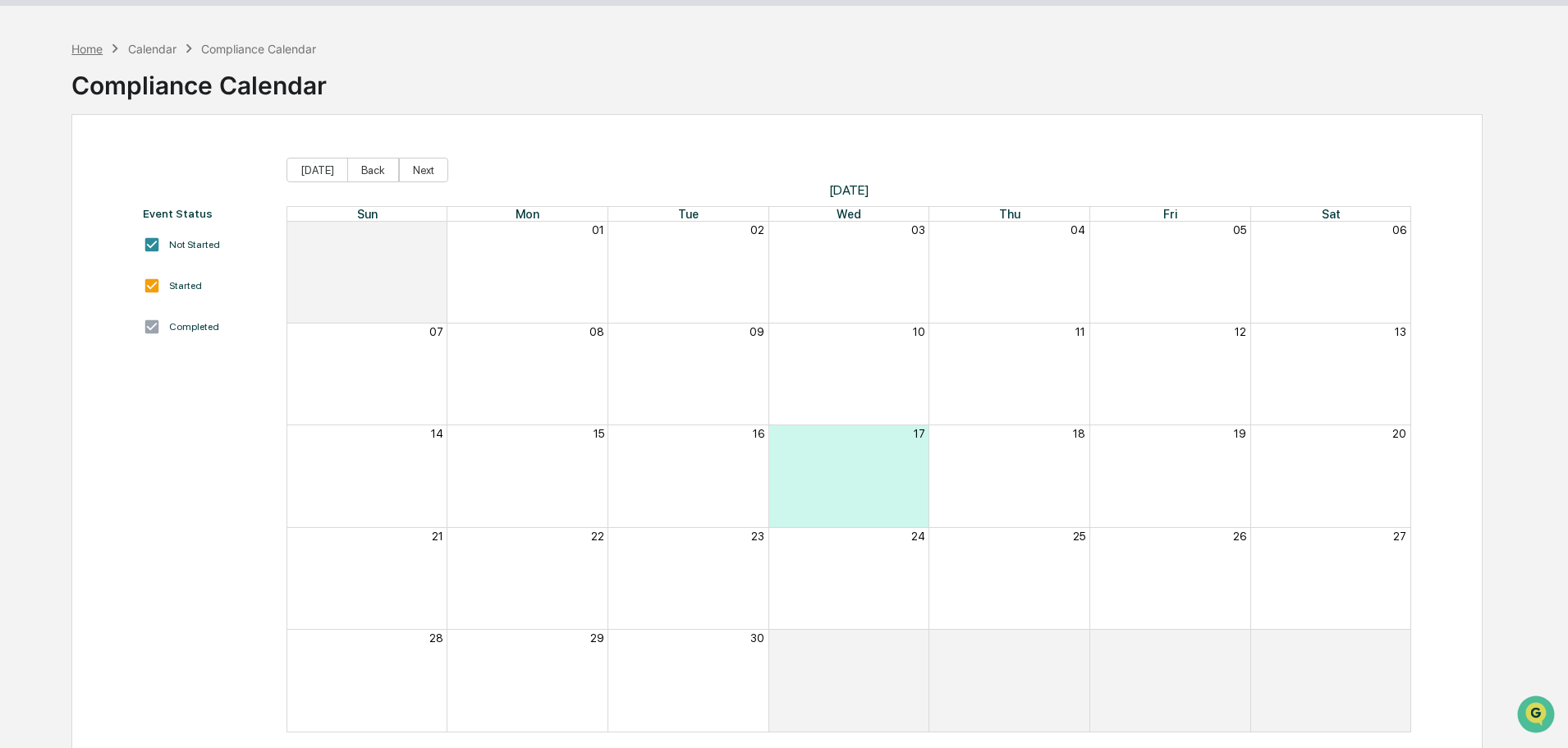
click at [85, 45] on div "Home" at bounding box center [87, 48] width 31 height 14
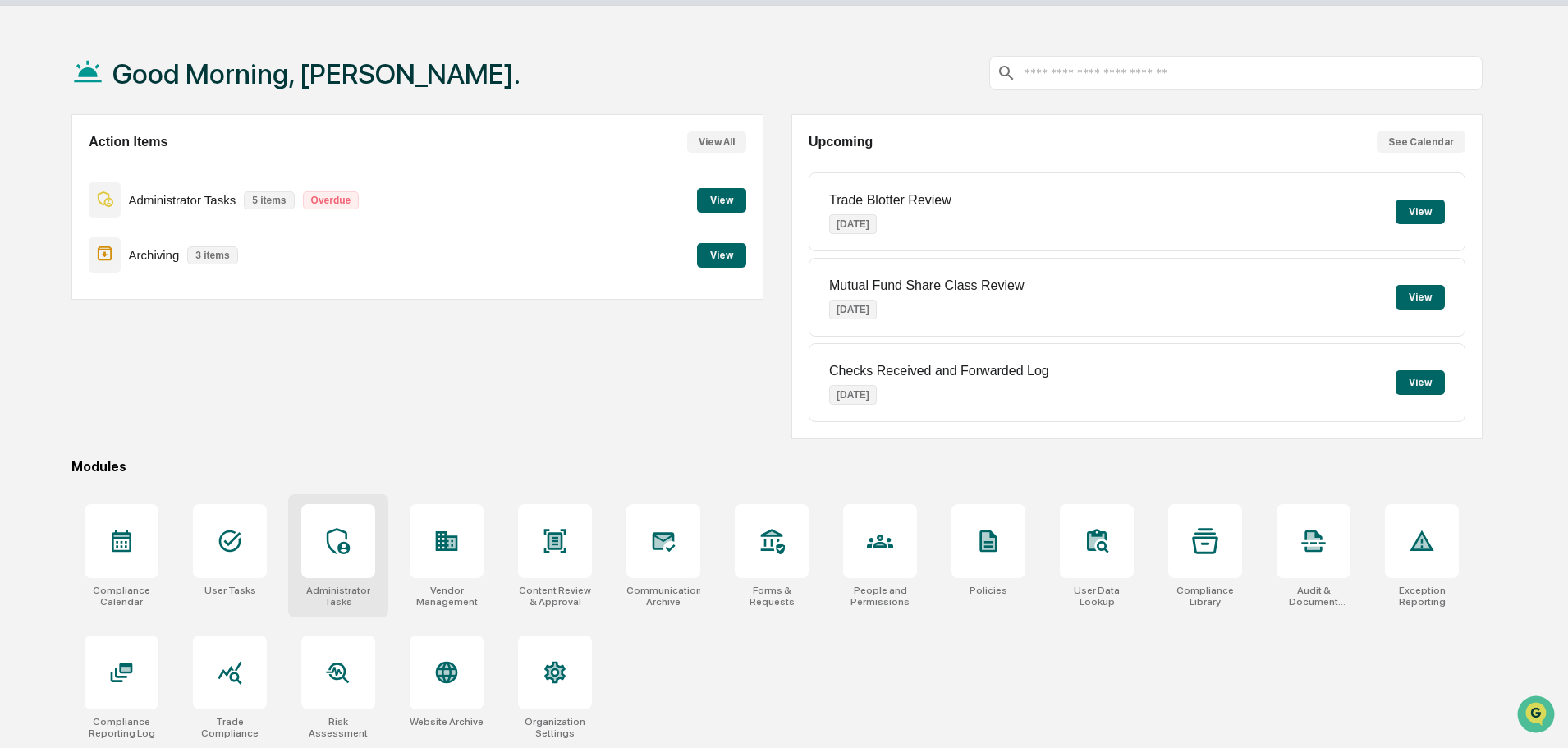
click at [330, 524] on div at bounding box center [338, 541] width 74 height 74
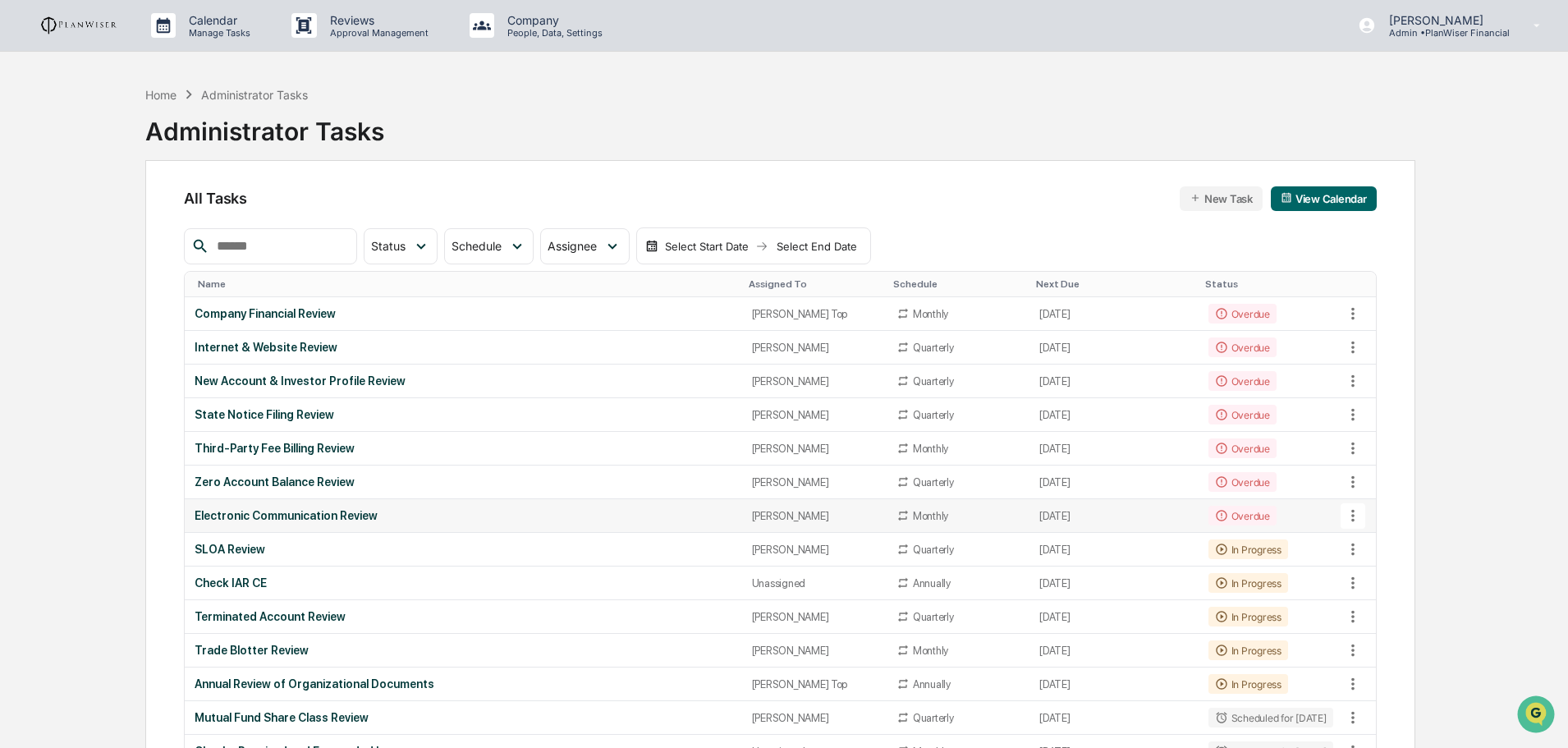
click at [351, 513] on div "Electronic Communication Review" at bounding box center [463, 515] width 537 height 13
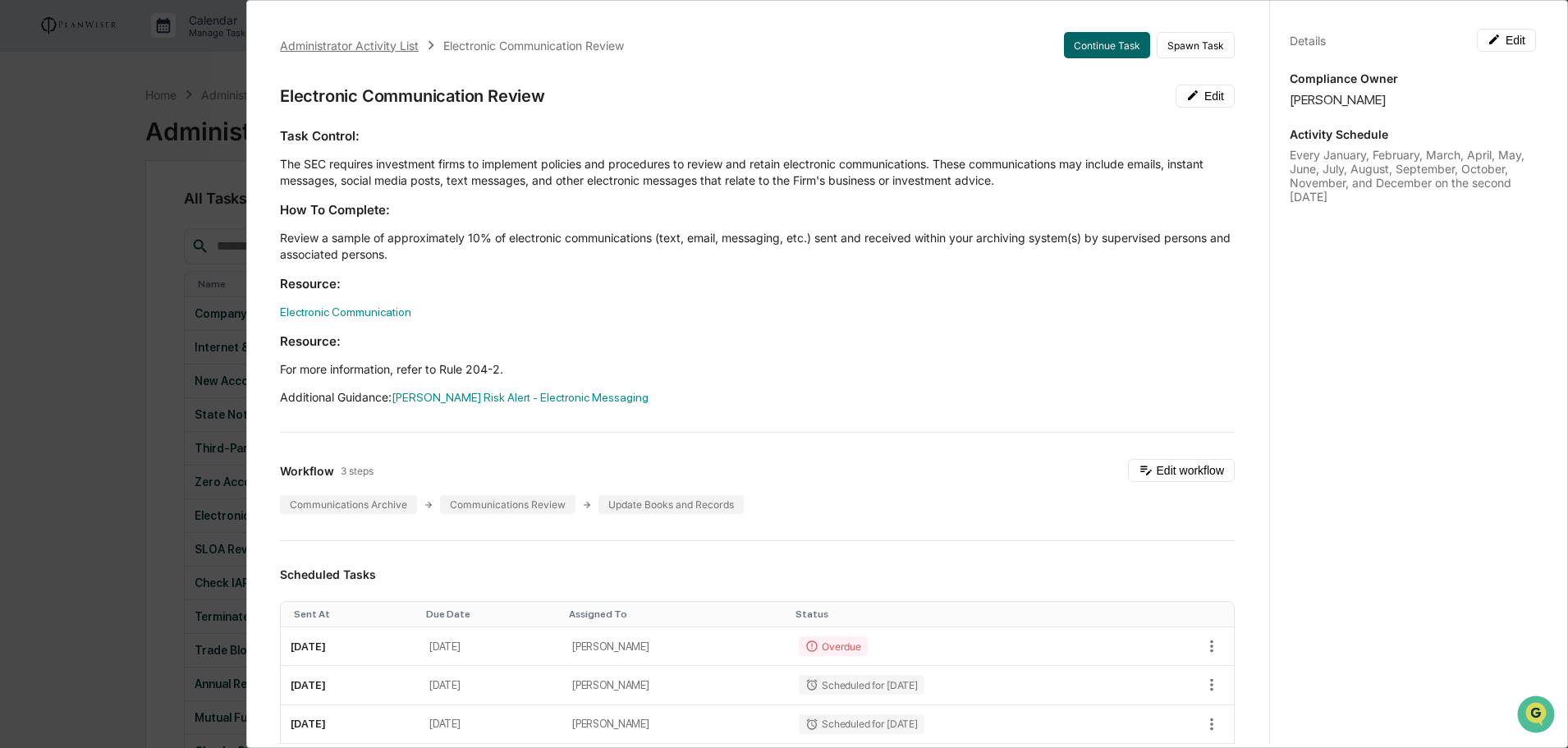
click at [352, 43] on div "Administrator Activity List" at bounding box center [348, 45] width 139 height 14
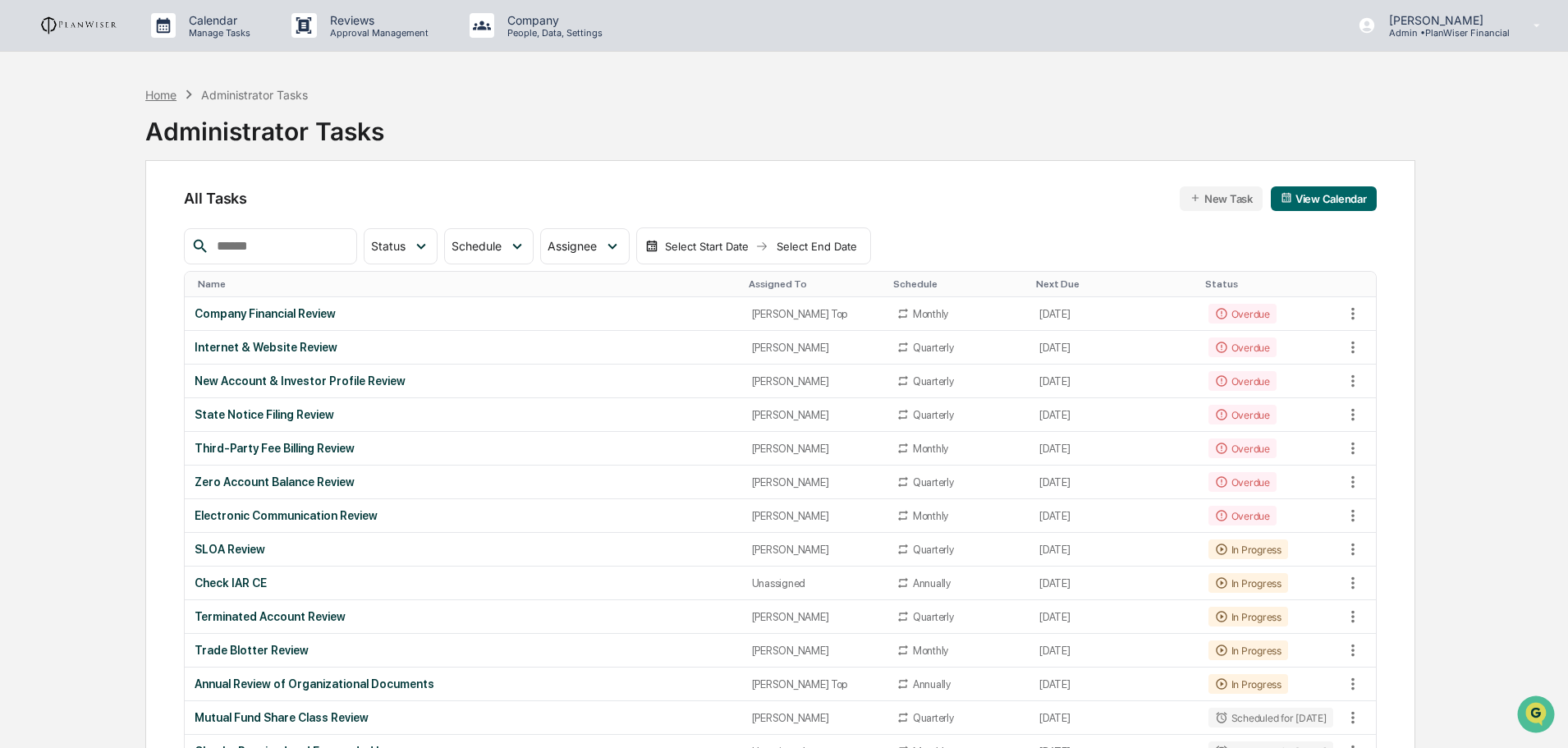
click at [162, 88] on div "Home" at bounding box center [161, 94] width 31 height 14
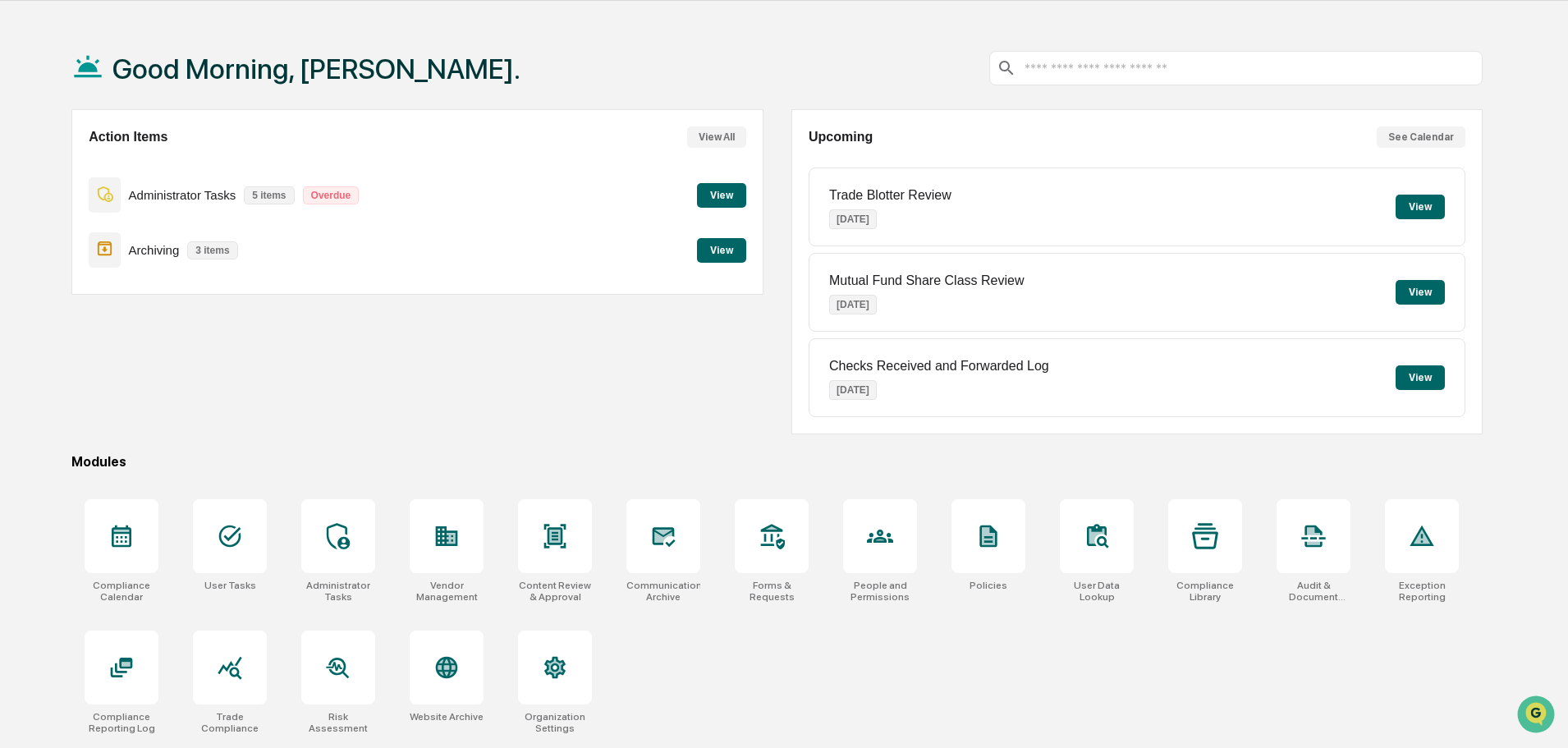
scroll to position [78, 0]
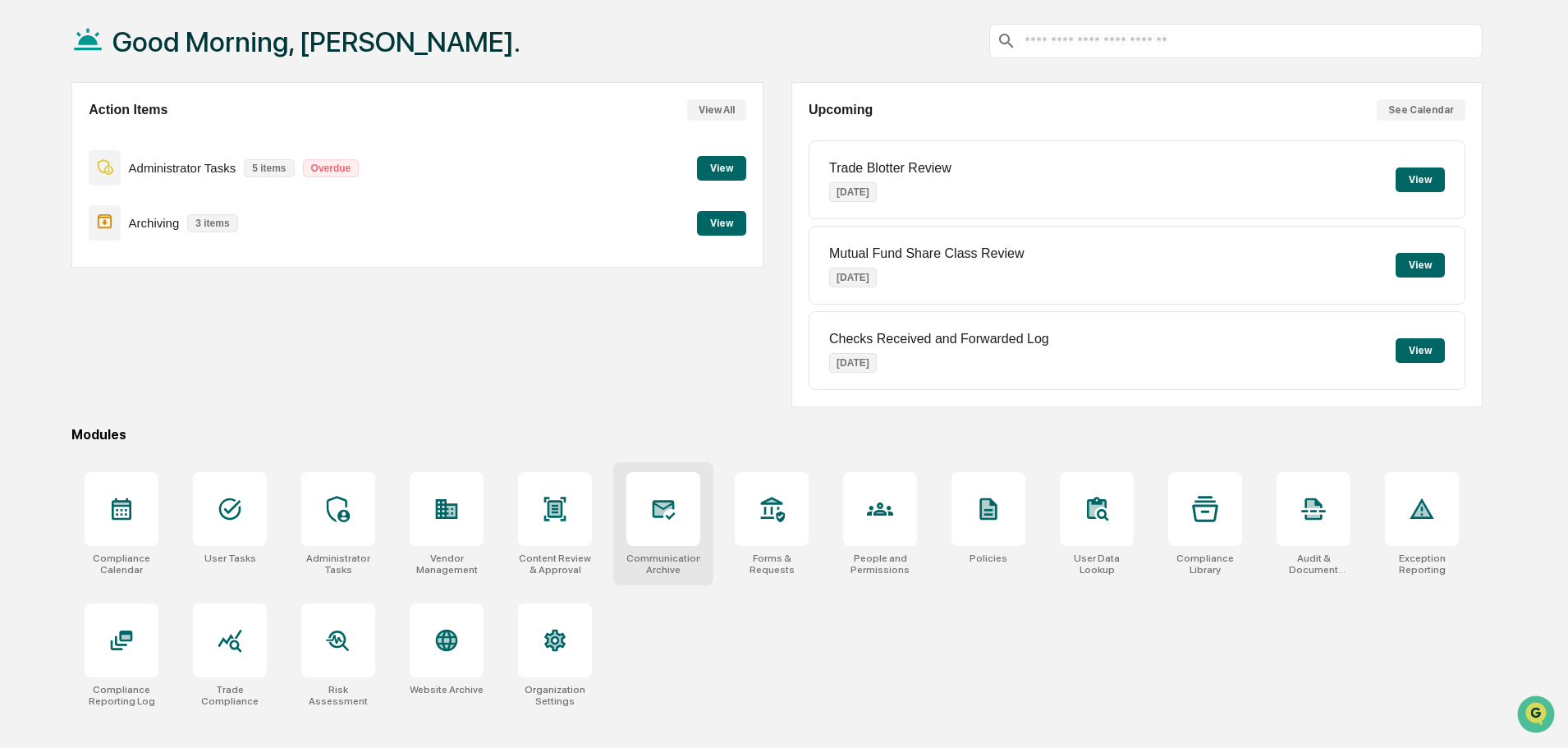
click at [665, 514] on icon at bounding box center [663, 509] width 26 height 26
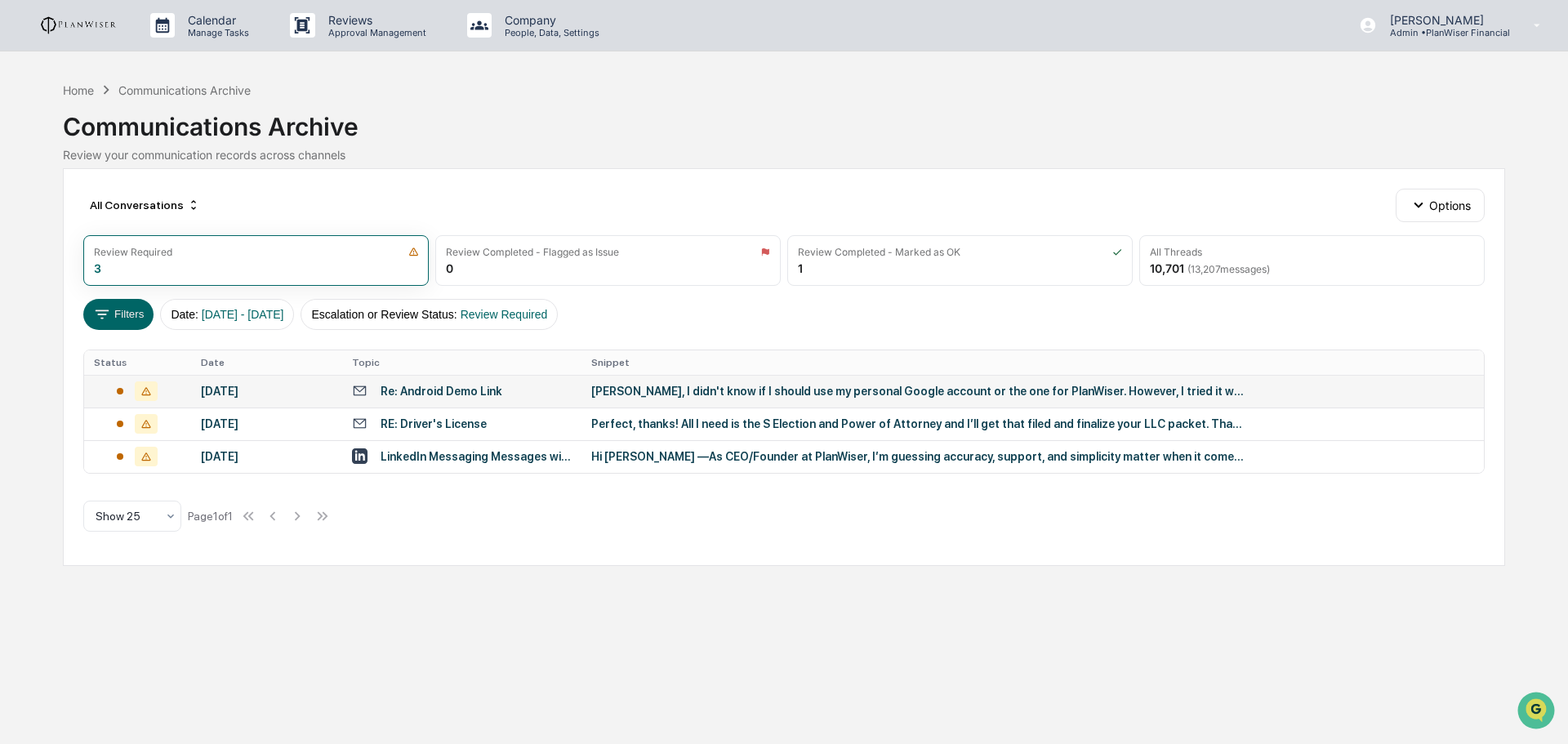
click at [651, 386] on div "Drew, I didn't know if I should use my personal Google account or the one for P…" at bounding box center [917, 391] width 653 height 13
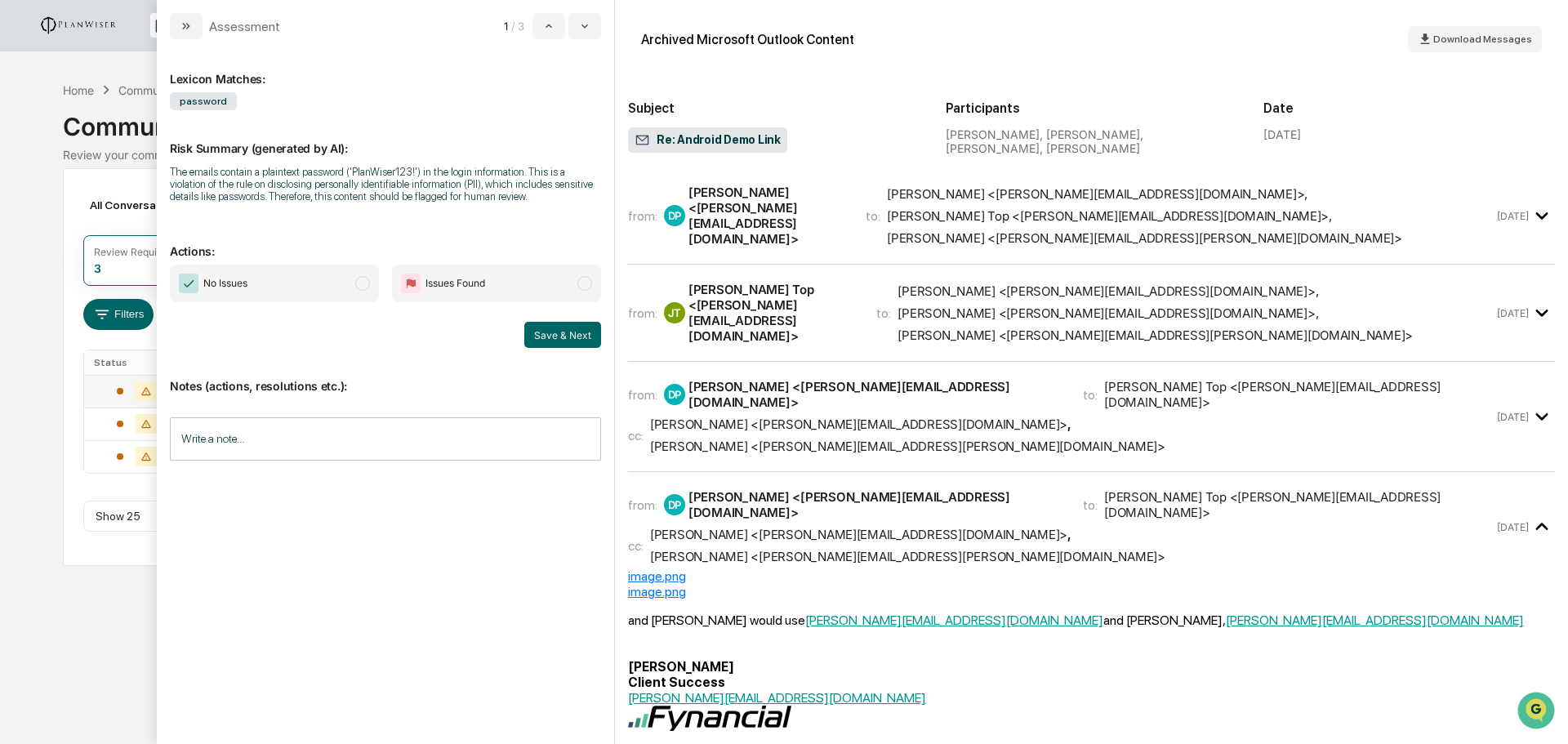
click at [268, 436] on input "Write a note..." at bounding box center [385, 439] width 431 height 43
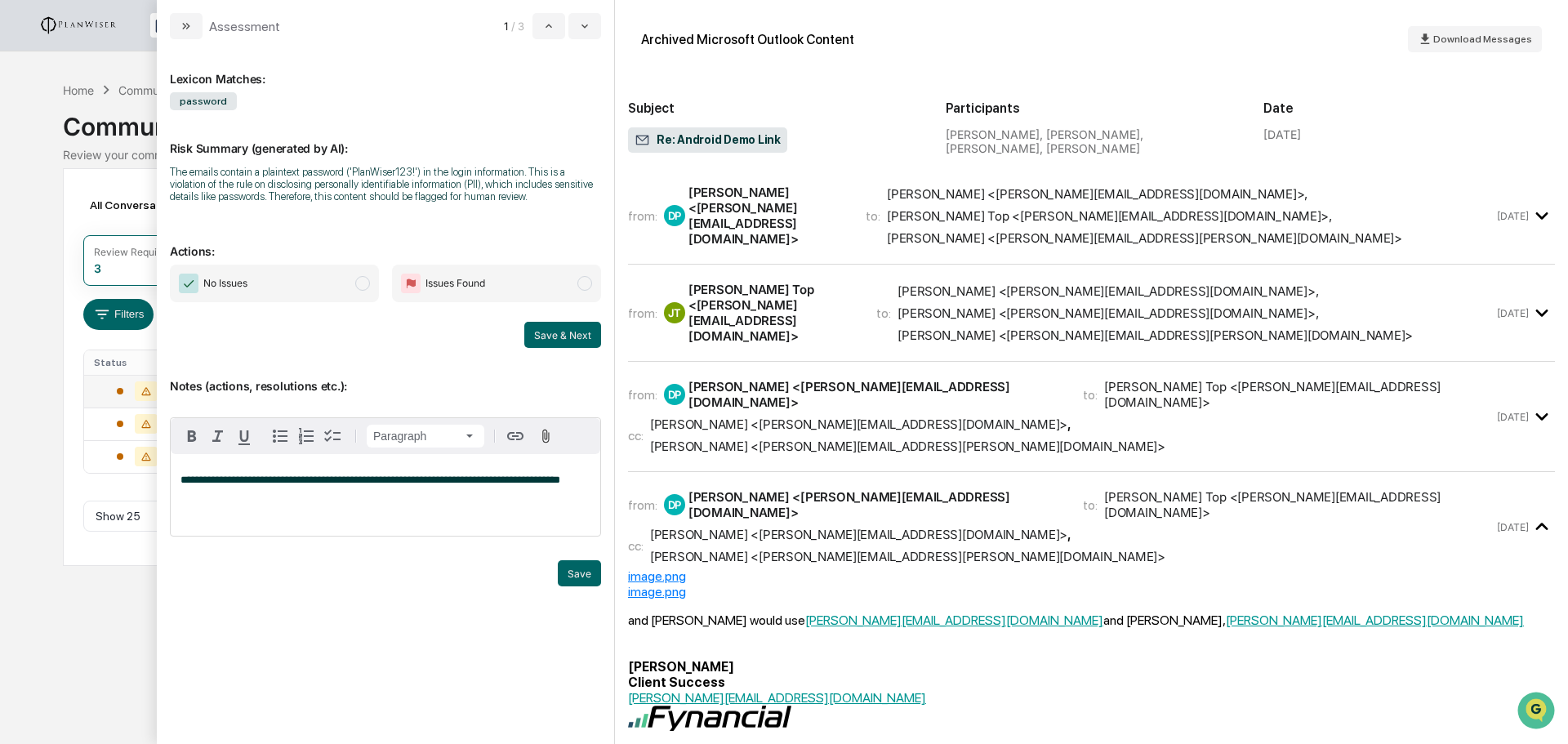
click at [242, 486] on p "**********" at bounding box center [385, 480] width 410 height 12
click at [314, 494] on span "**********" at bounding box center [385, 485] width 408 height 22
click at [358, 499] on div "**********" at bounding box center [385, 495] width 429 height 82
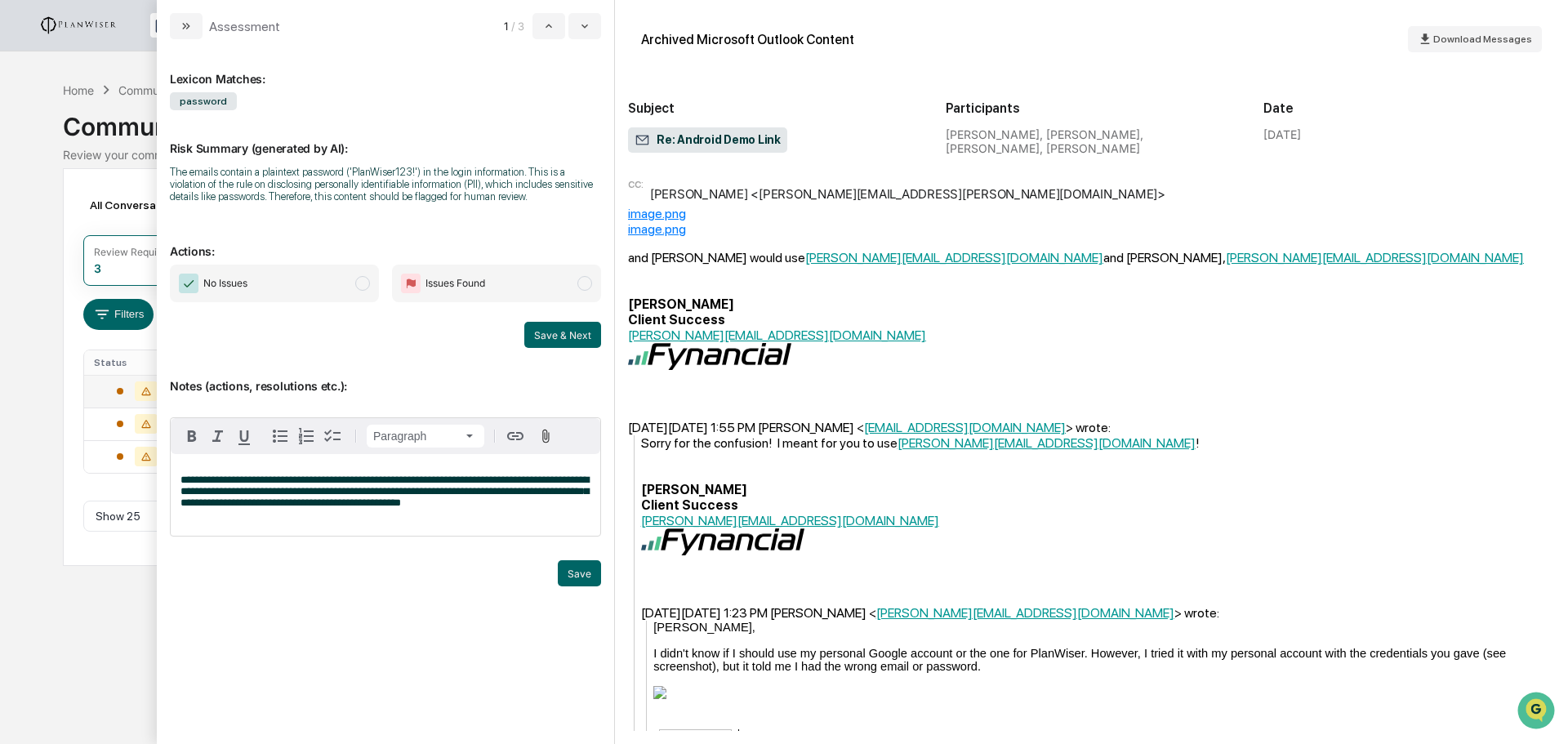
scroll to position [408, 0]
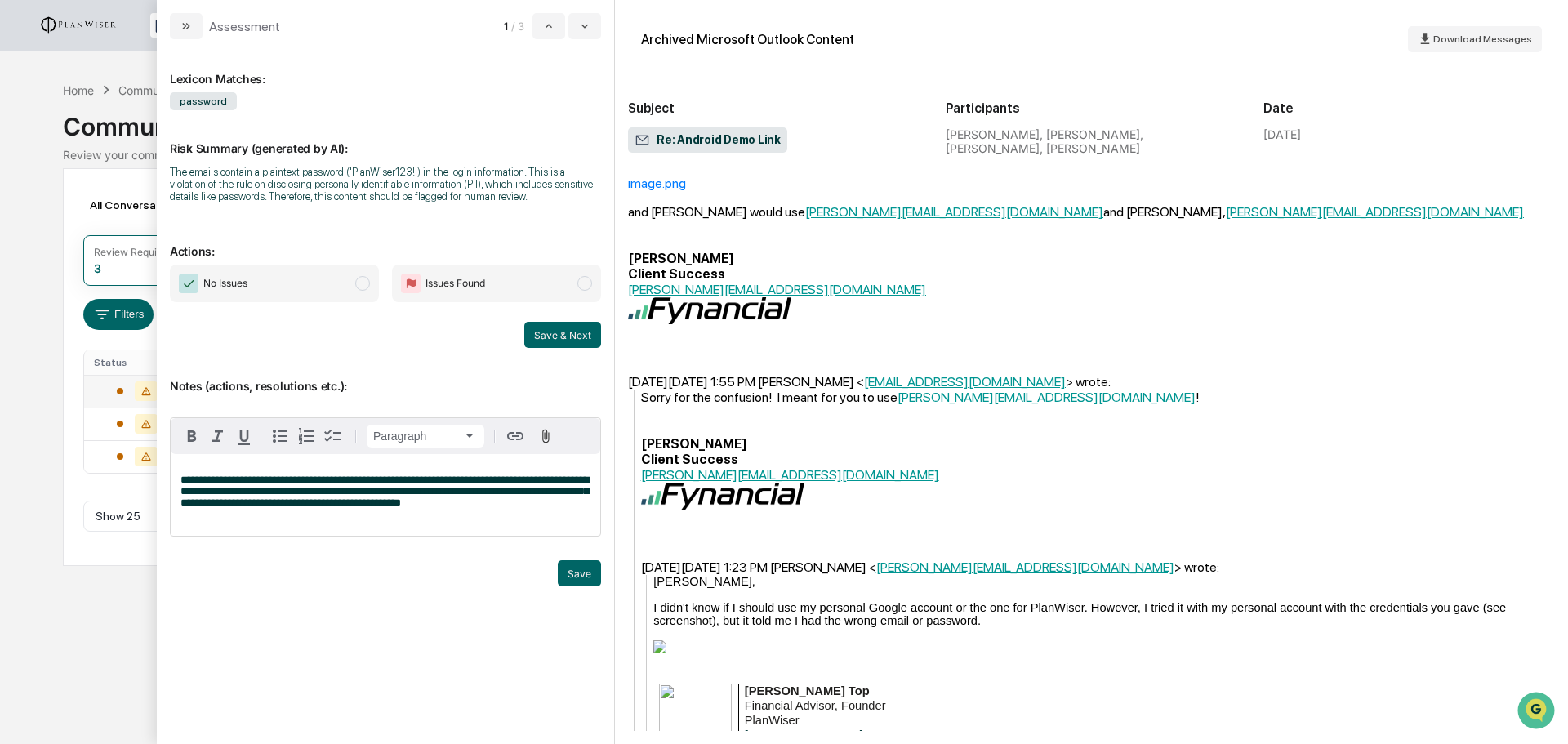
click at [513, 507] on p "**********" at bounding box center [385, 491] width 410 height 35
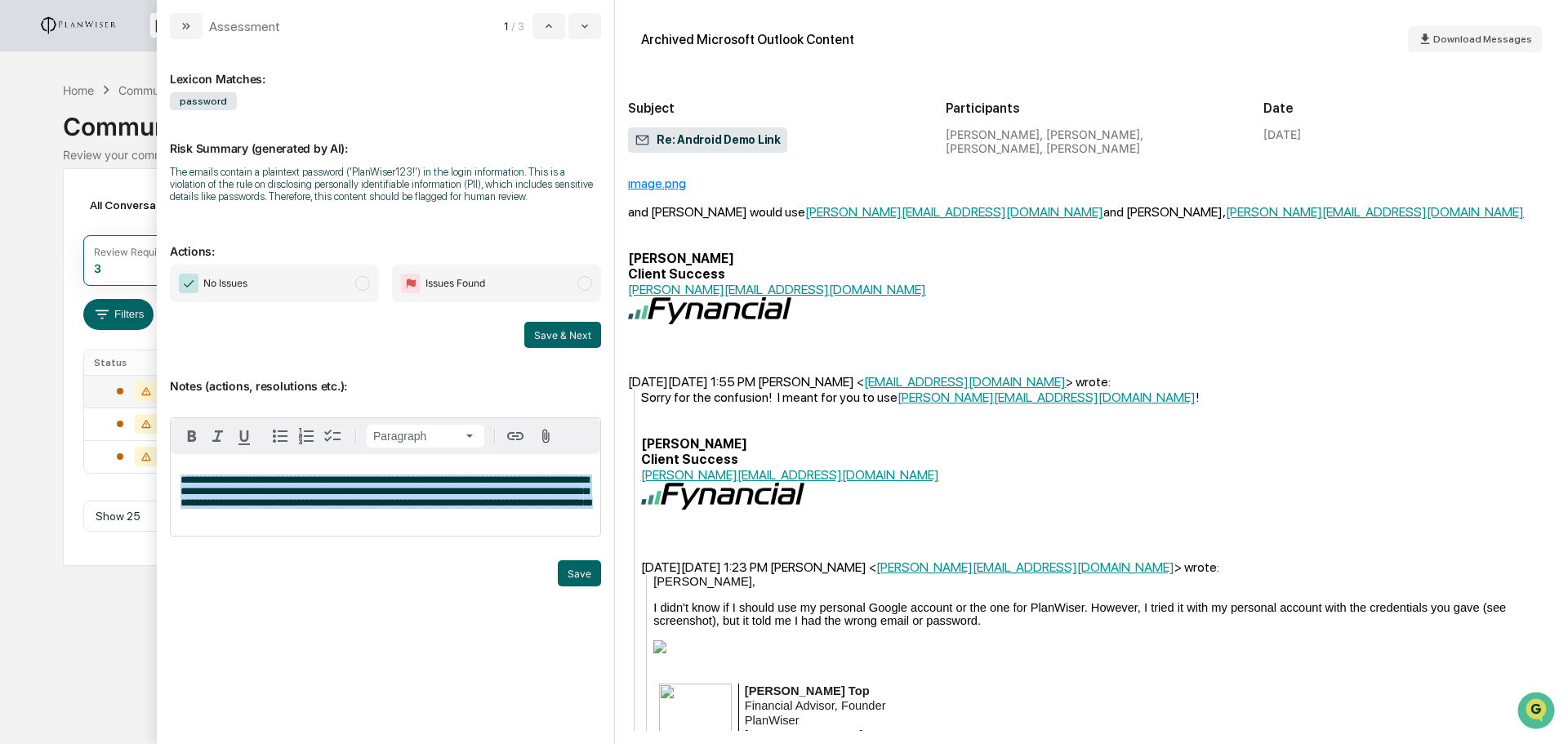
drag, startPoint x: 407, startPoint y: 519, endPoint x: 196, endPoint y: 480, distance: 214.6
click at [142, 468] on body "Calendar Manage Tasks Reviews Approval Management Company People, Data, Setting…" at bounding box center [784, 372] width 1568 height 744
click at [568, 575] on button "Save" at bounding box center [579, 573] width 43 height 26
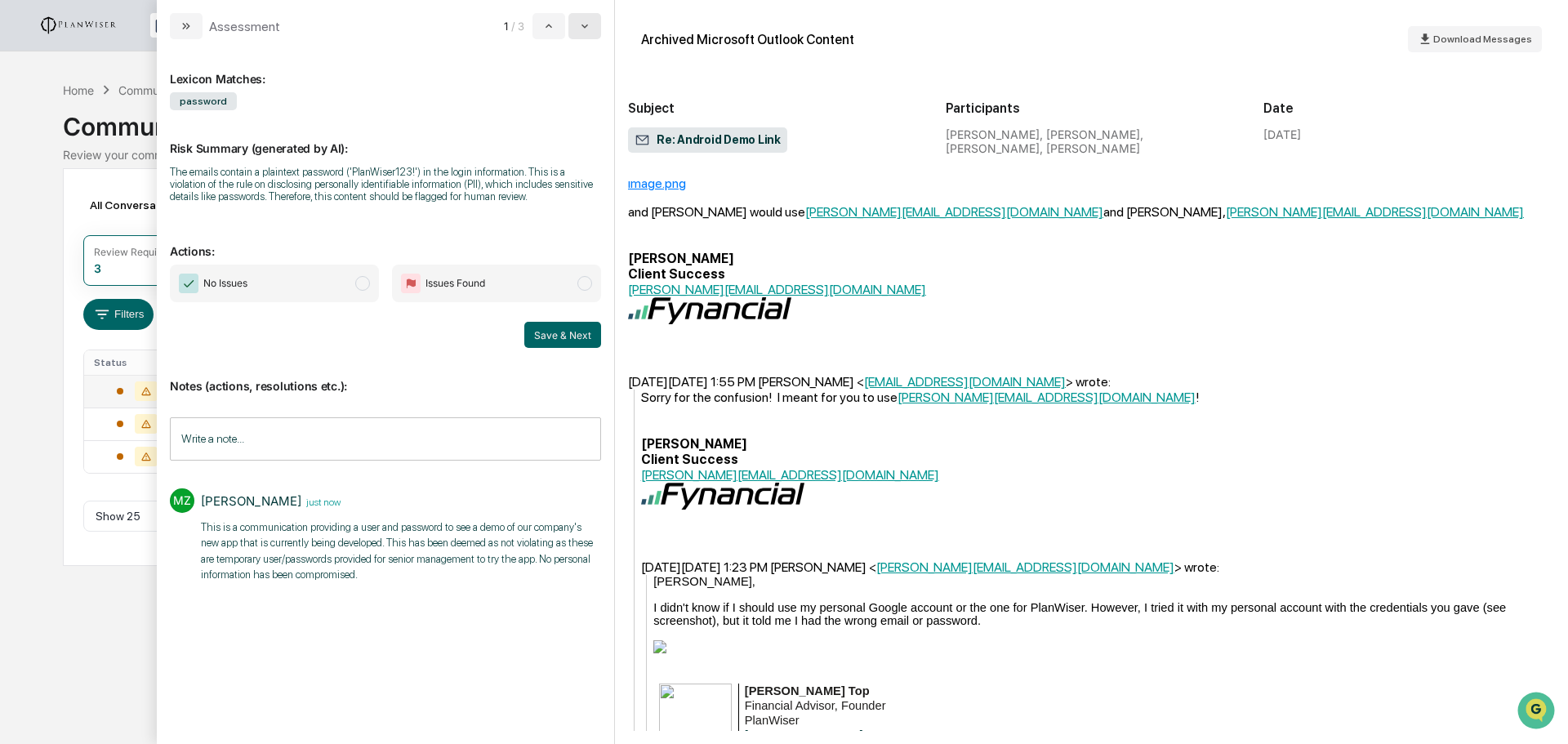
click at [579, 25] on icon "modal" at bounding box center [584, 25] width 13 height 13
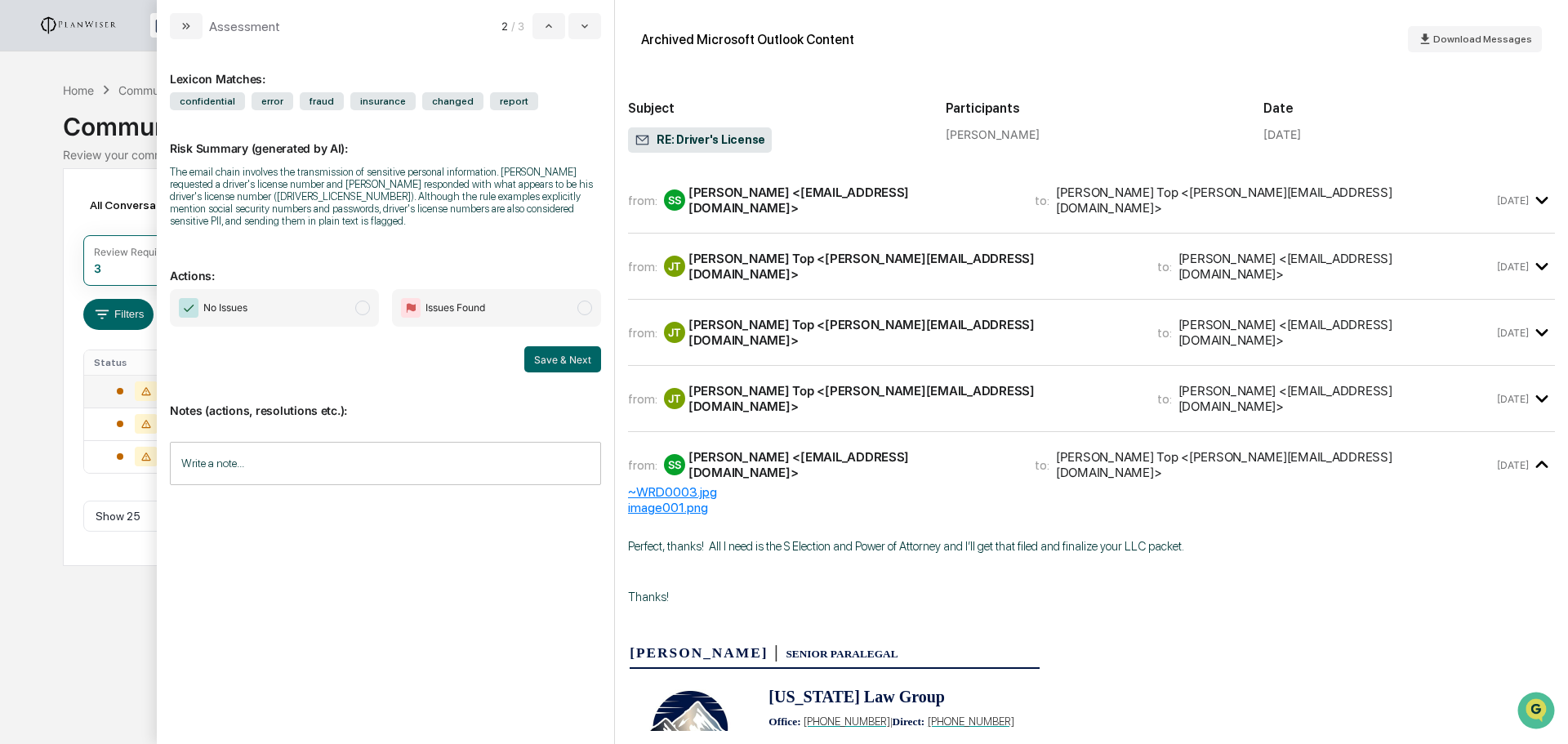
click at [739, 385] on div "Joel Top <joel@planwiser.com>" at bounding box center [912, 398] width 449 height 31
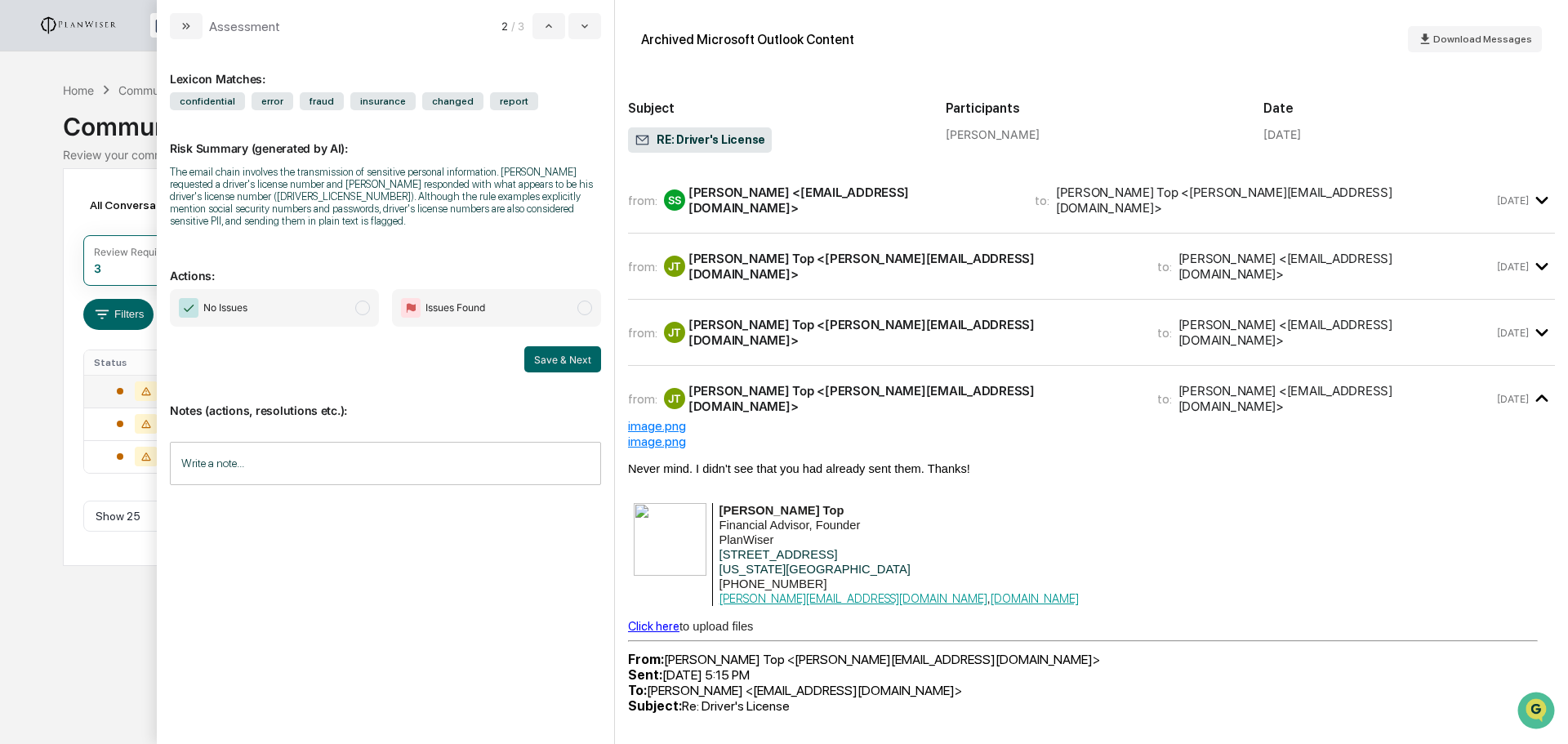
click at [752, 317] on div "Joel Top <joel@planwiser.com>" at bounding box center [912, 332] width 449 height 31
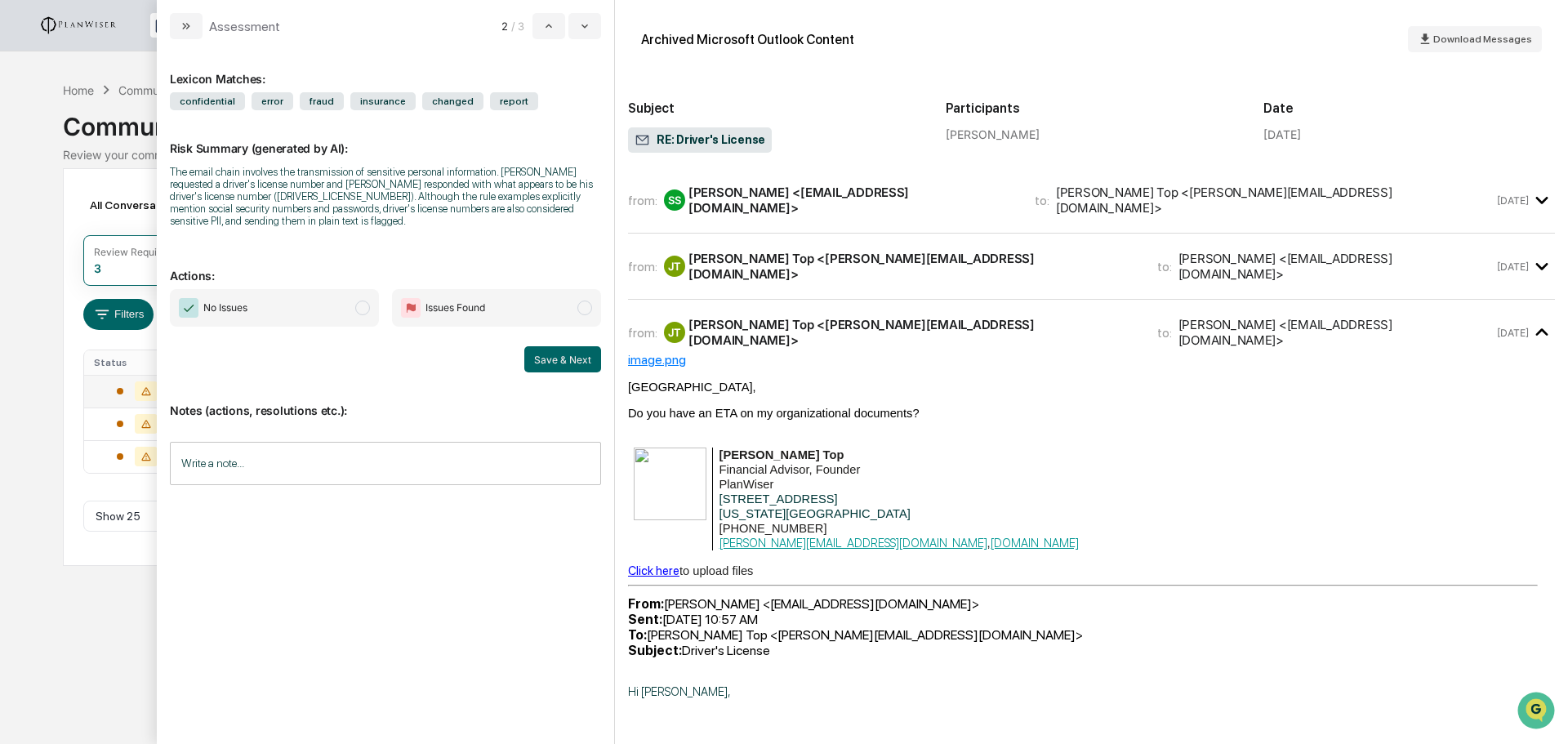
click at [757, 255] on div "Joel Top <joel@planwiser.com>" at bounding box center [912, 266] width 449 height 31
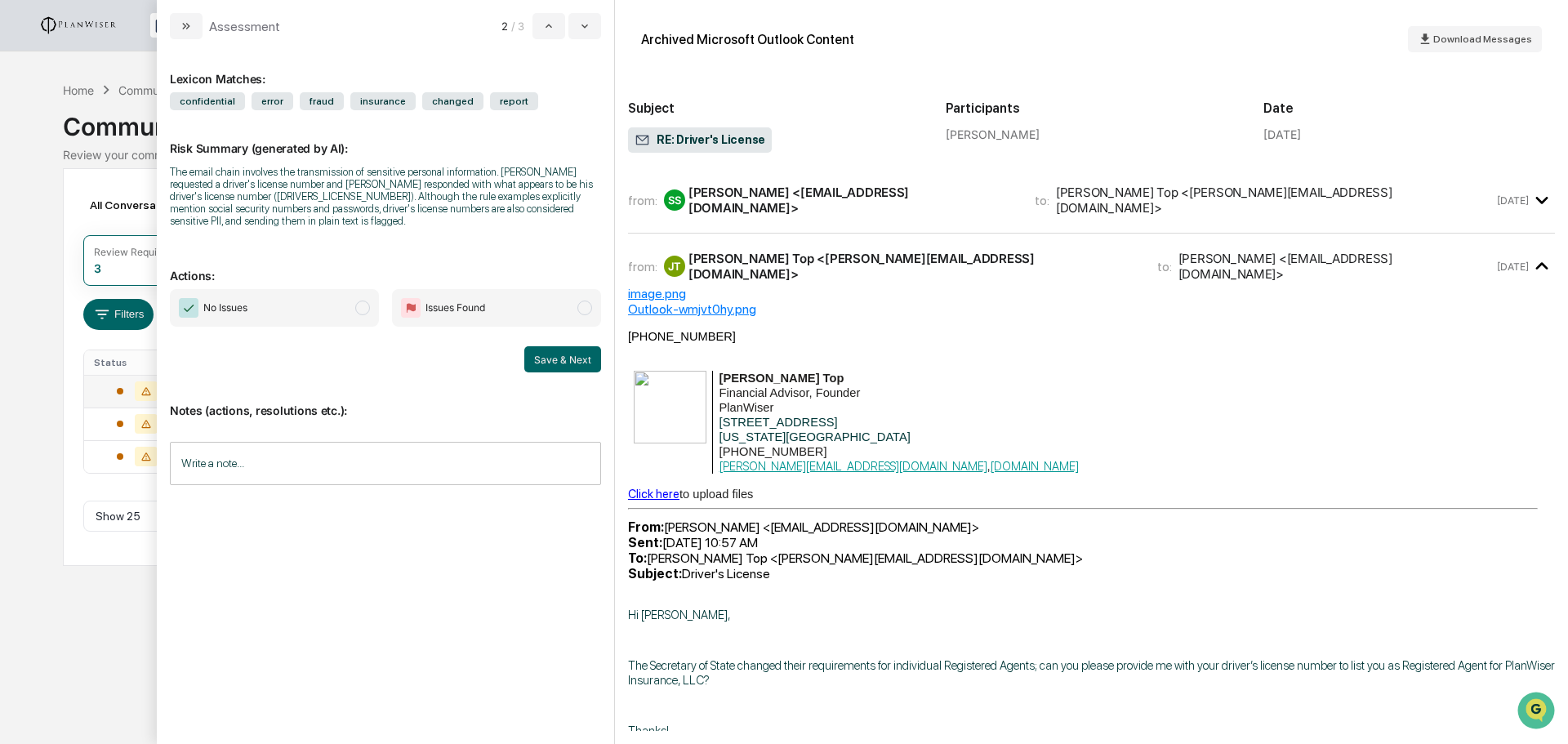
click at [759, 205] on div "Savannah Scheirer <Savannah@coloradolawgroup.com>" at bounding box center [851, 200] width 326 height 31
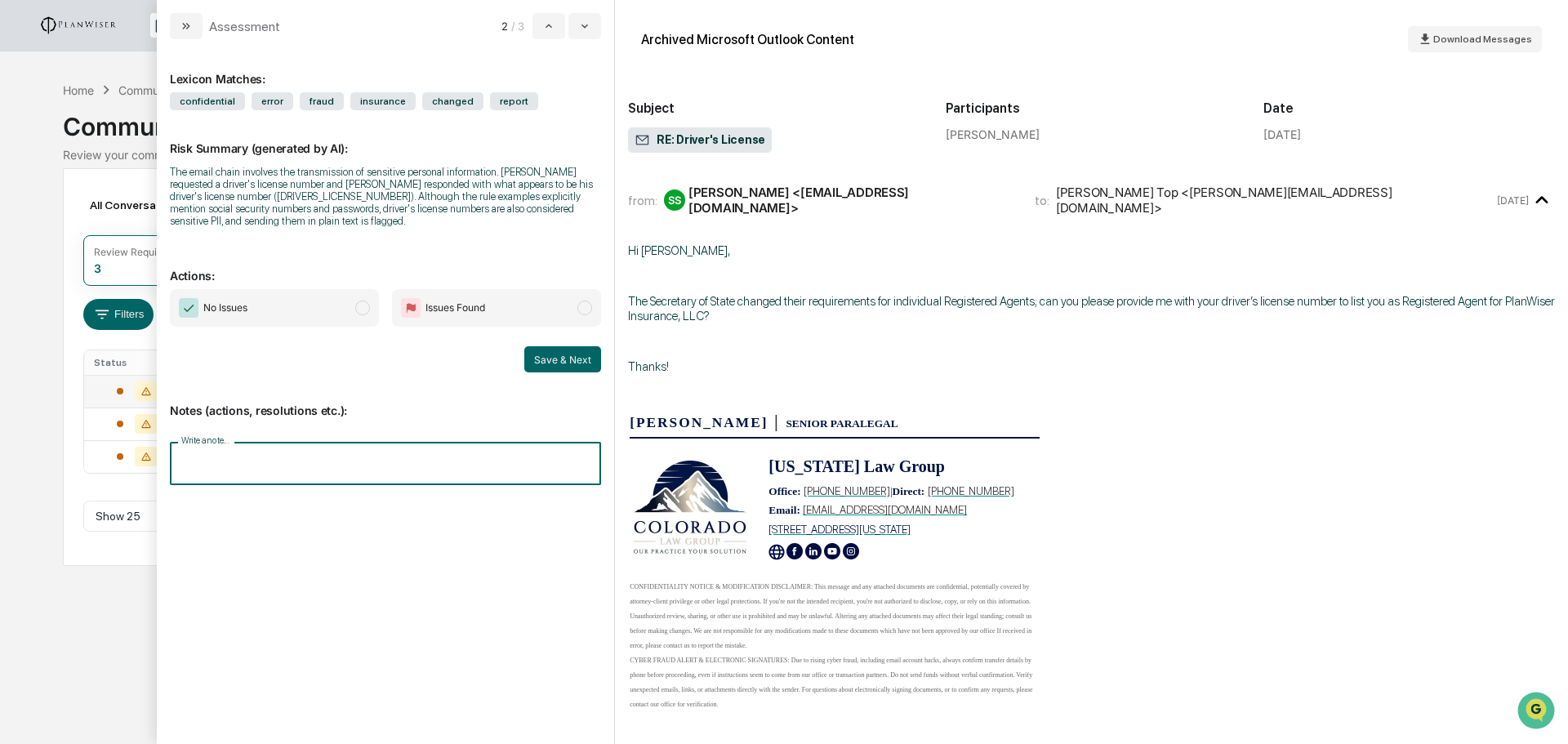
click at [211, 460] on input "Write a note..." at bounding box center [385, 463] width 431 height 43
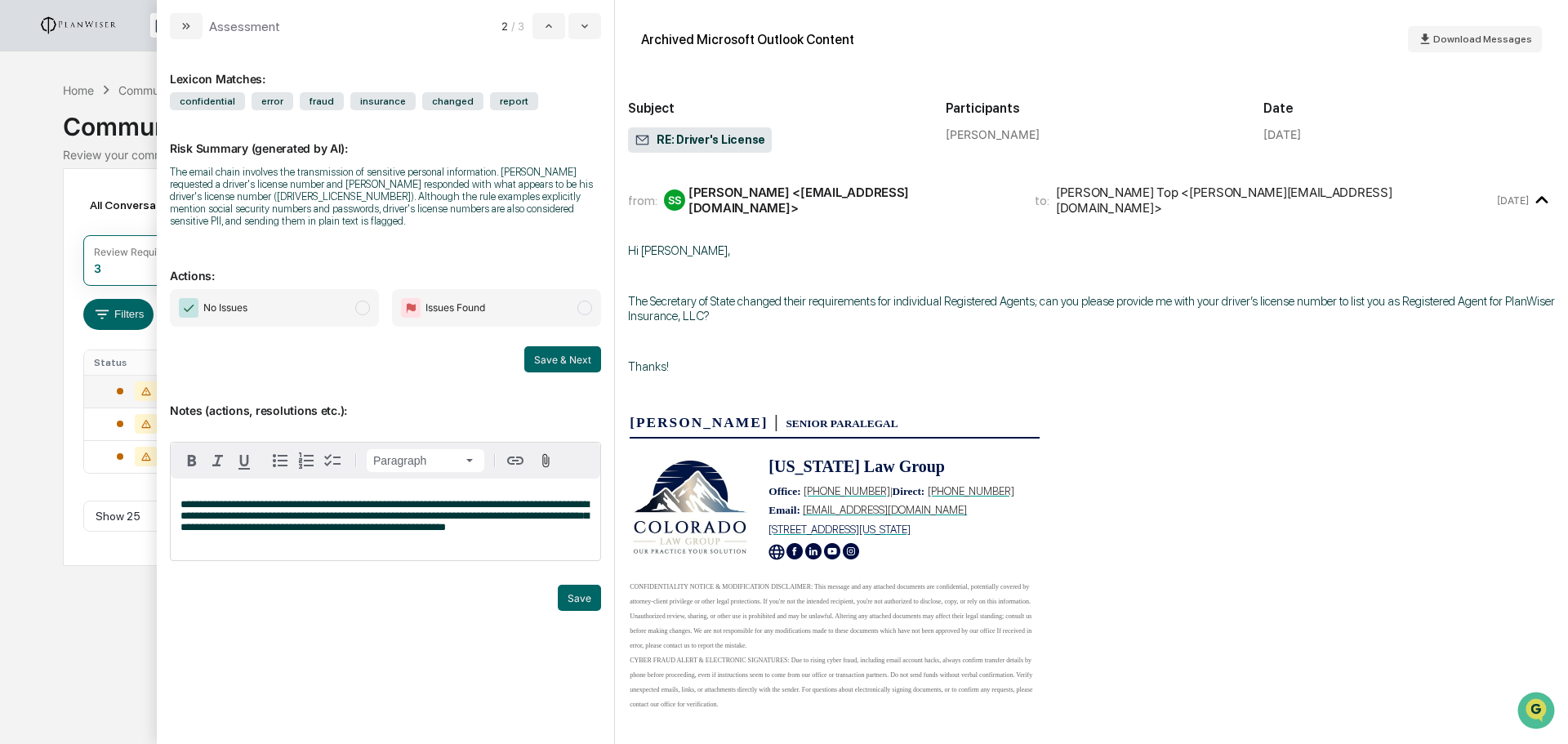
click at [368, 309] on span "modal" at bounding box center [362, 308] width 14 height 14
click at [573, 594] on button "Save" at bounding box center [579, 598] width 43 height 26
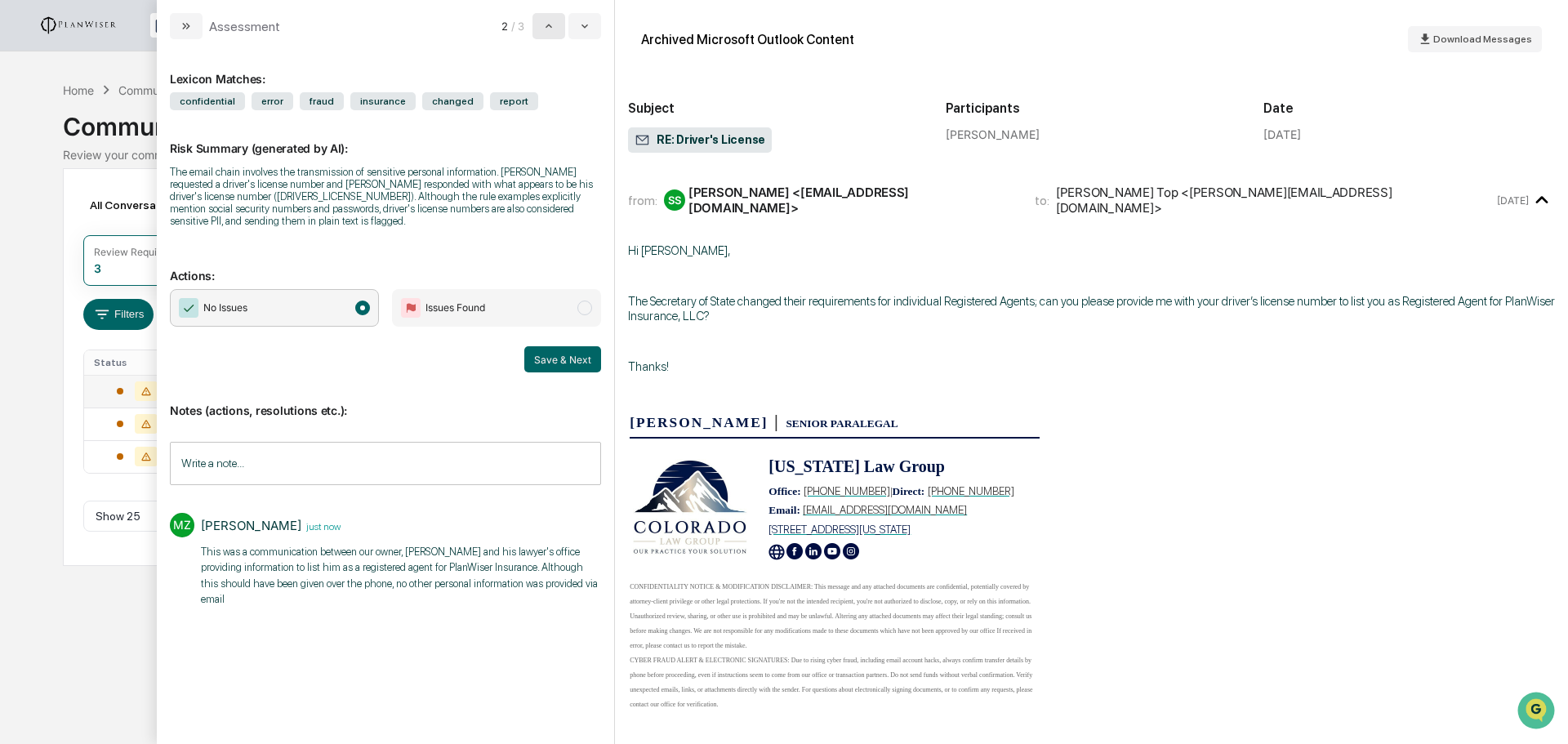
click at [549, 29] on icon "modal" at bounding box center [548, 25] width 13 height 13
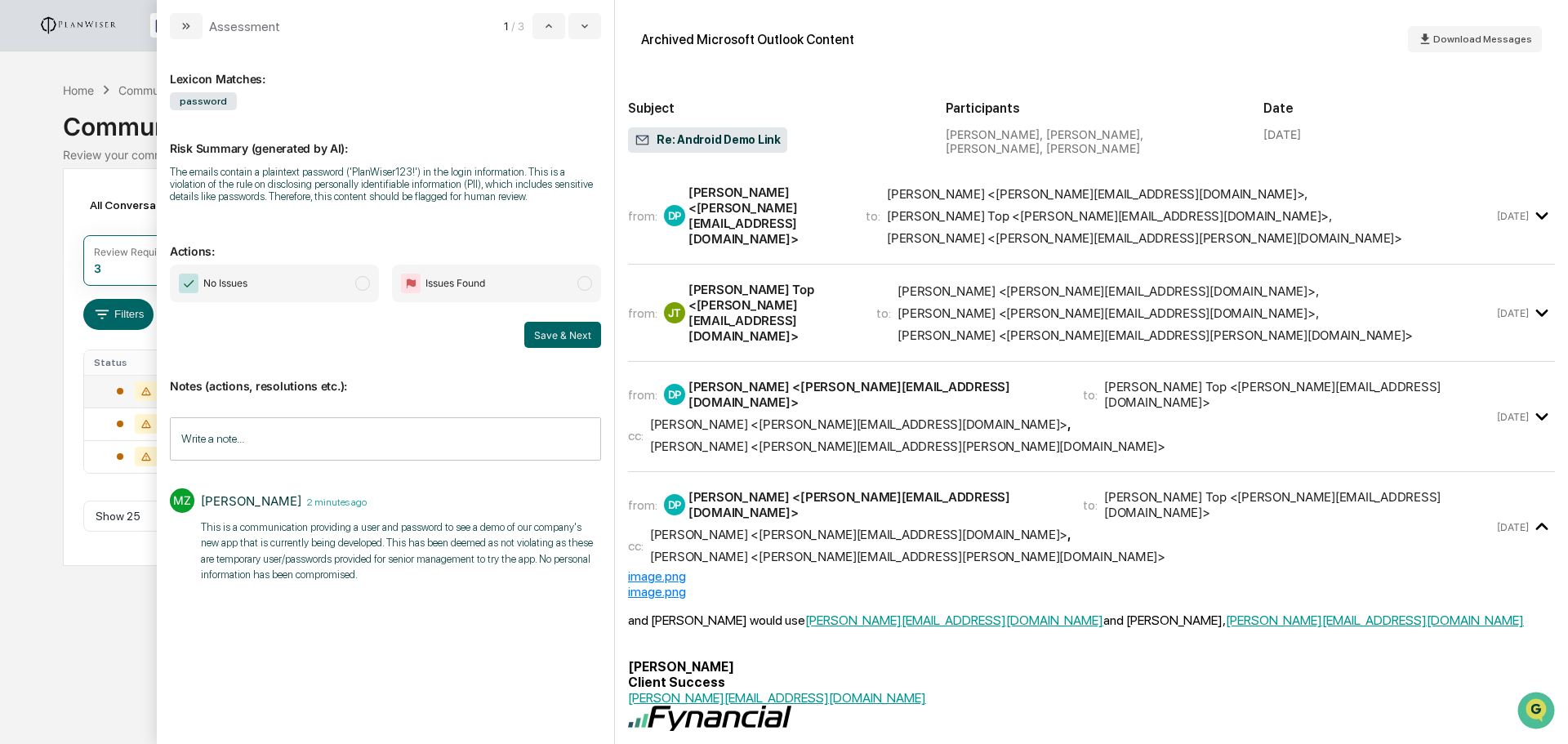
click at [369, 283] on span "modal" at bounding box center [362, 283] width 14 height 14
click at [544, 330] on button "Save & Next" at bounding box center [562, 335] width 77 height 26
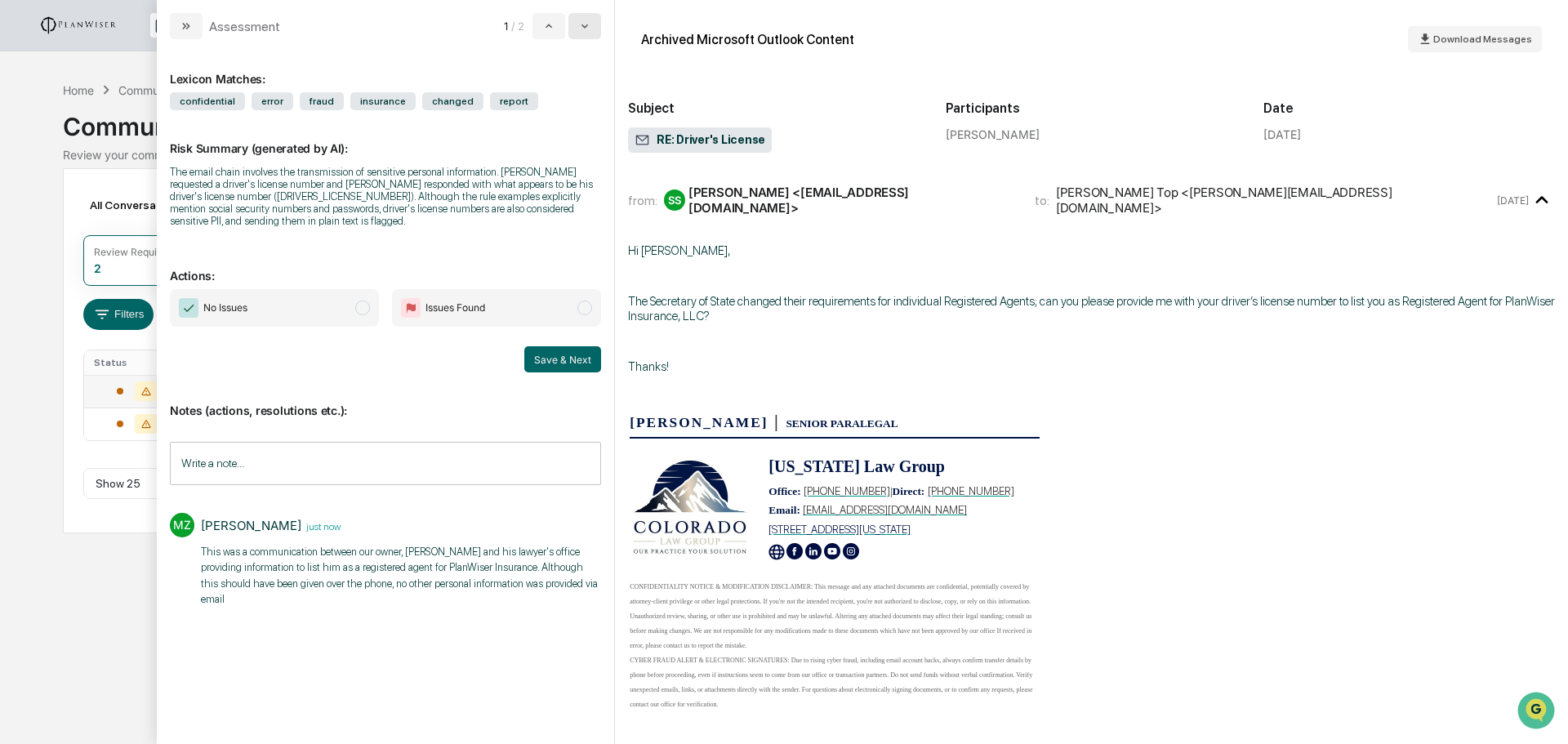
click at [587, 27] on icon "modal" at bounding box center [584, 25] width 13 height 13
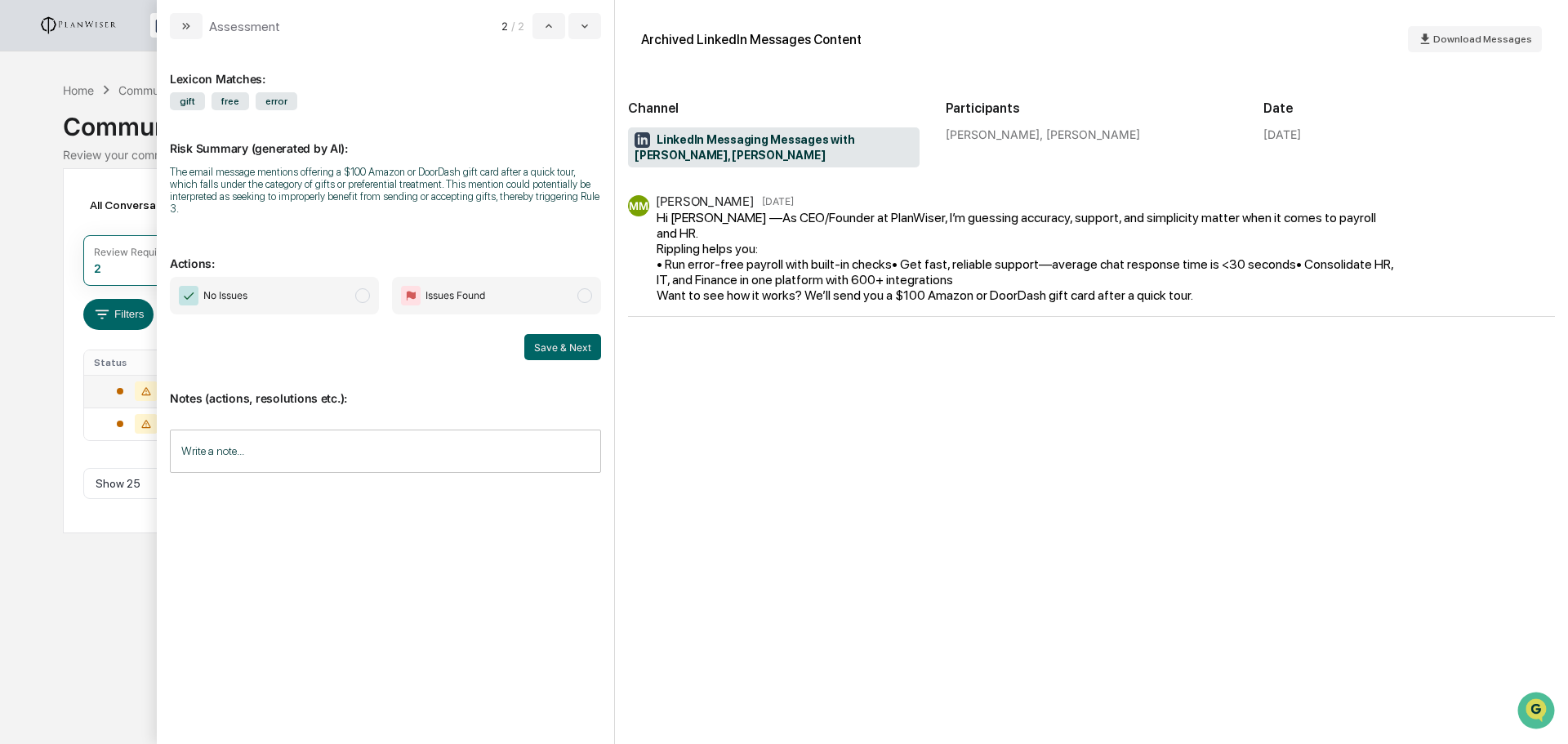
click at [590, 296] on span "modal" at bounding box center [584, 295] width 14 height 14
click at [280, 452] on input "Write a note..." at bounding box center [385, 451] width 431 height 43
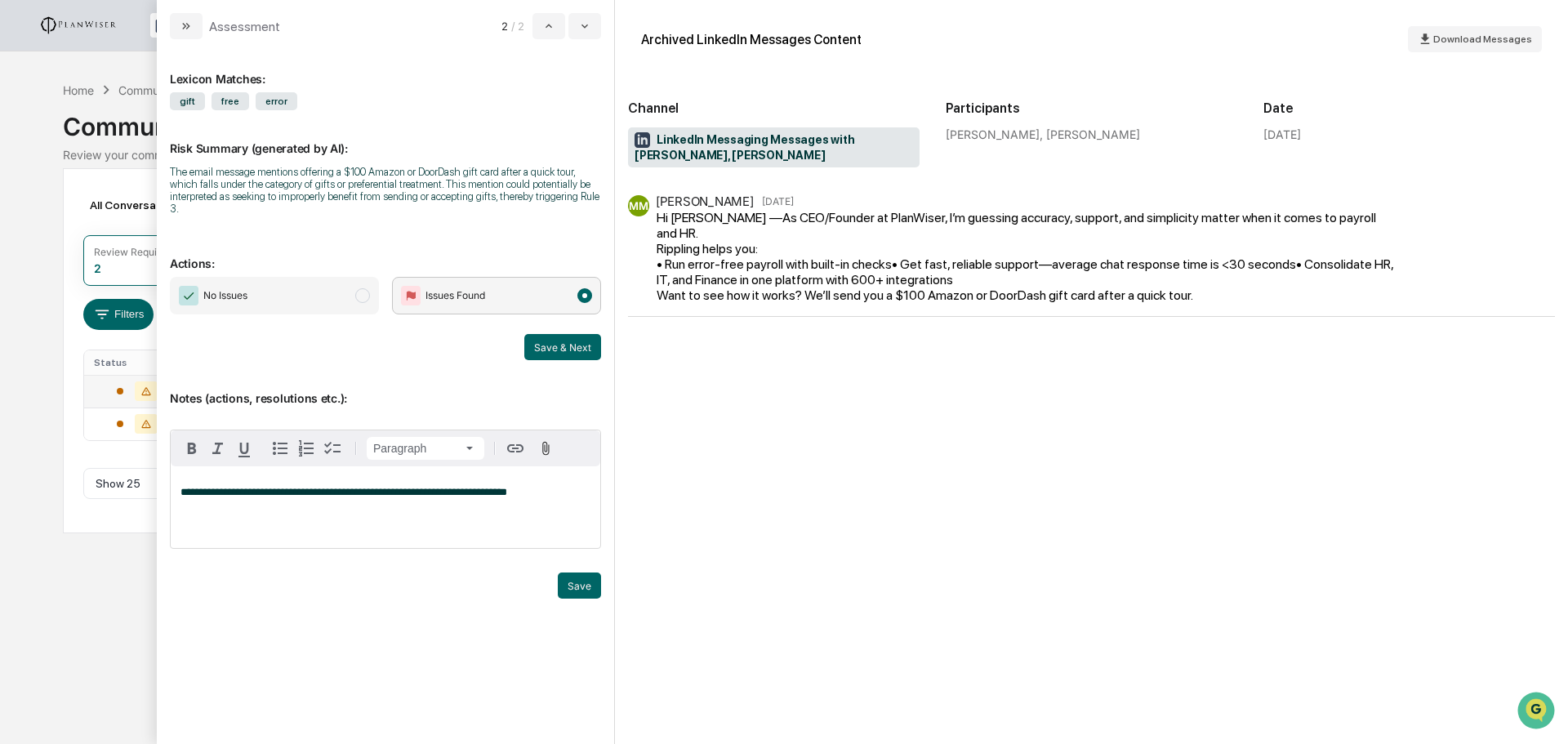
click at [543, 495] on p "**********" at bounding box center [385, 493] width 410 height 12
click at [585, 509] on p "**********" at bounding box center [385, 504] width 410 height 35
click at [385, 533] on div "**********" at bounding box center [385, 507] width 429 height 82
click at [578, 587] on button "Save" at bounding box center [579, 585] width 43 height 26
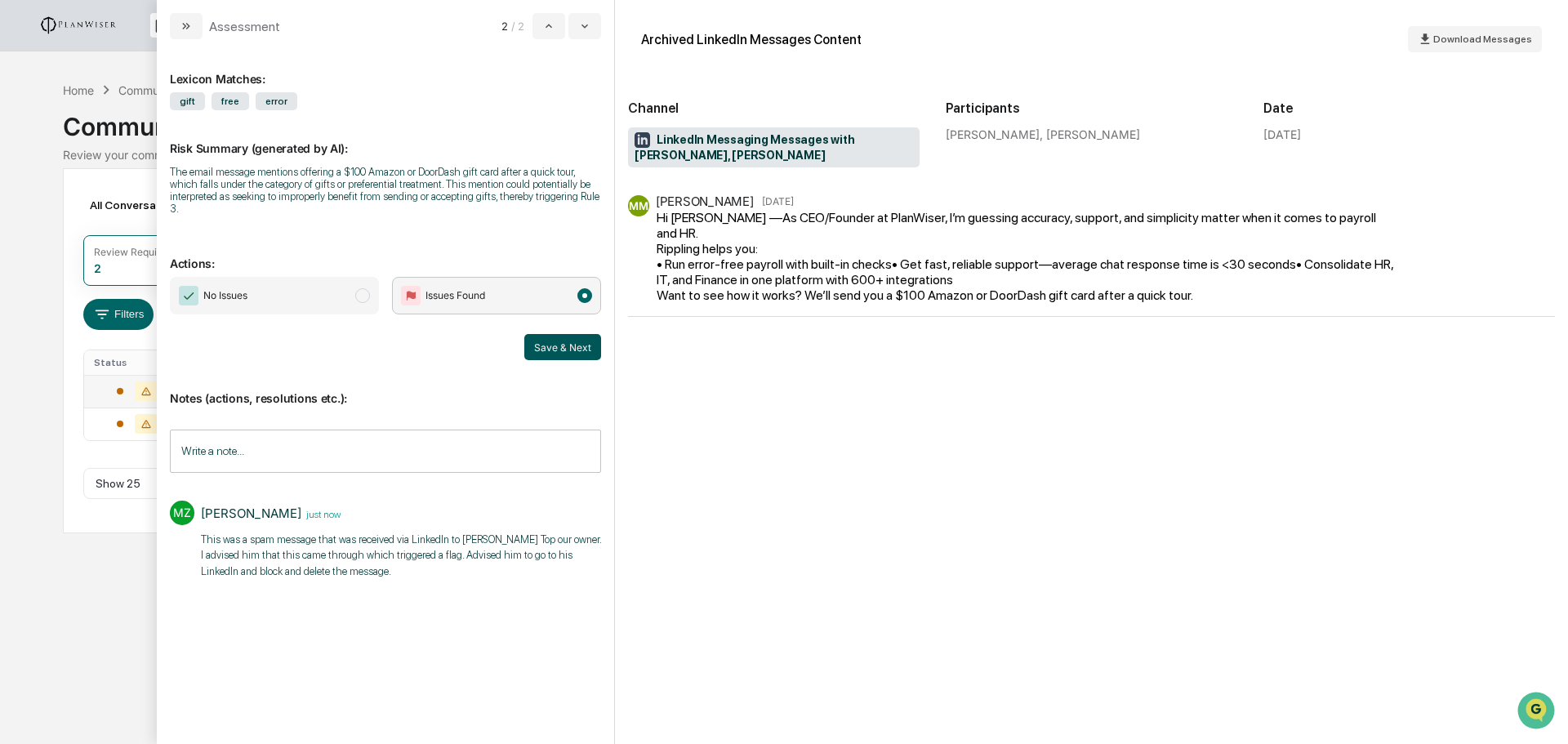
click at [566, 344] on button "Save & Next" at bounding box center [562, 347] width 77 height 26
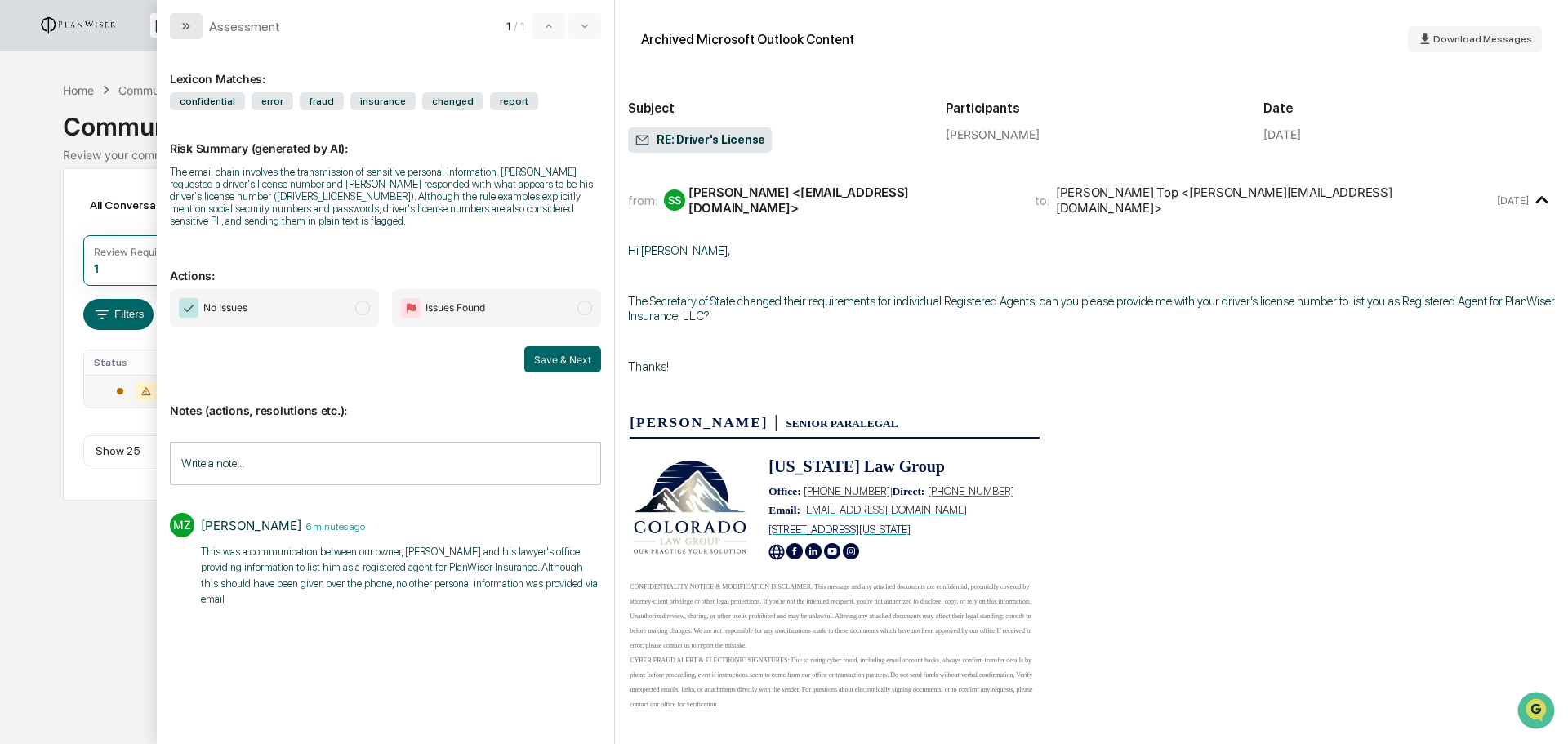
click at [183, 20] on icon "modal" at bounding box center [186, 25] width 13 height 13
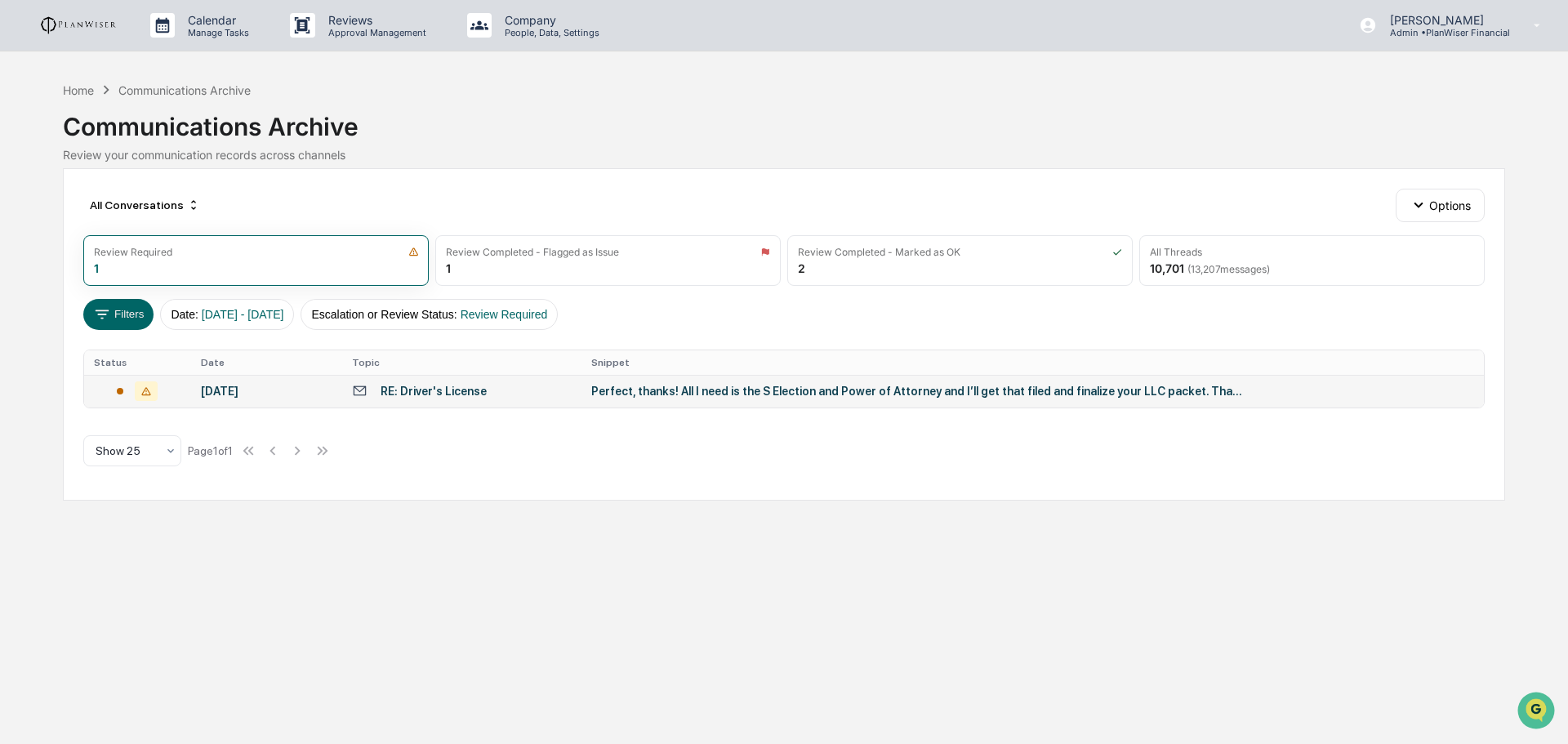
click at [495, 524] on div "Calendar Manage Tasks Reviews Approval Management Company People, Data, Setting…" at bounding box center [784, 372] width 1568 height 744
click at [334, 253] on div "Review Required" at bounding box center [256, 252] width 325 height 12
click at [638, 386] on div "Perfect, thanks! All I need is the S Election and Power of Attorney and I’ll ge…" at bounding box center [917, 391] width 653 height 13
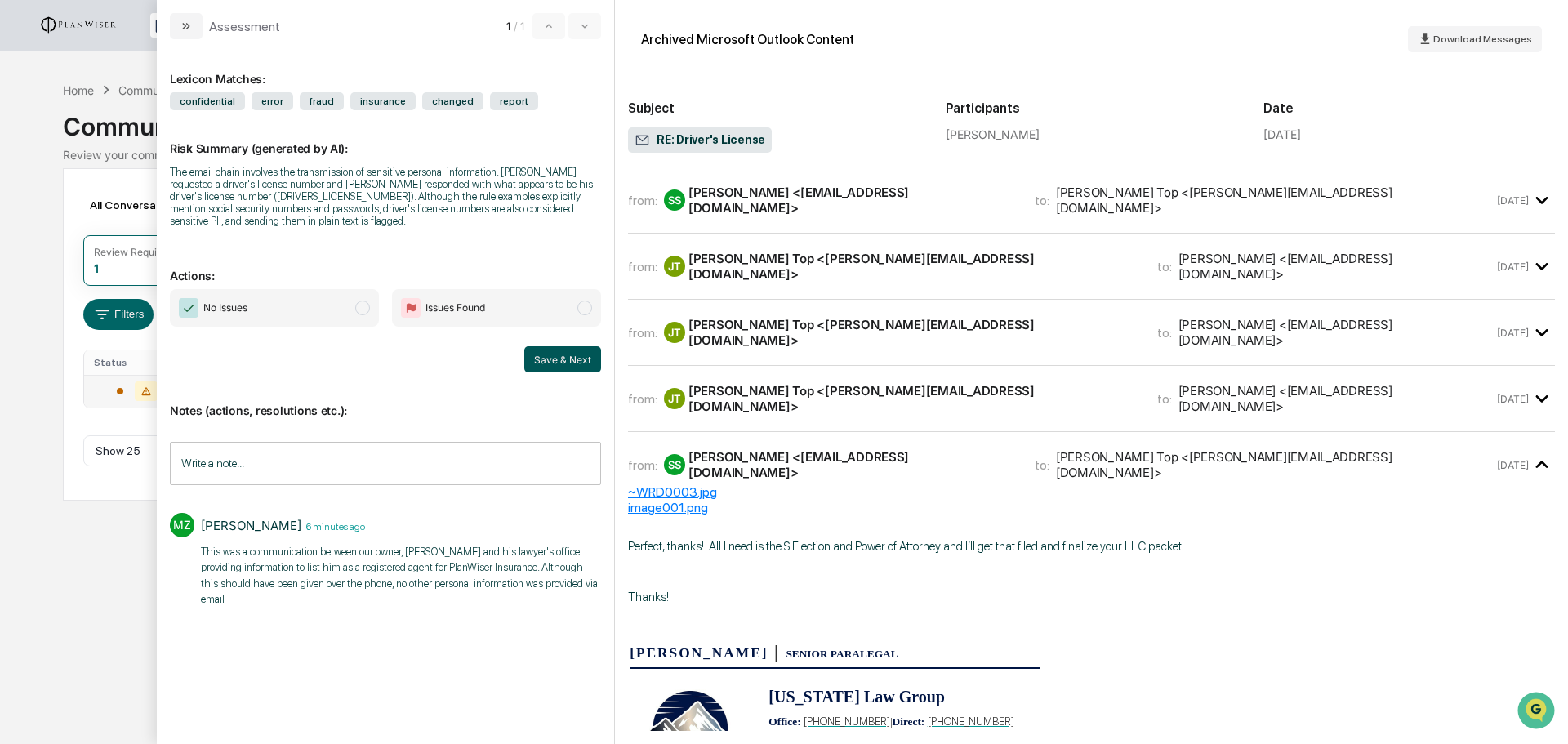
click at [546, 362] on button "Save & Next" at bounding box center [562, 359] width 77 height 26
click at [362, 310] on span "modal" at bounding box center [362, 308] width 14 height 14
click at [556, 349] on button "Save & Next" at bounding box center [562, 359] width 77 height 26
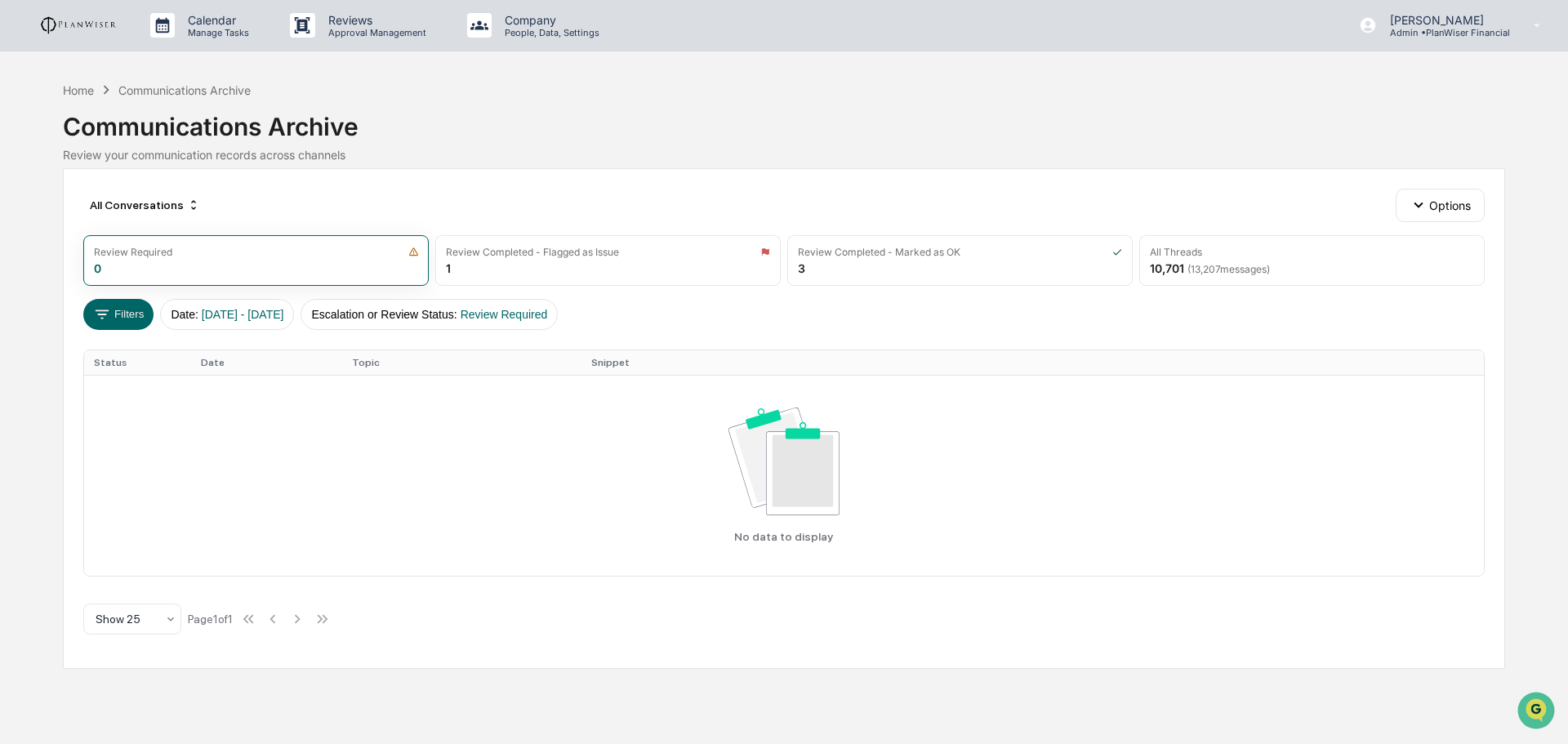
click at [77, 82] on div "Home Communications Archive" at bounding box center [156, 90] width 188 height 18
click at [77, 89] on div "Home" at bounding box center [78, 90] width 31 height 14
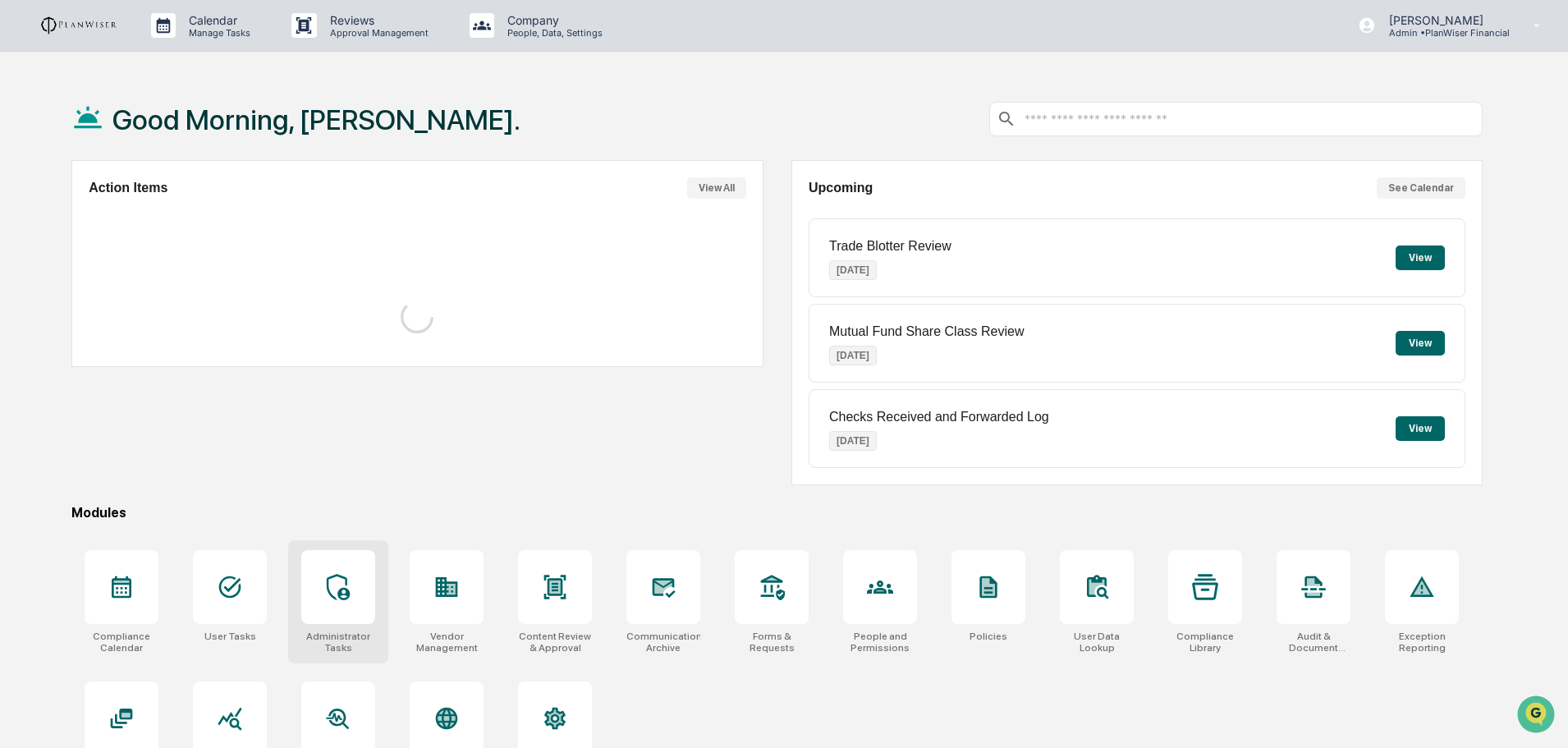
click at [337, 579] on icon at bounding box center [338, 586] width 26 height 26
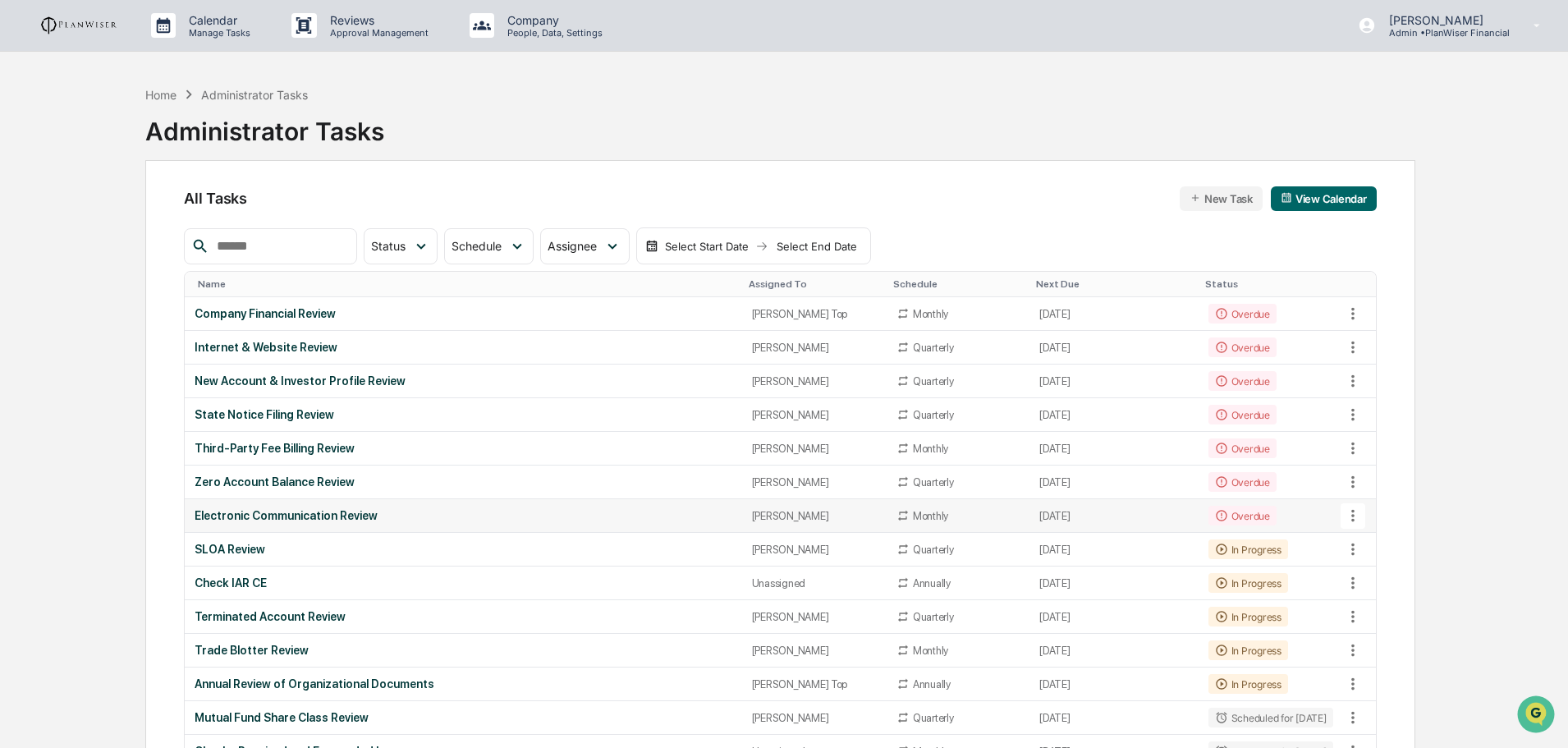
click at [288, 516] on div "Electronic Communication Review" at bounding box center [463, 515] width 537 height 13
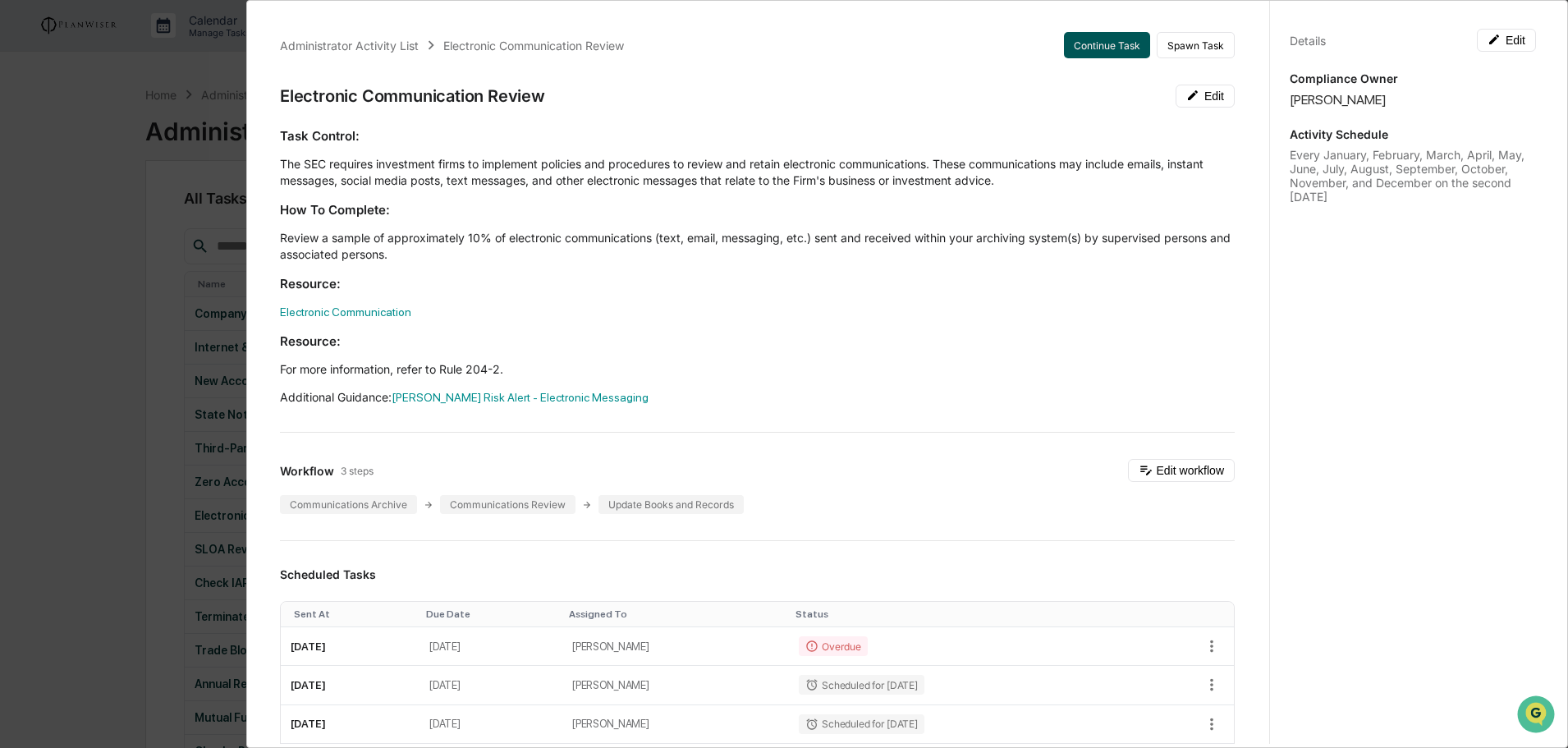
click at [1098, 37] on button "Continue Task" at bounding box center [1107, 45] width 86 height 26
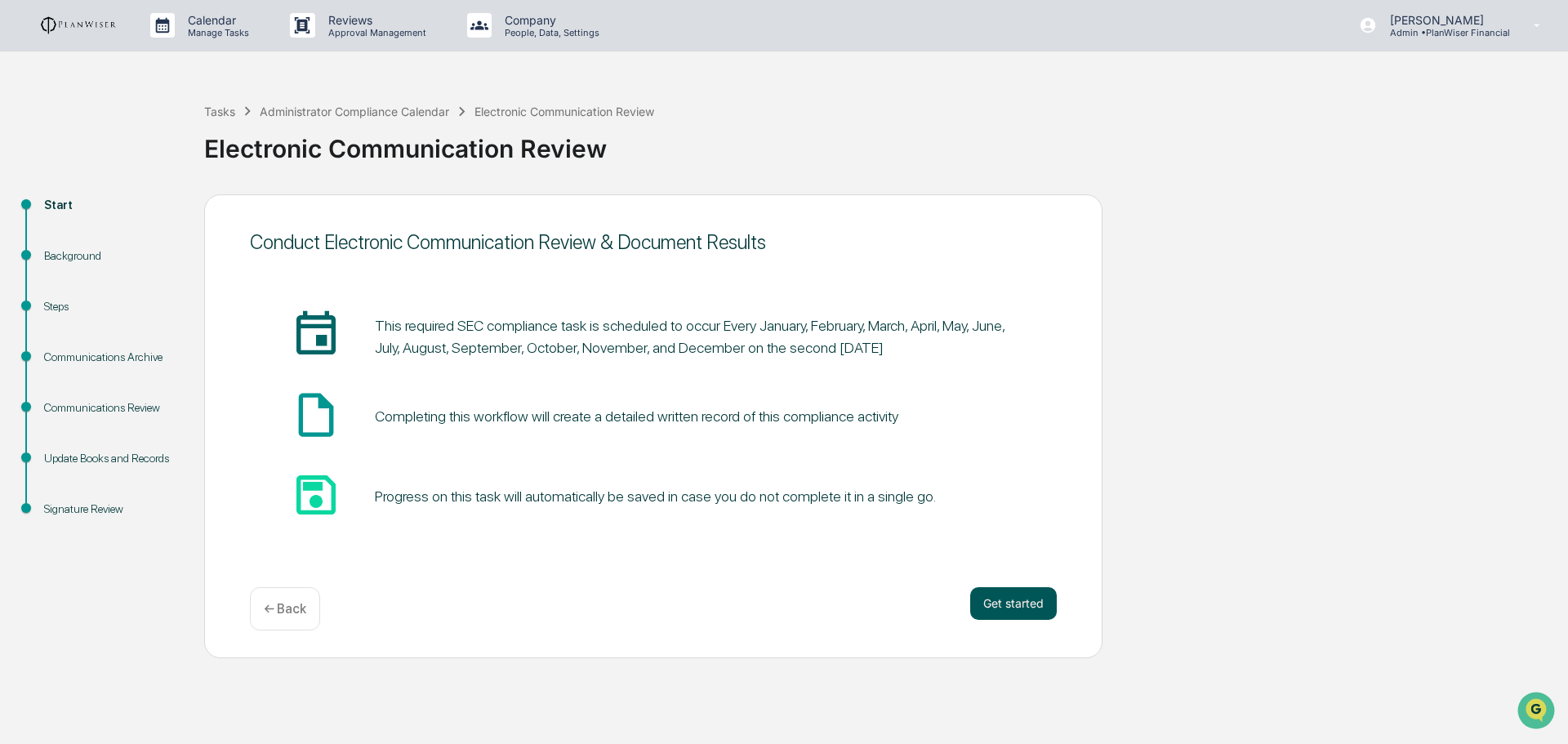
click at [1009, 602] on button "Get started" at bounding box center [1013, 604] width 86 height 33
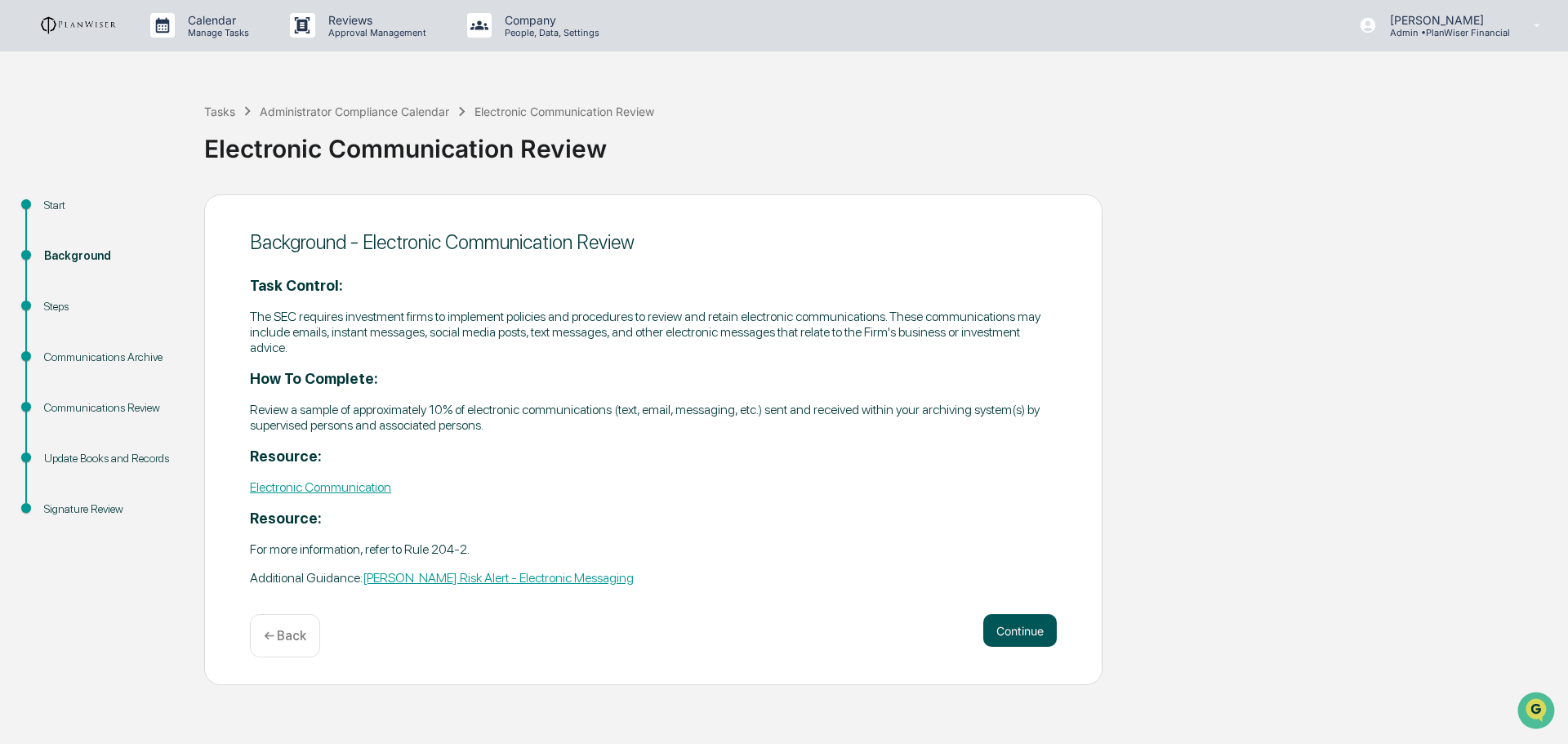
click at [1043, 628] on button "Continue" at bounding box center [1019, 631] width 74 height 33
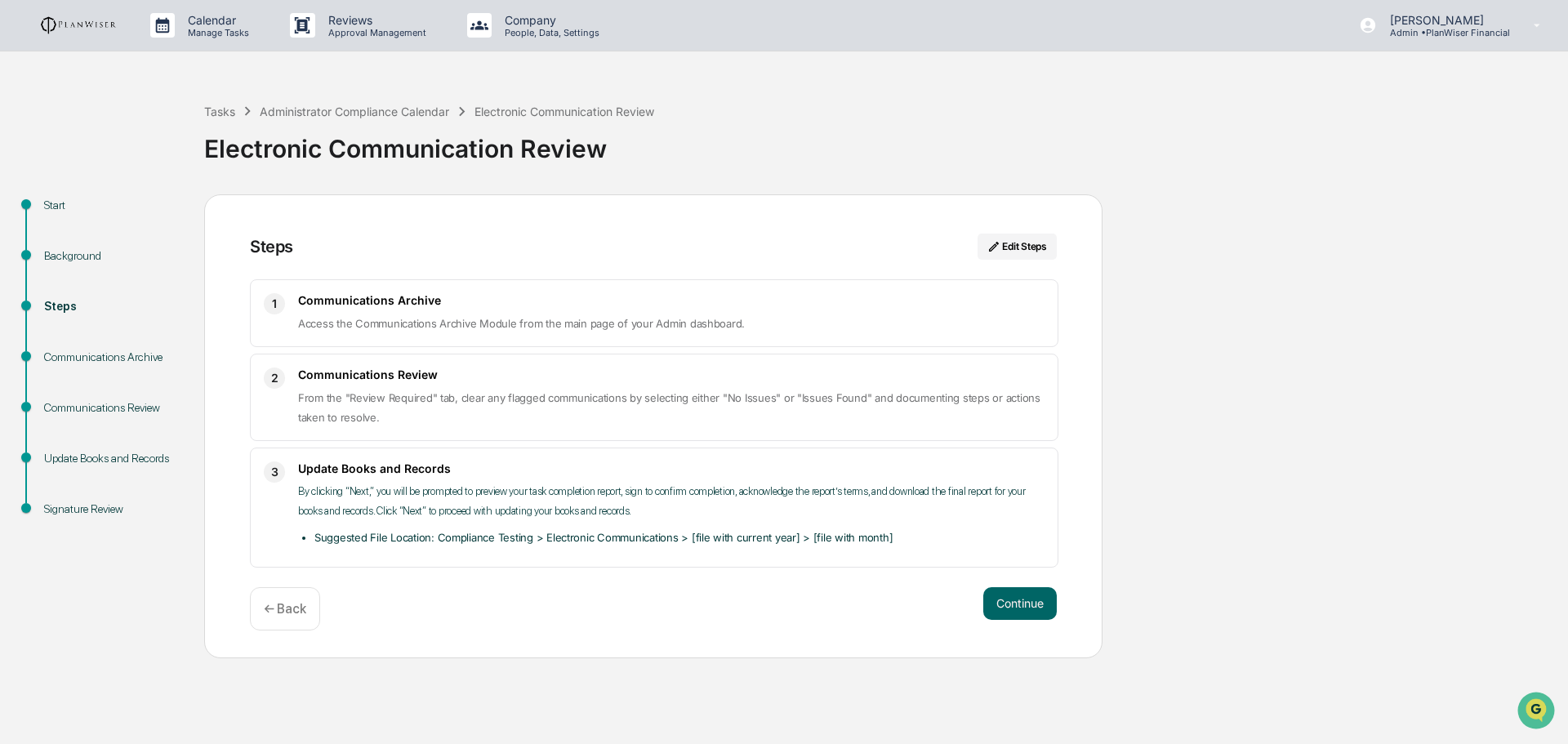
click at [1067, 611] on div "Steps Edit Steps 1 Communications Archive Access the Communications Archive Mod…" at bounding box center [653, 426] width 899 height 464
click at [1034, 603] on button "Continue" at bounding box center [1019, 604] width 74 height 33
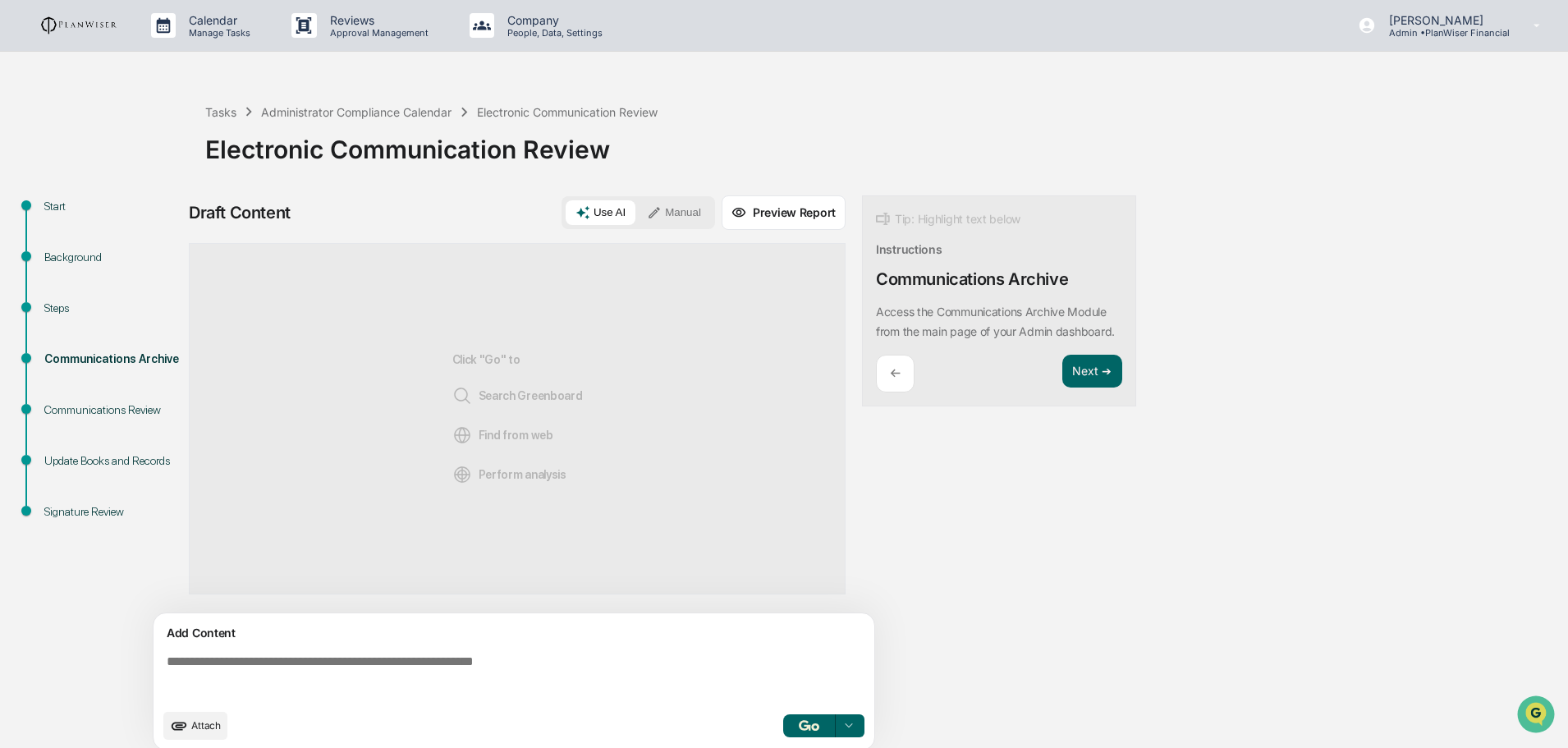
click at [782, 216] on button "Preview Report" at bounding box center [784, 212] width 124 height 35
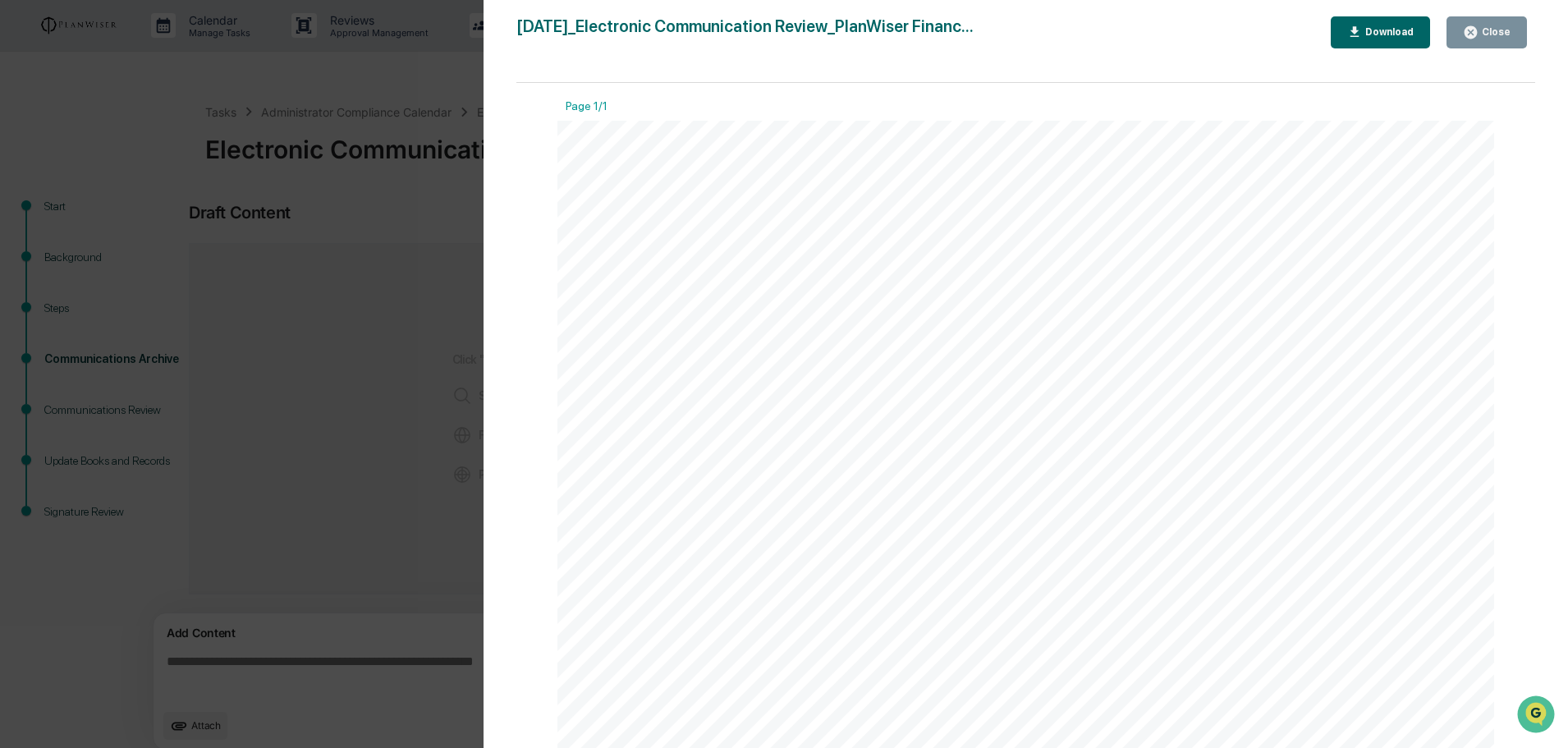
click at [1509, 37] on div "Close" at bounding box center [1495, 32] width 32 height 12
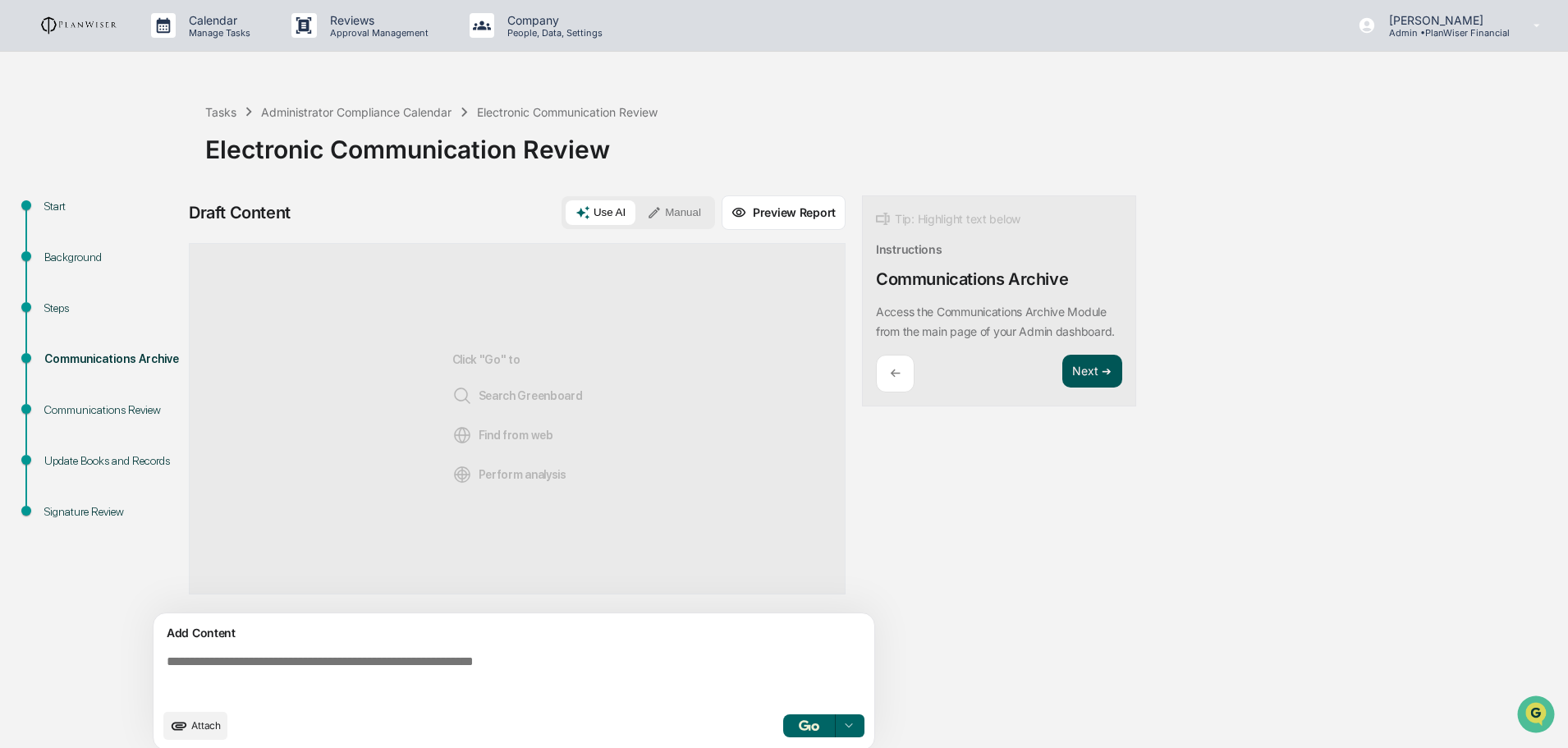
click at [1084, 388] on button "Next ➔" at bounding box center [1092, 371] width 60 height 34
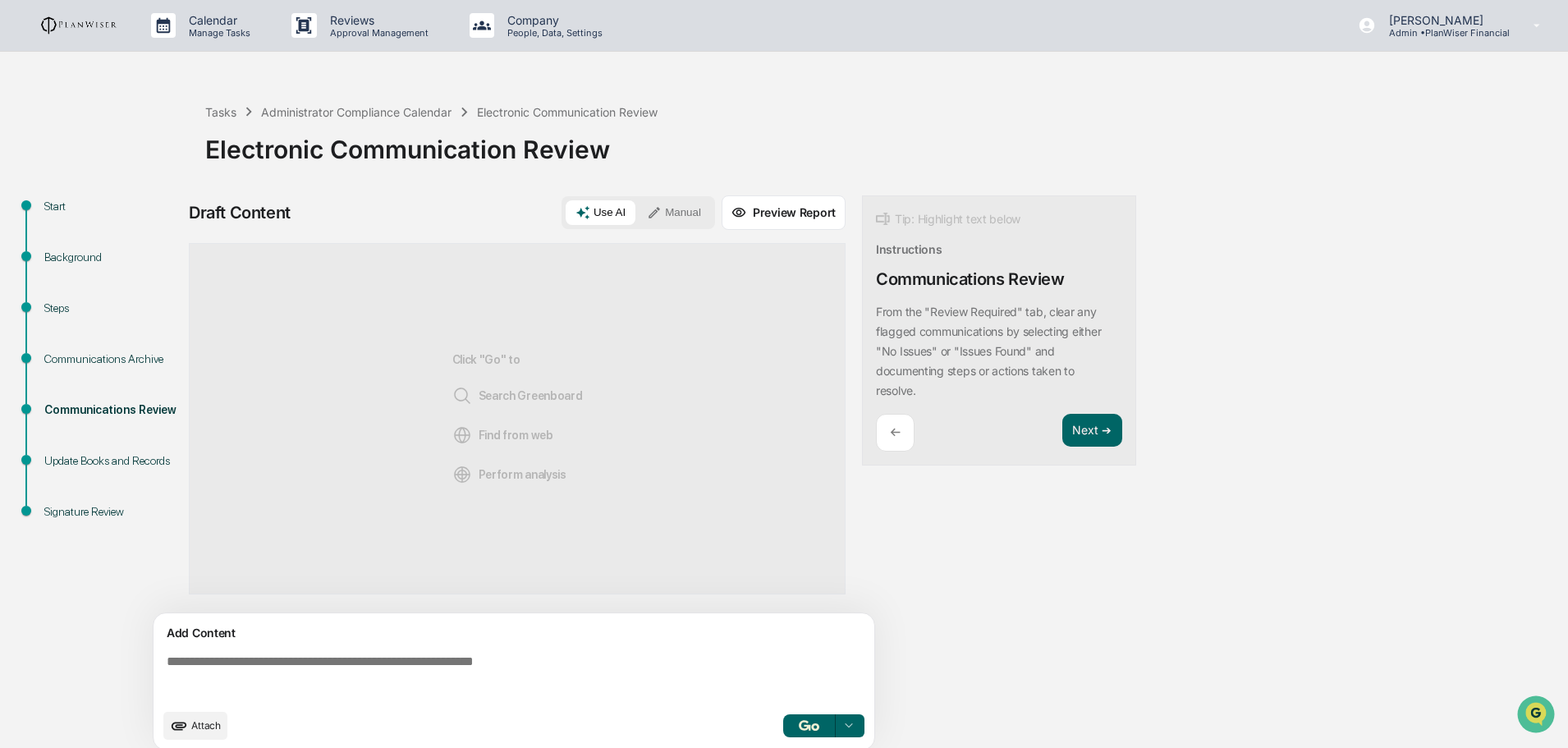
click at [297, 664] on textarea at bounding box center [517, 677] width 715 height 60
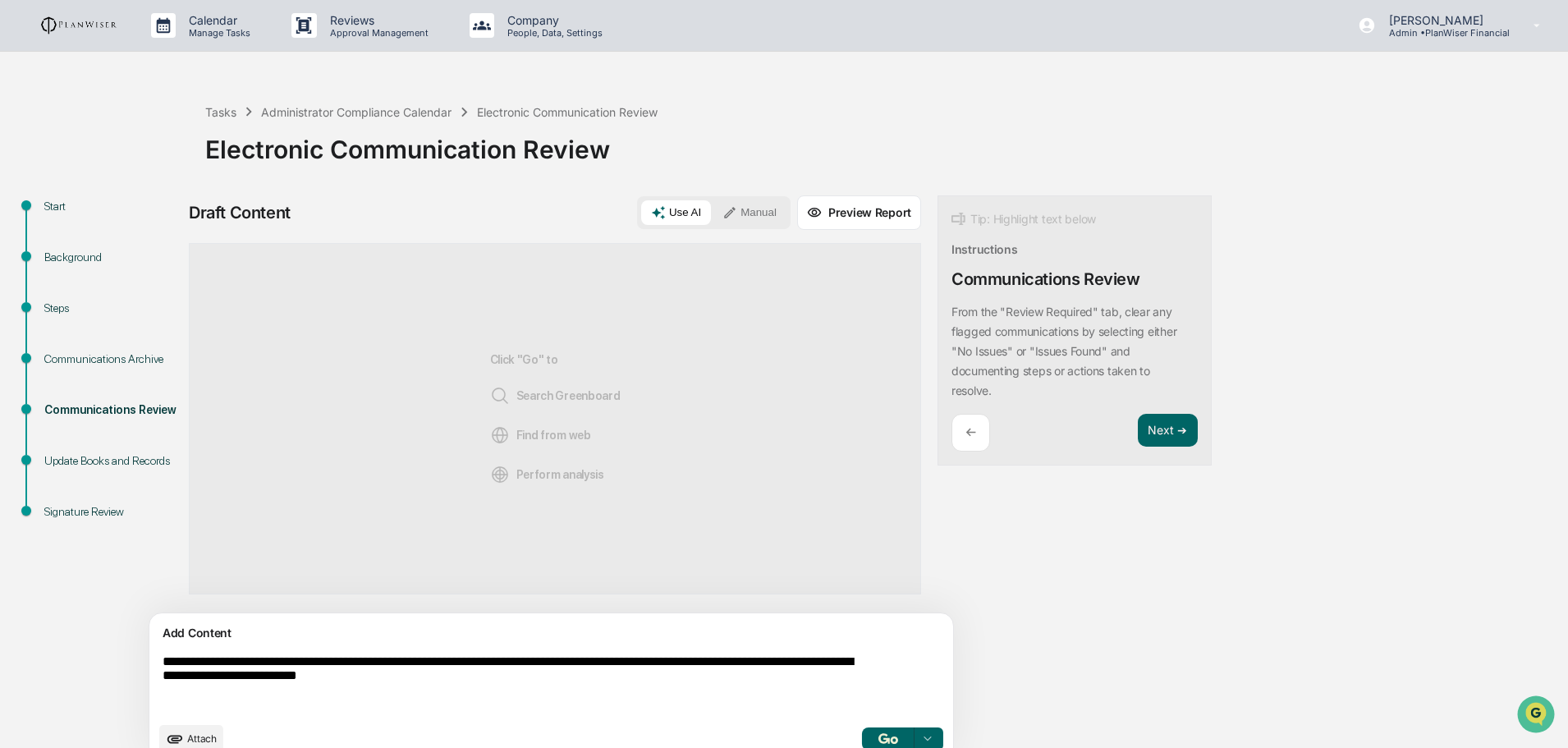
type textarea "**********"
click at [862, 734] on button "button" at bounding box center [888, 739] width 53 height 23
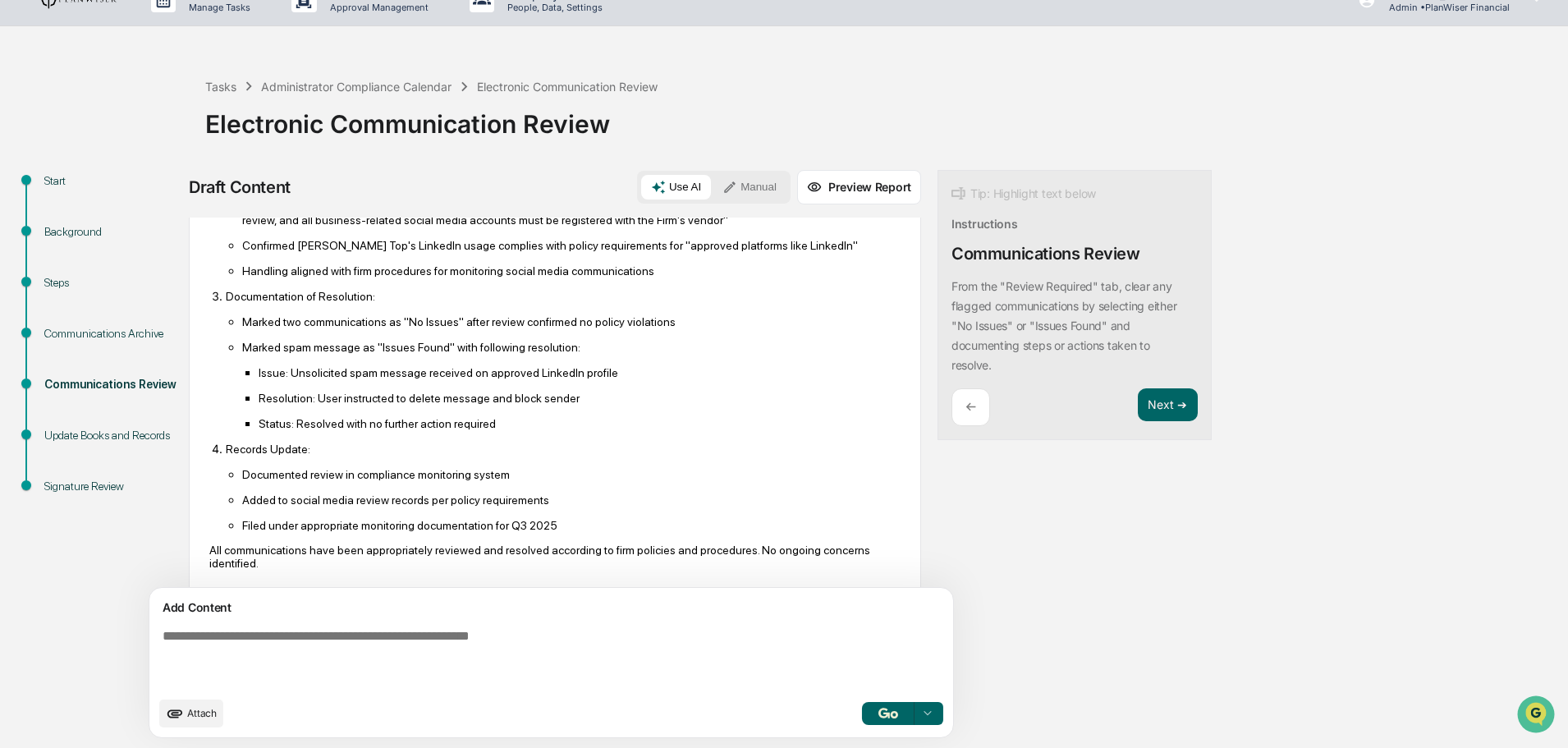
scroll to position [307, 0]
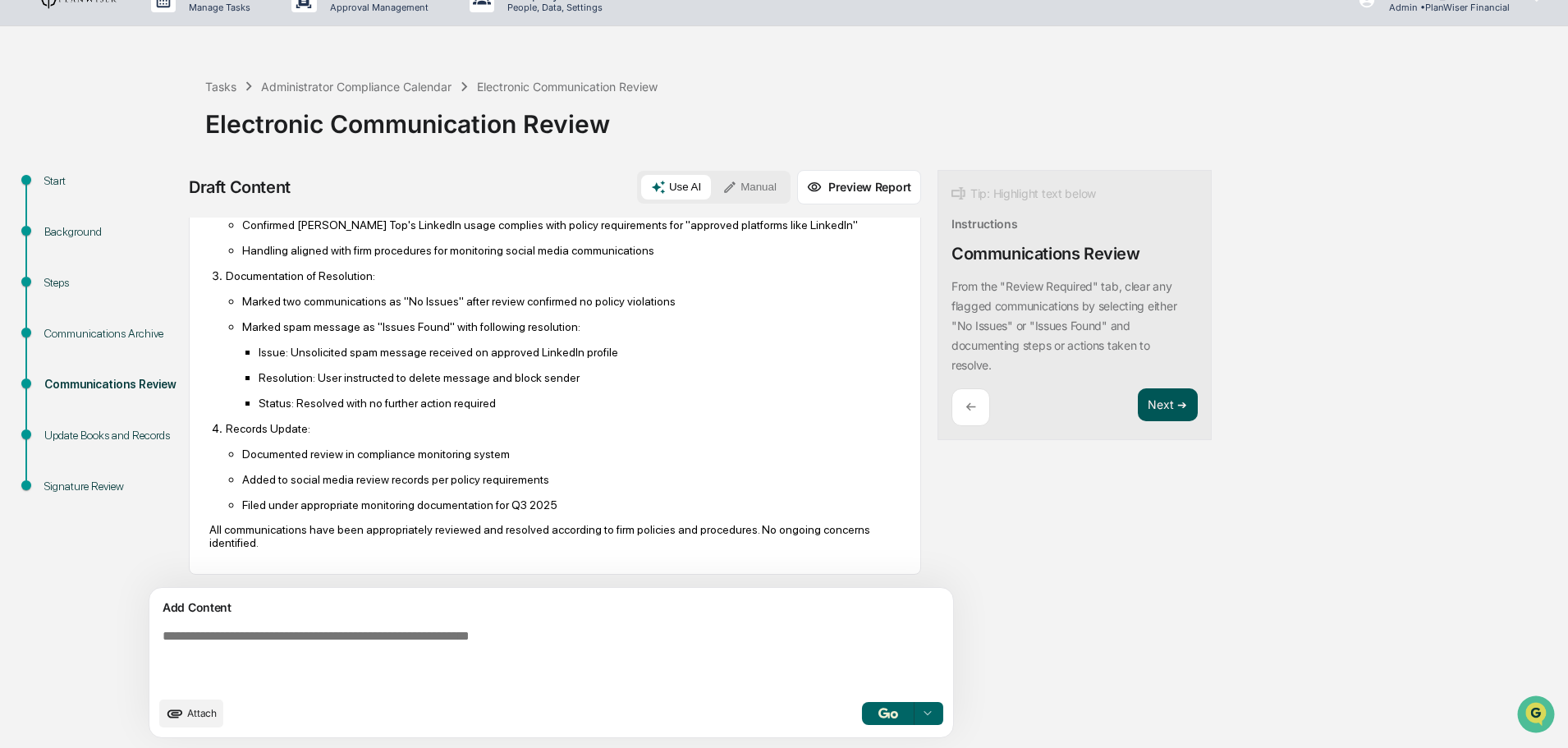
click at [1138, 407] on button "Next ➔" at bounding box center [1168, 405] width 60 height 34
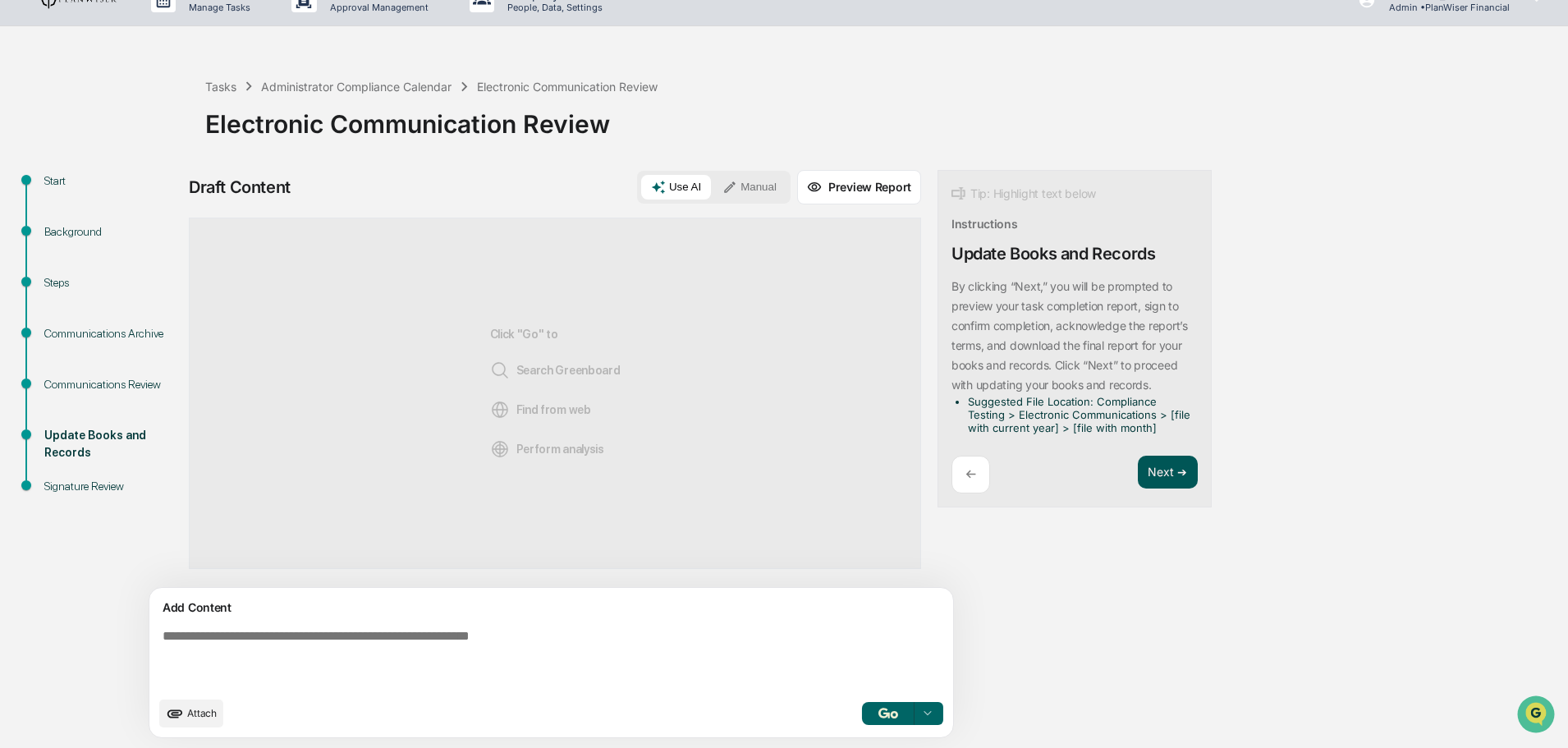
click at [1138, 473] on button "Next ➔" at bounding box center [1168, 473] width 60 height 34
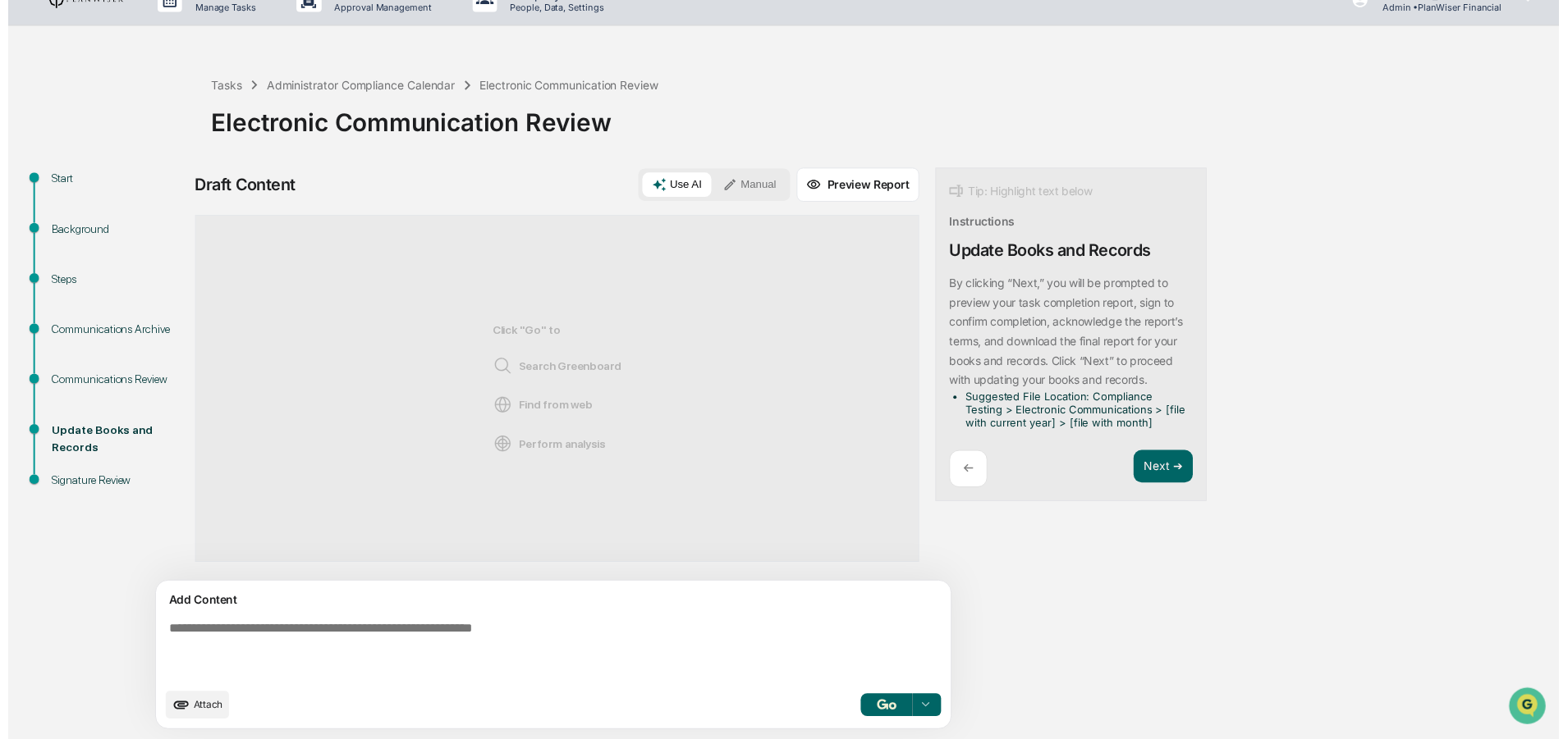
scroll to position [14, 0]
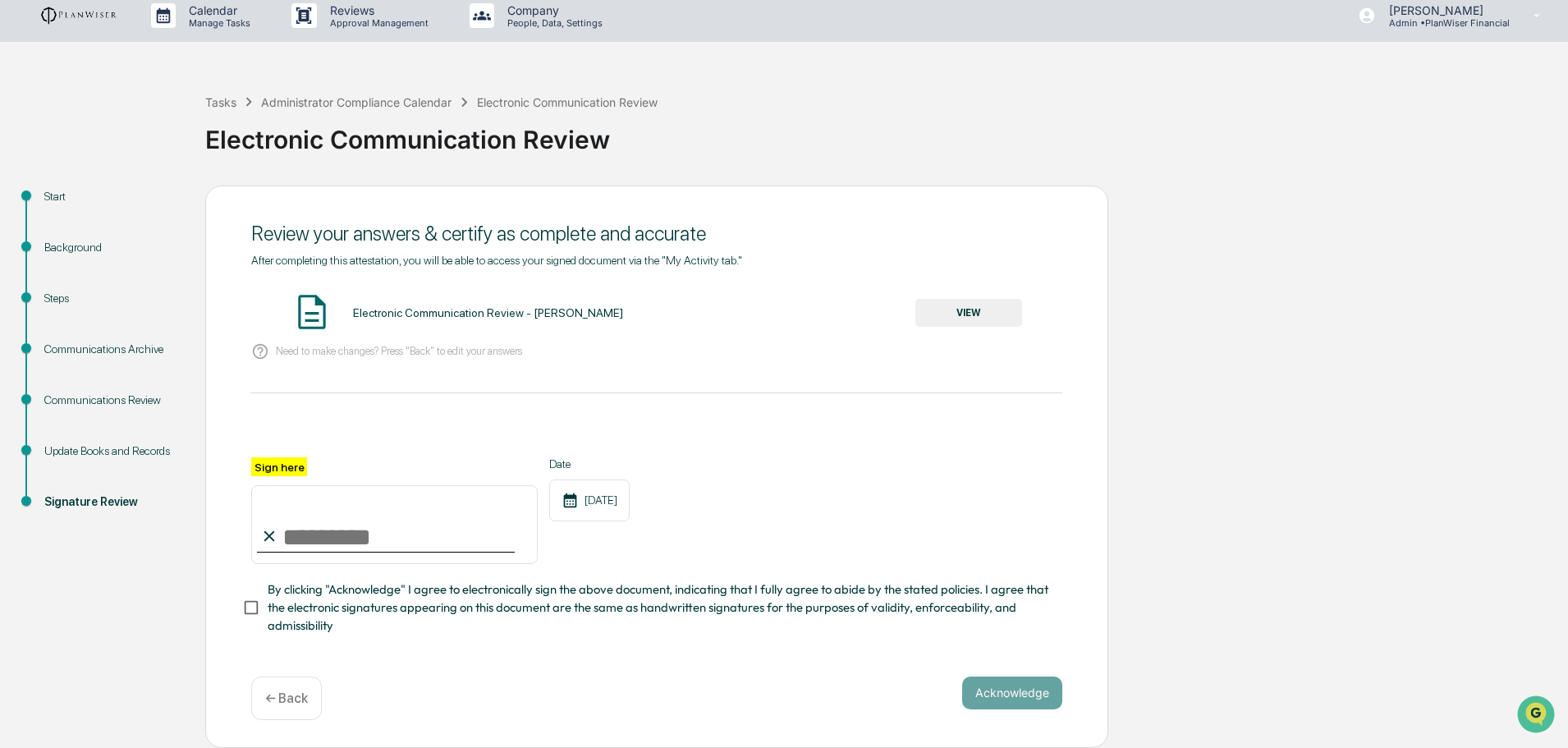
click at [365, 532] on input "Sign here" at bounding box center [394, 524] width 286 height 79
type input "**********"
click at [977, 305] on button "VIEW" at bounding box center [969, 313] width 107 height 28
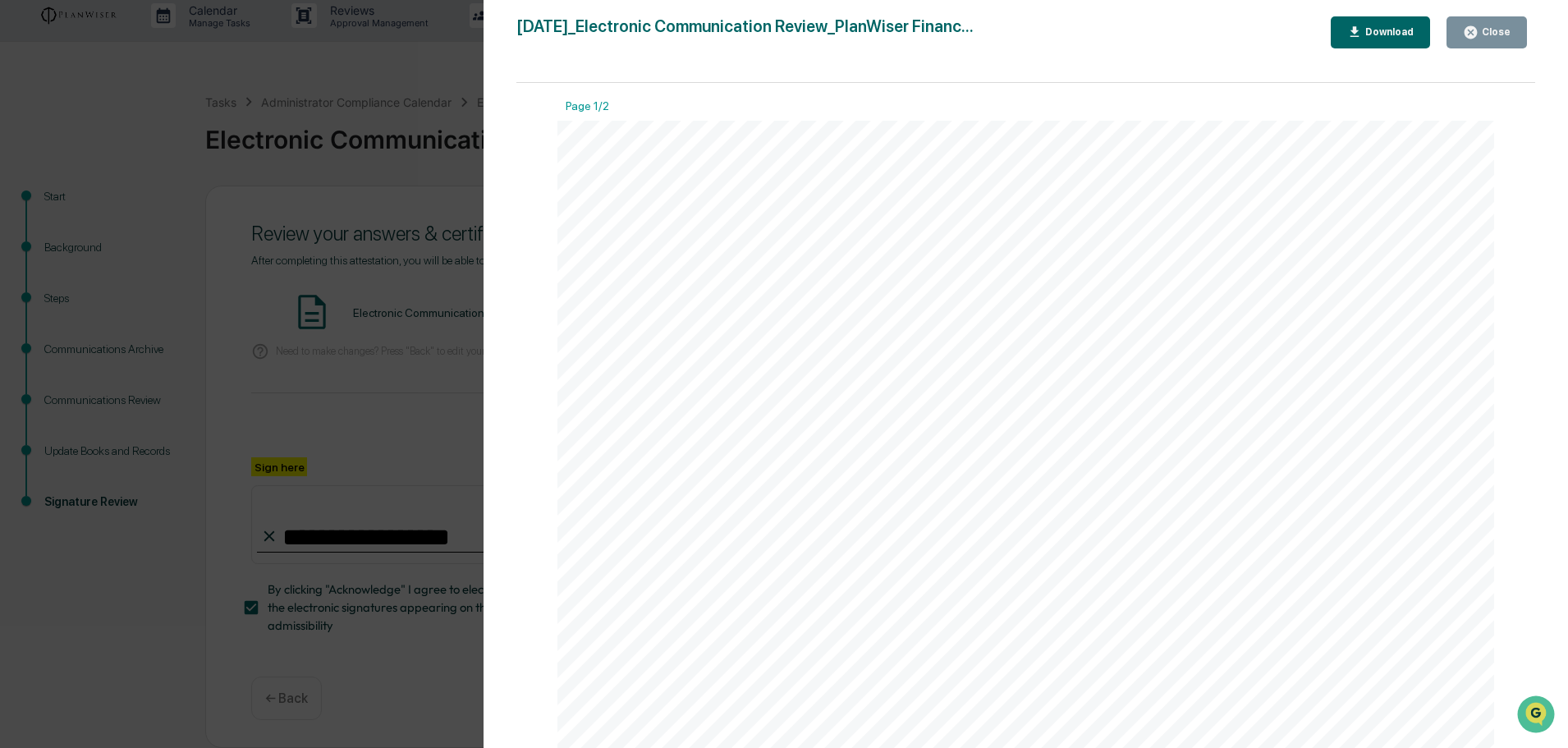
click at [1474, 29] on icon "button" at bounding box center [1471, 32] width 12 height 12
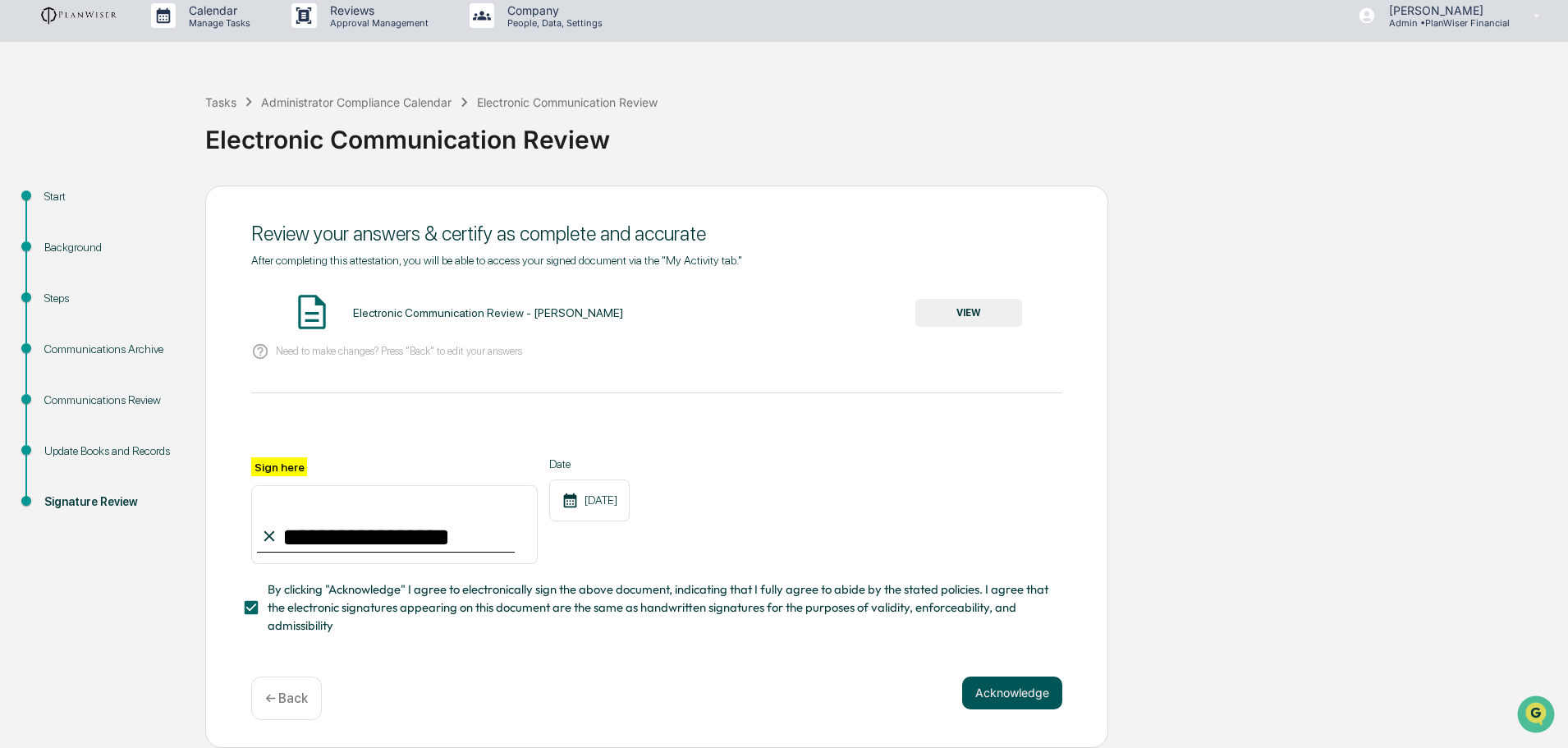
click at [1002, 689] on button "Acknowledge" at bounding box center [1012, 693] width 100 height 33
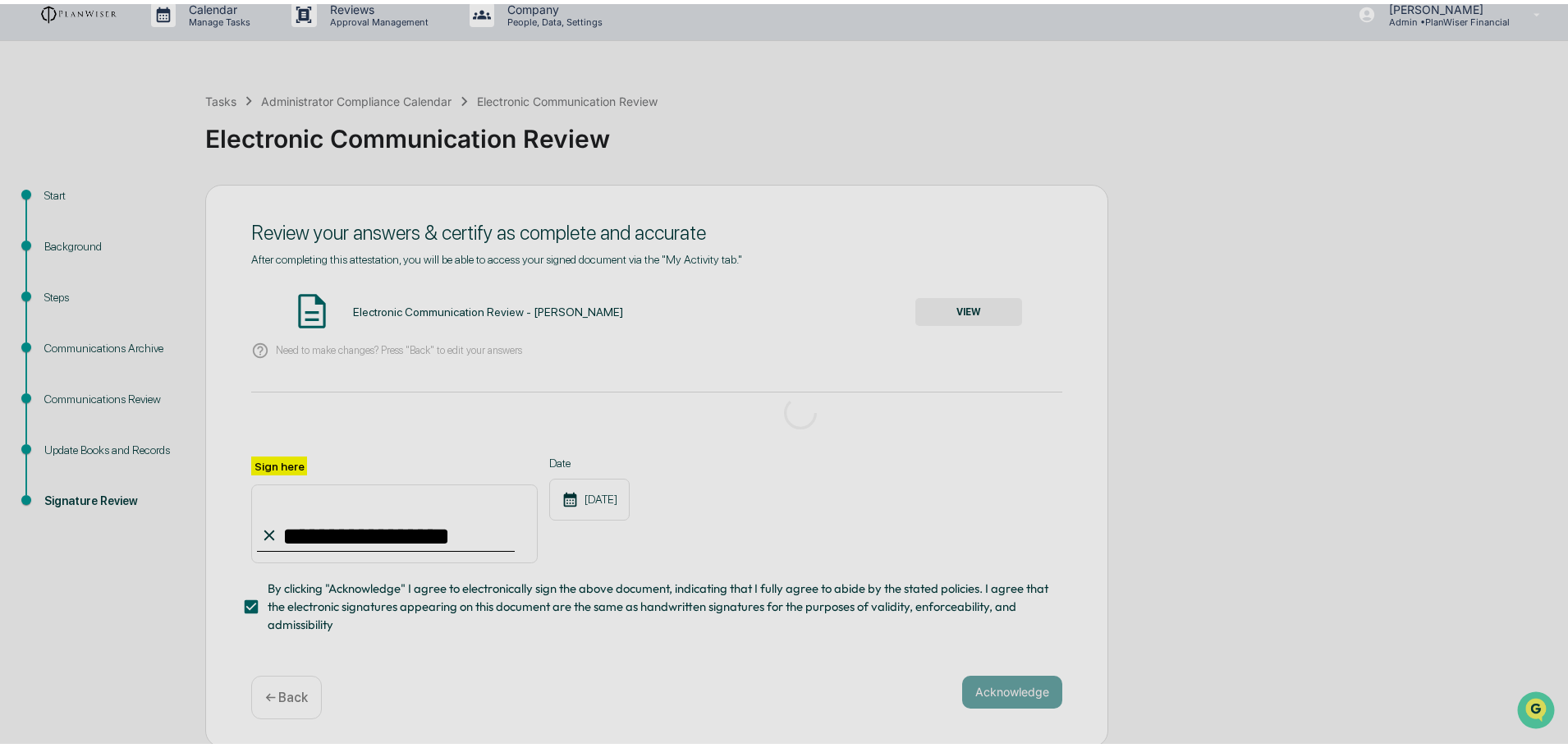
scroll to position [0, 0]
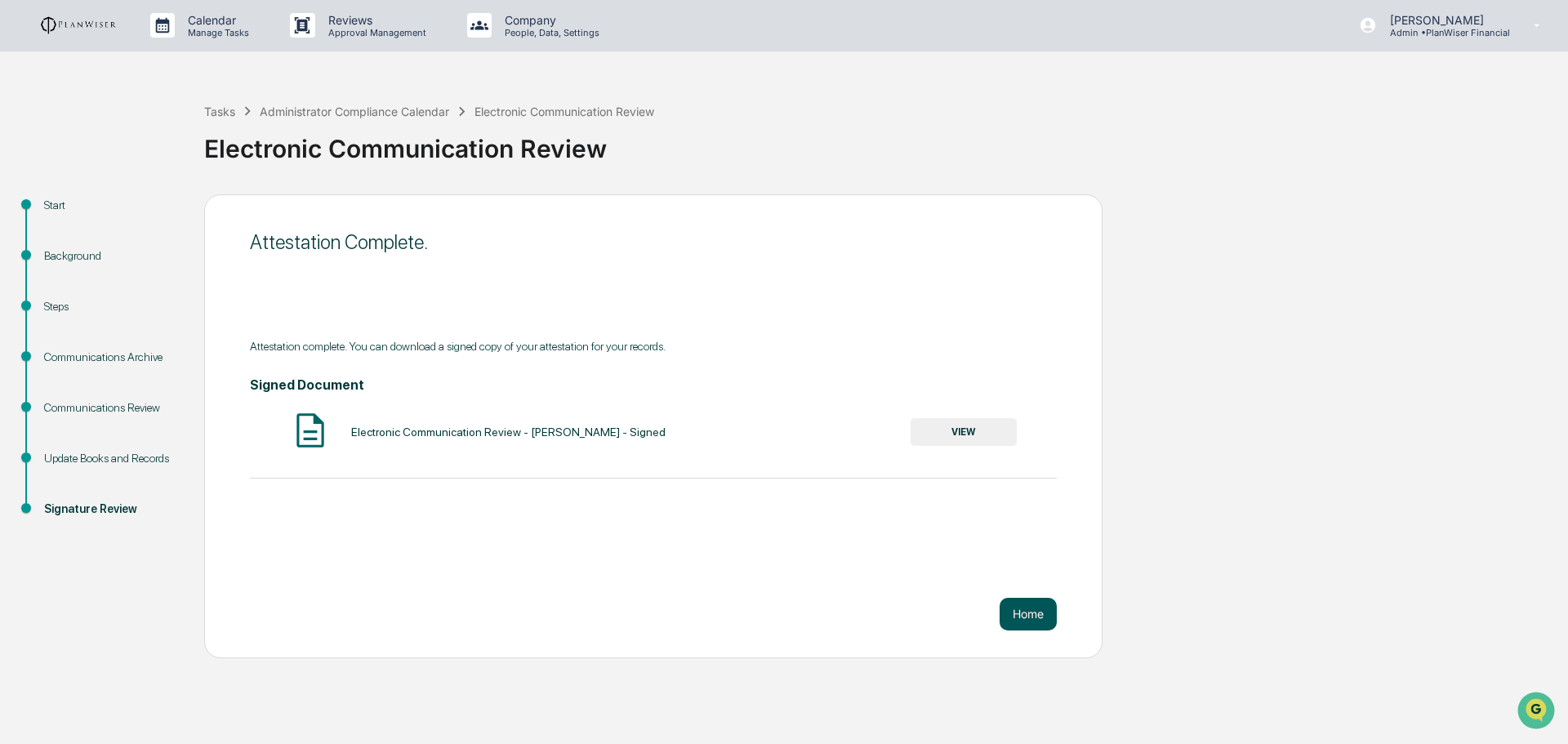
click at [1035, 619] on button "Home" at bounding box center [1029, 614] width 57 height 33
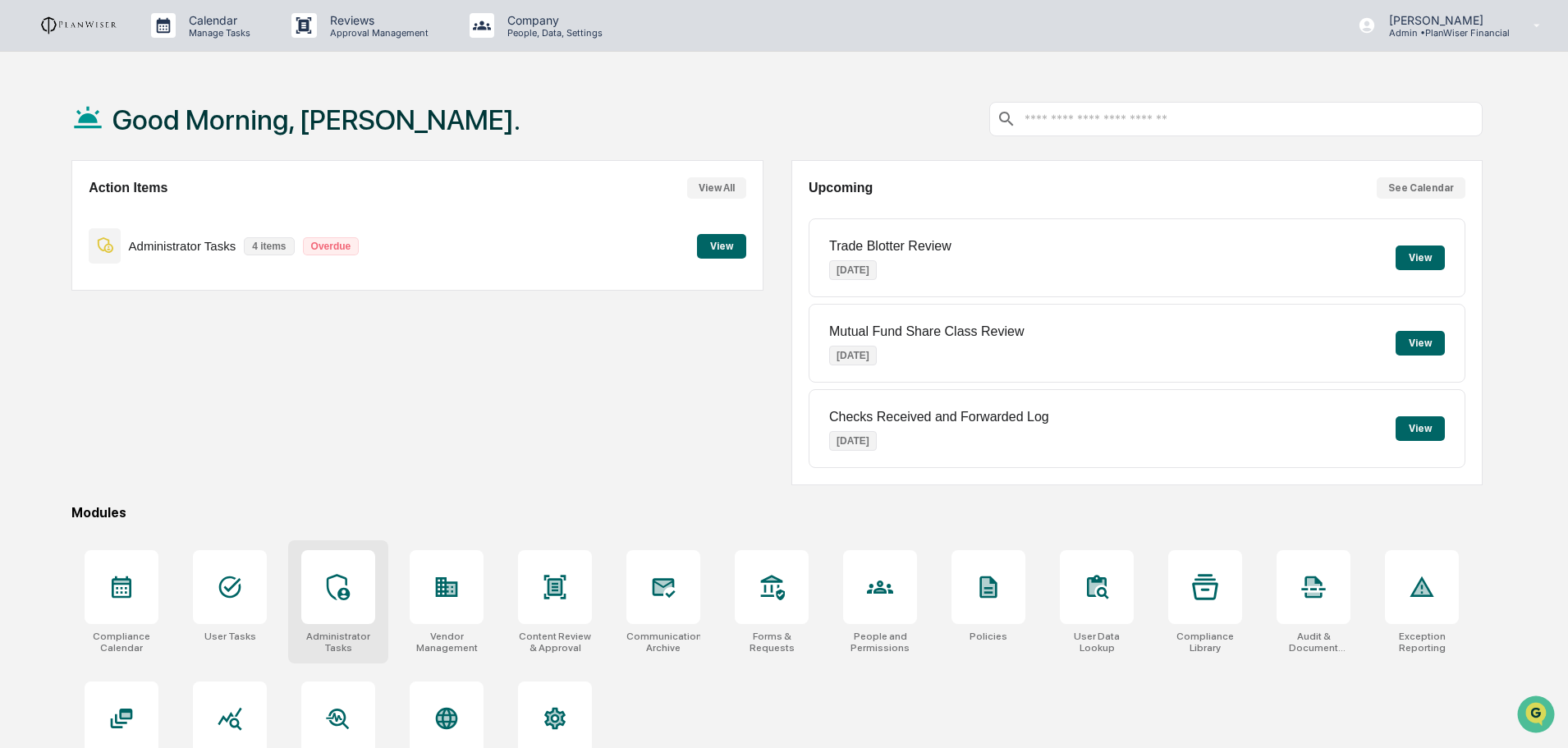
click at [327, 587] on icon at bounding box center [338, 586] width 23 height 26
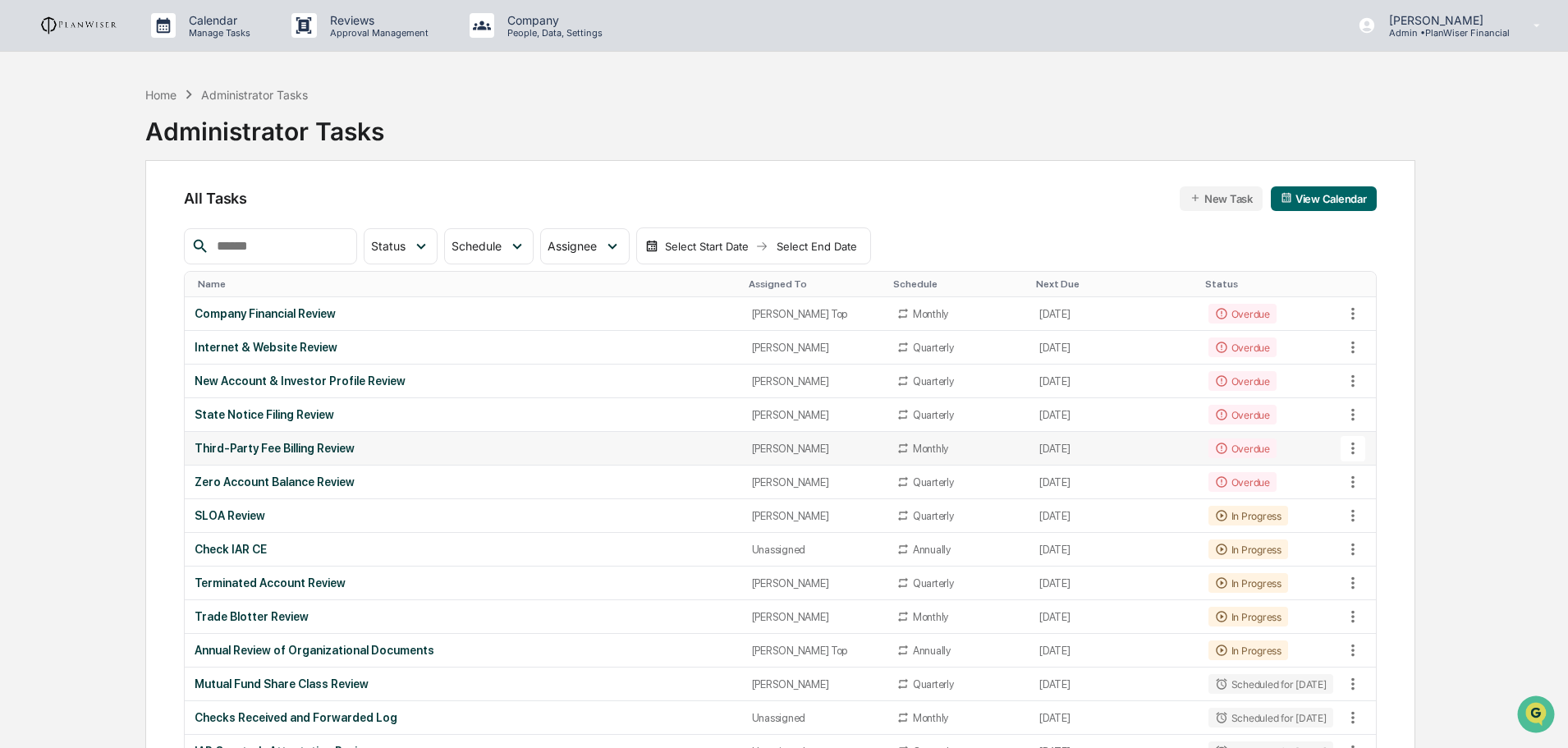
click at [261, 445] on div "Third-Party Fee Billing Review" at bounding box center [463, 448] width 537 height 13
